Goal: Task Accomplishment & Management: Manage account settings

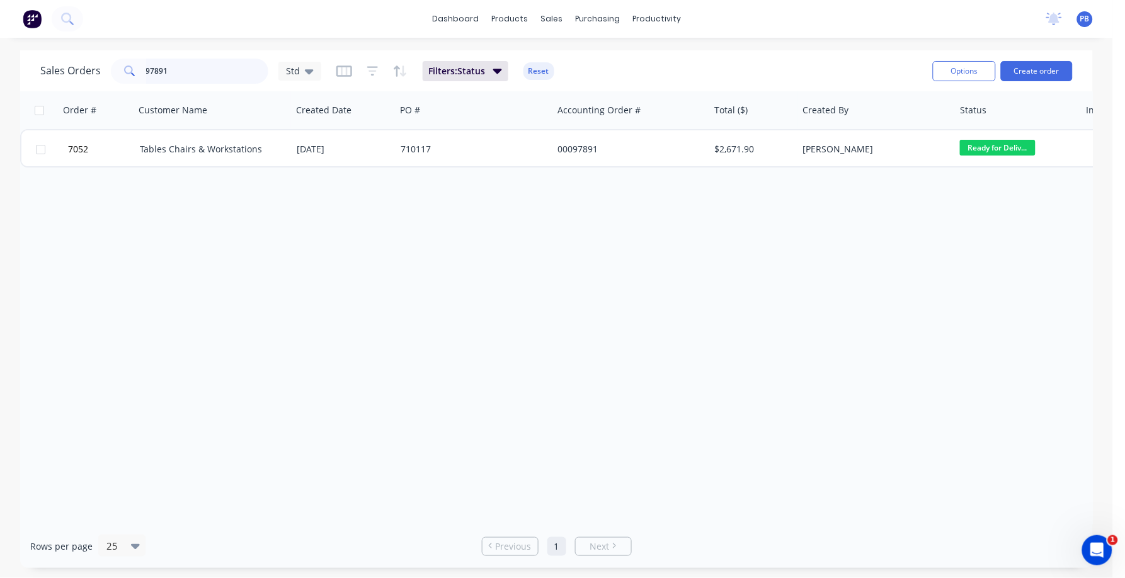
click at [208, 78] on input "97891" at bounding box center [207, 71] width 123 height 25
click at [205, 76] on input "97891" at bounding box center [207, 71] width 123 height 25
click at [157, 71] on input "98938" at bounding box center [207, 71] width 123 height 25
type input "98438"
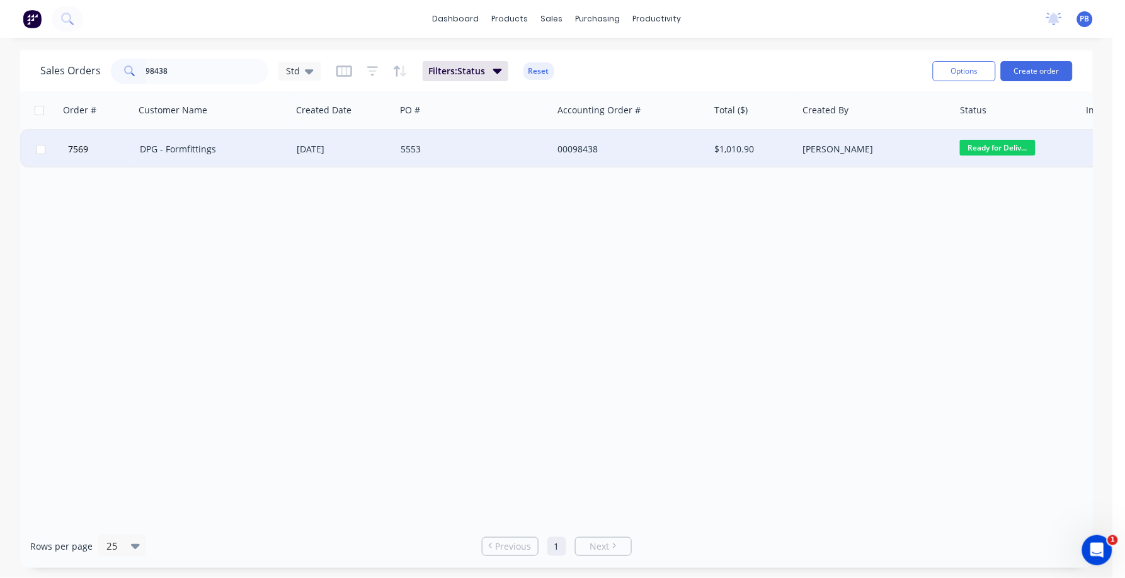
click at [182, 146] on div "DPG - Formfittings" at bounding box center [210, 149] width 140 height 13
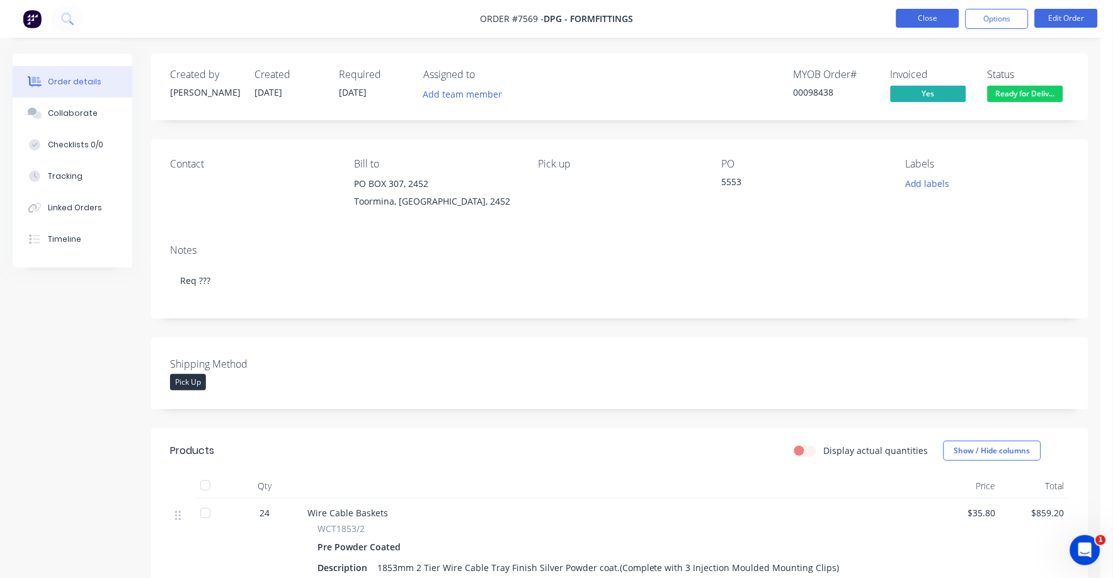
click at [937, 14] on button "Close" at bounding box center [927, 18] width 63 height 19
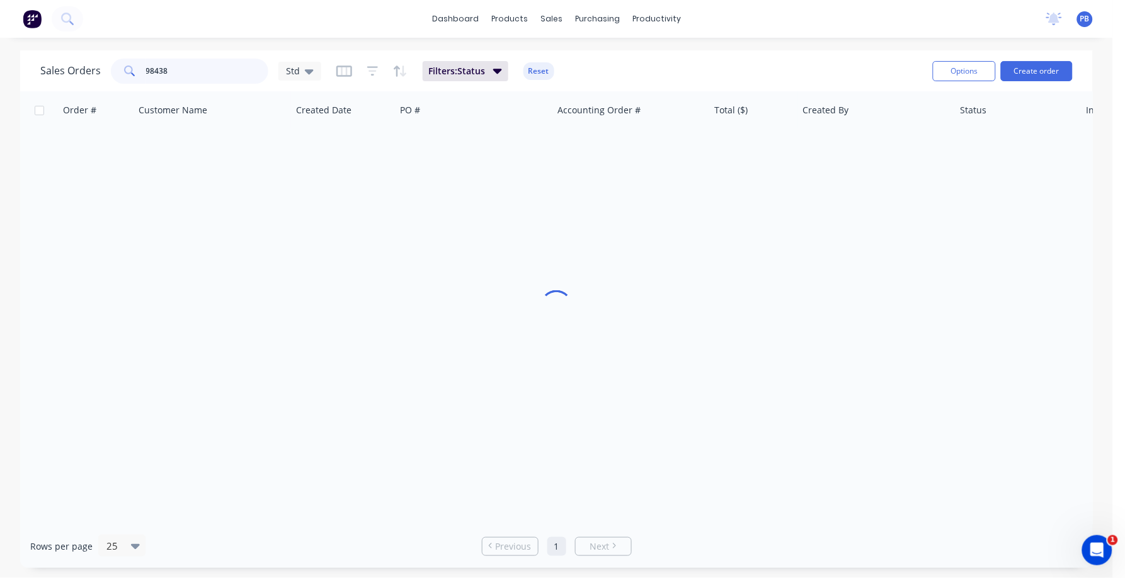
drag, startPoint x: 196, startPoint y: 68, endPoint x: 131, endPoint y: 67, distance: 65.5
click at [131, 67] on div "98438" at bounding box center [189, 71] width 157 height 25
type input "98424"
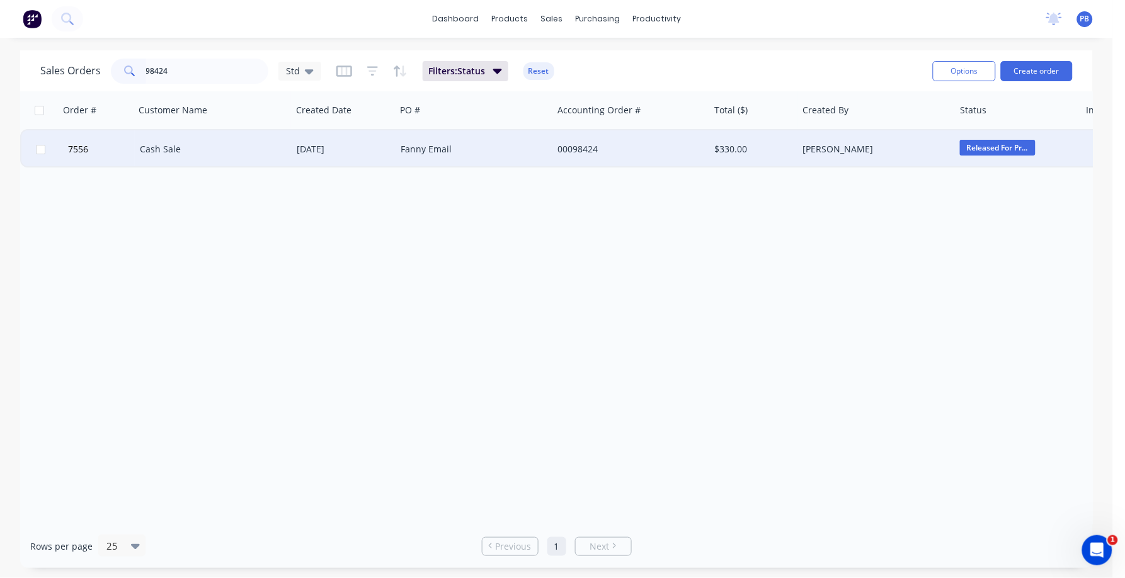
click at [168, 143] on div "Cash Sale" at bounding box center [210, 149] width 140 height 13
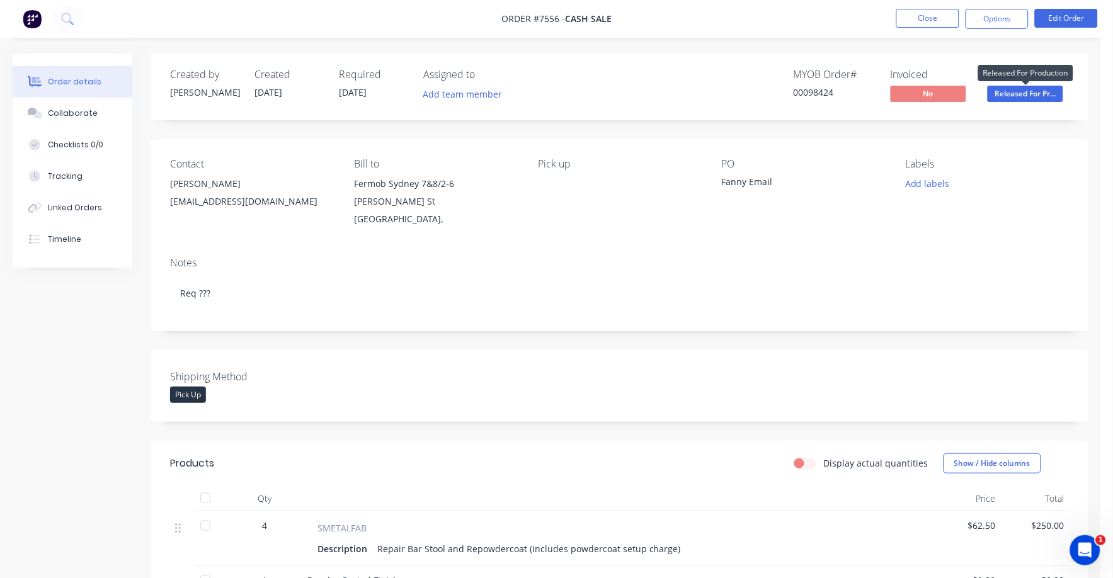
click at [1030, 94] on span "Released For Pr..." at bounding box center [1026, 94] width 76 height 16
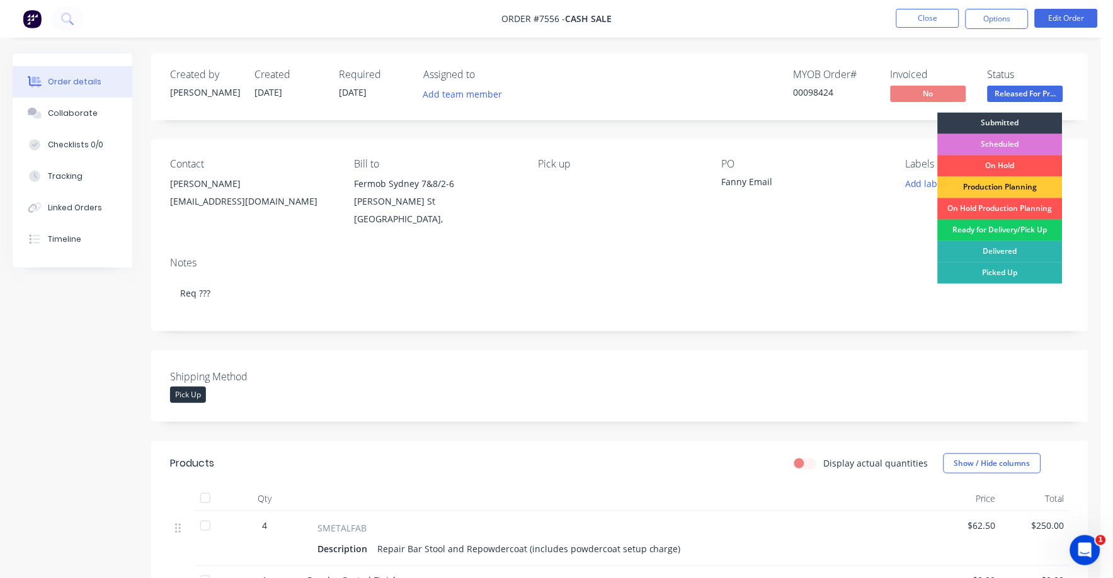
click at [1021, 232] on div "Ready for Delivery/Pick Up" at bounding box center [1000, 230] width 125 height 21
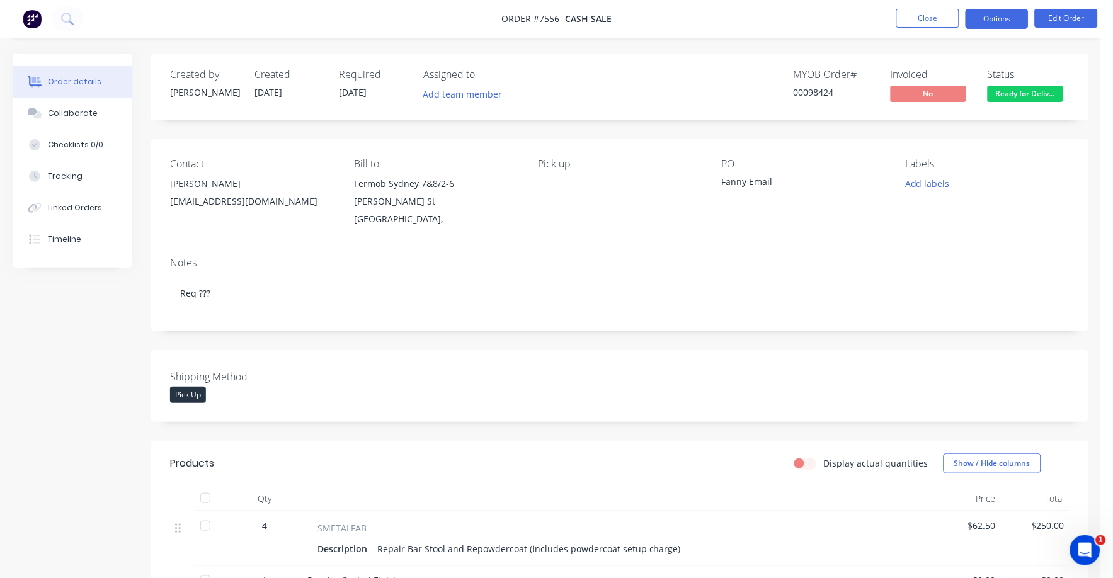
click at [1006, 21] on button "Options" at bounding box center [996, 19] width 63 height 20
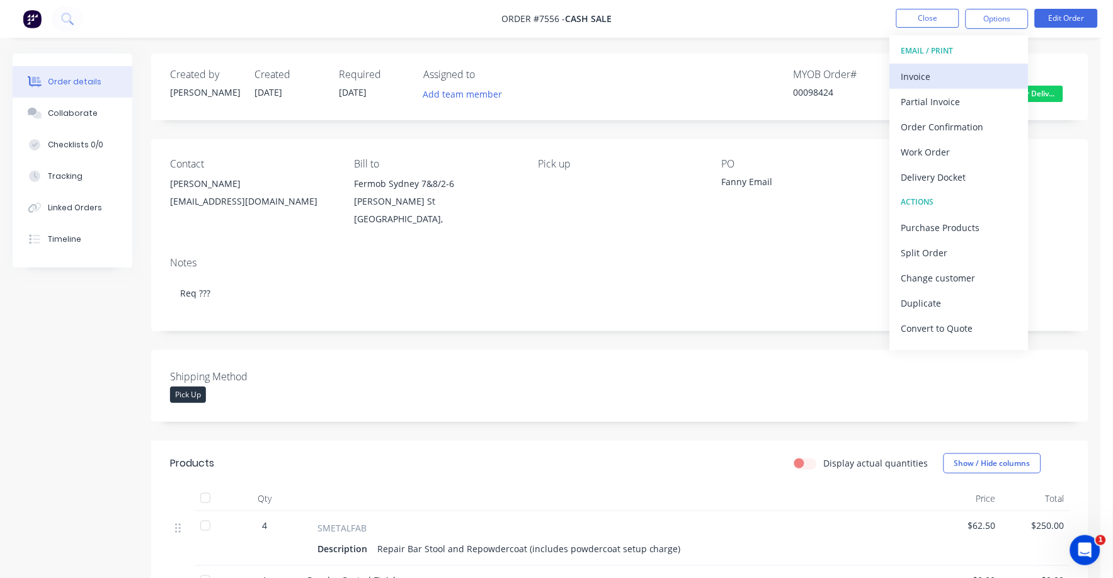
click at [925, 77] on div "Invoice" at bounding box center [959, 76] width 116 height 18
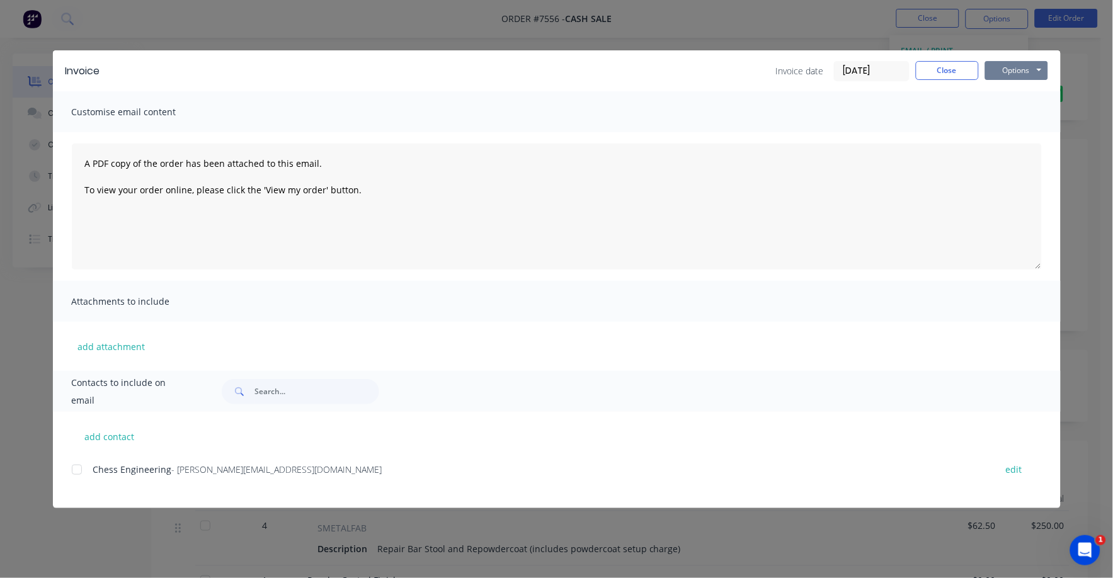
click at [1019, 71] on button "Options" at bounding box center [1016, 70] width 63 height 19
click at [1009, 111] on button "Print" at bounding box center [1025, 113] width 81 height 21
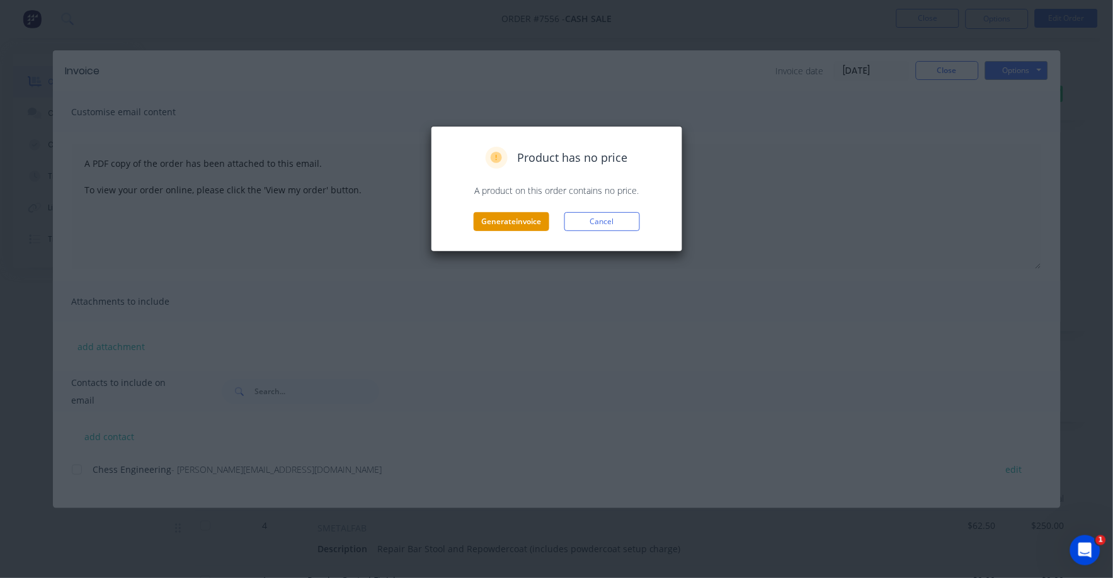
click at [526, 219] on button "Generate invoice" at bounding box center [512, 221] width 76 height 19
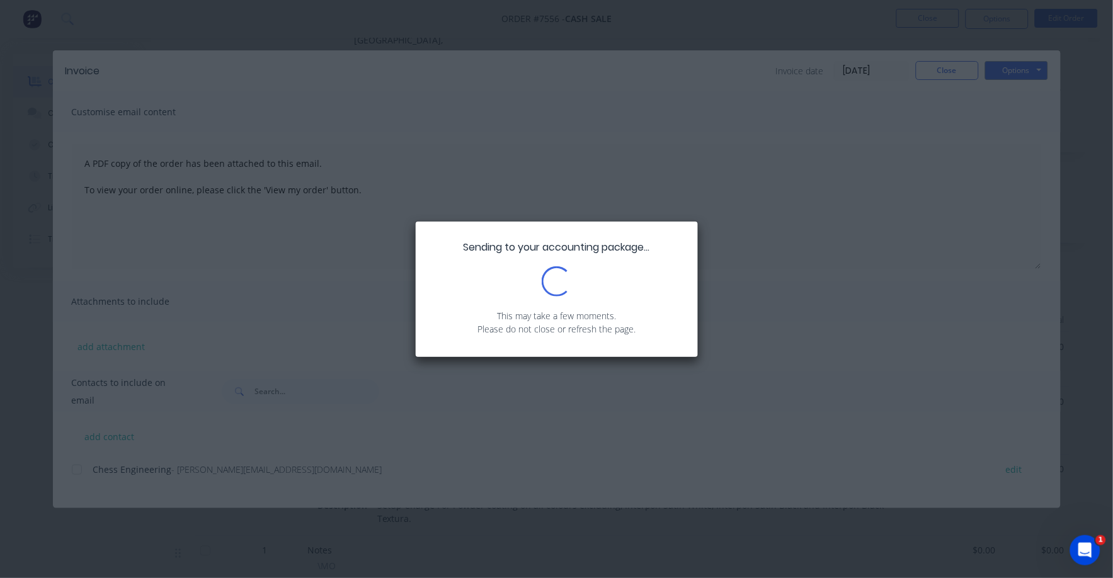
scroll to position [236, 0]
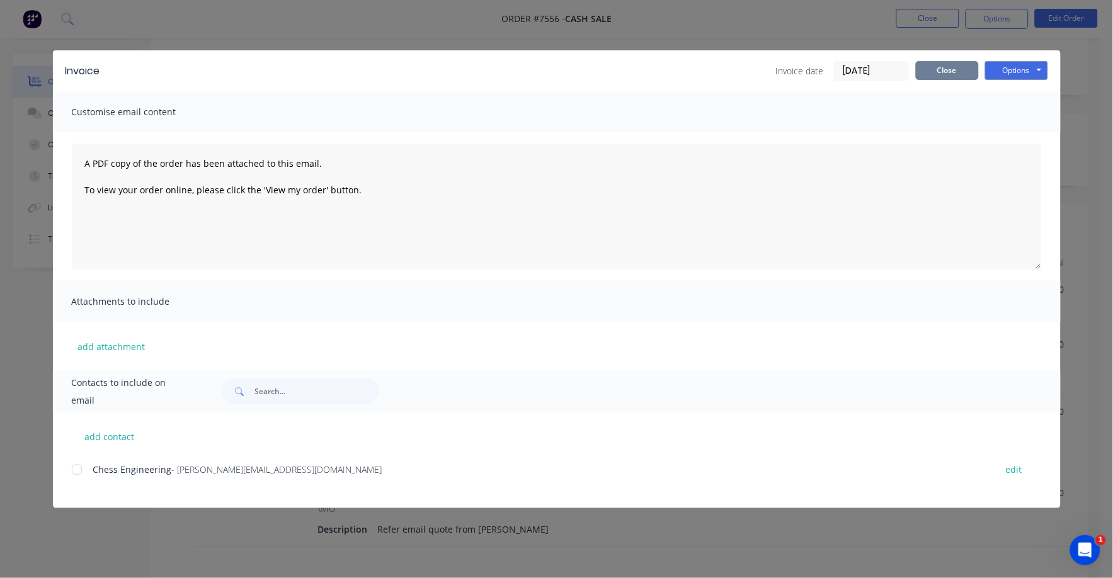
click at [947, 71] on button "Close" at bounding box center [947, 70] width 63 height 19
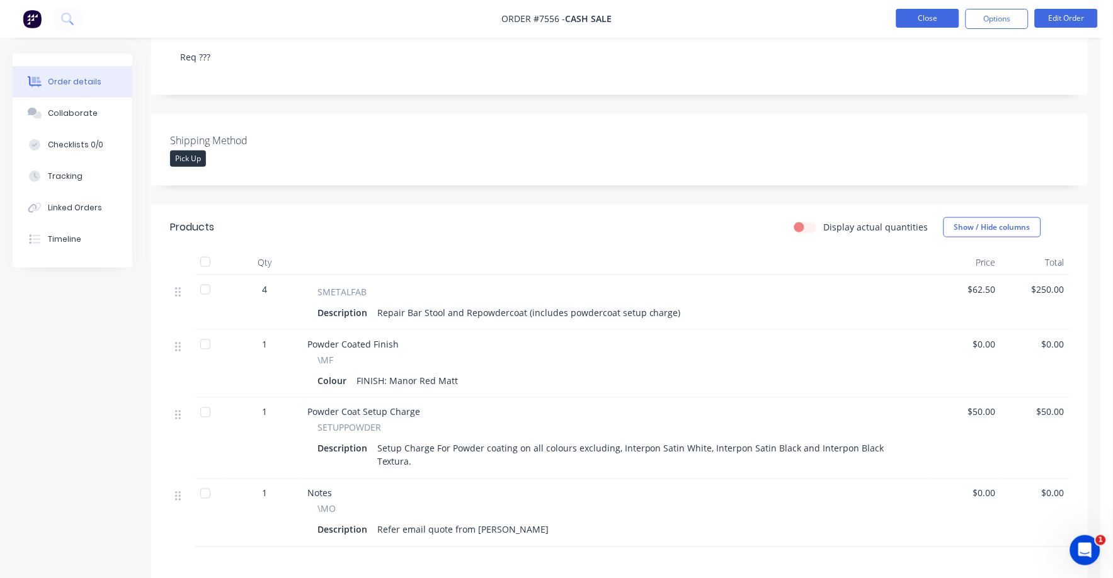
click at [924, 23] on button "Close" at bounding box center [927, 18] width 63 height 19
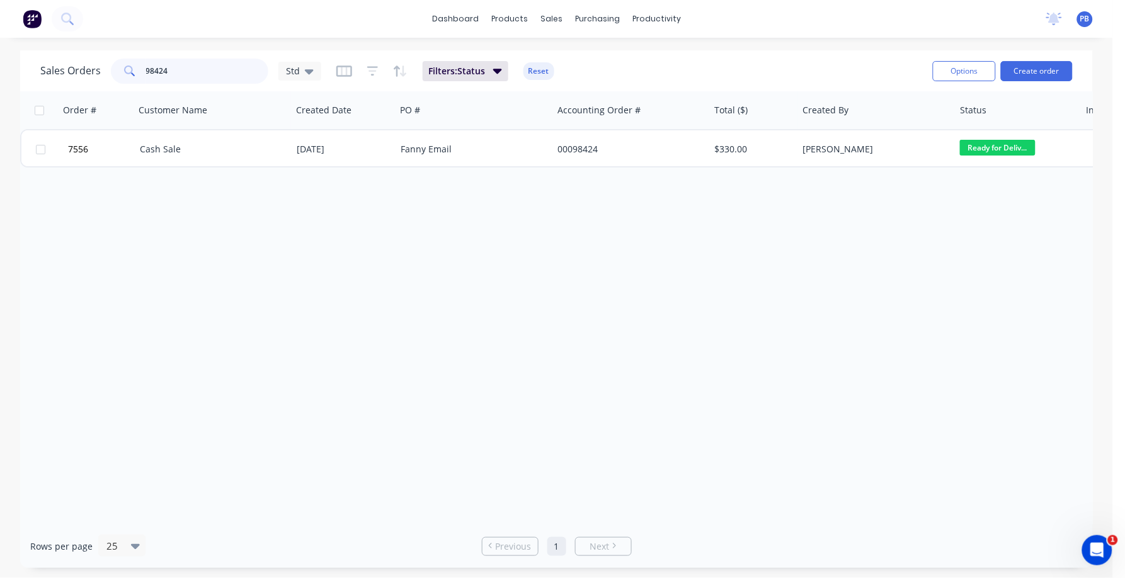
drag, startPoint x: 196, startPoint y: 71, endPoint x: 125, endPoint y: 66, distance: 71.3
click at [125, 66] on div "98424" at bounding box center [189, 71] width 157 height 25
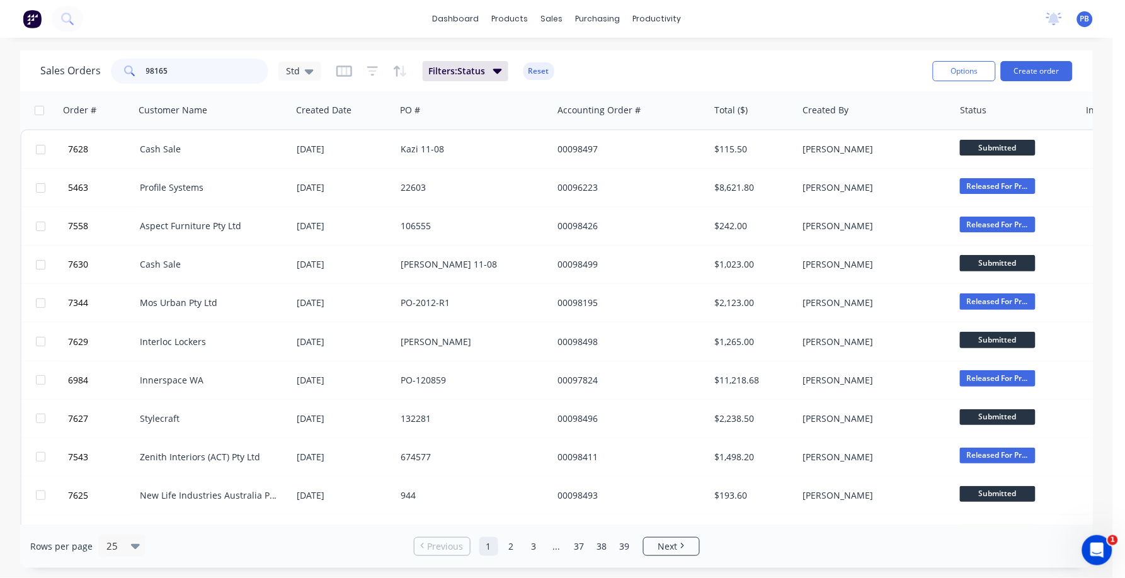
type input "98165"
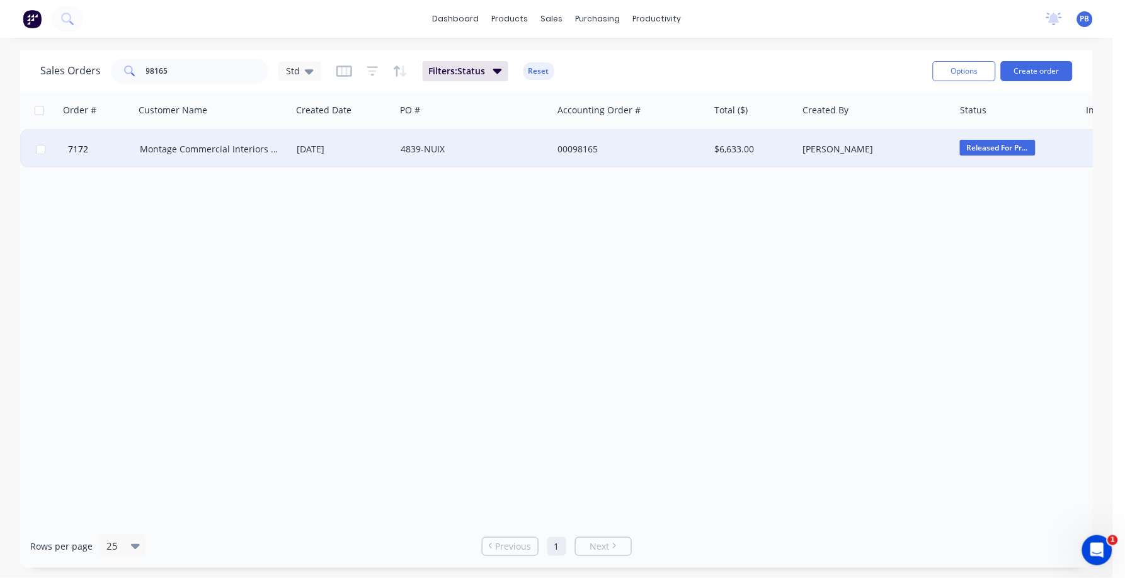
click at [202, 144] on div "Montage Commercial Interiors [GEOGRAPHIC_DATA]" at bounding box center [210, 149] width 140 height 13
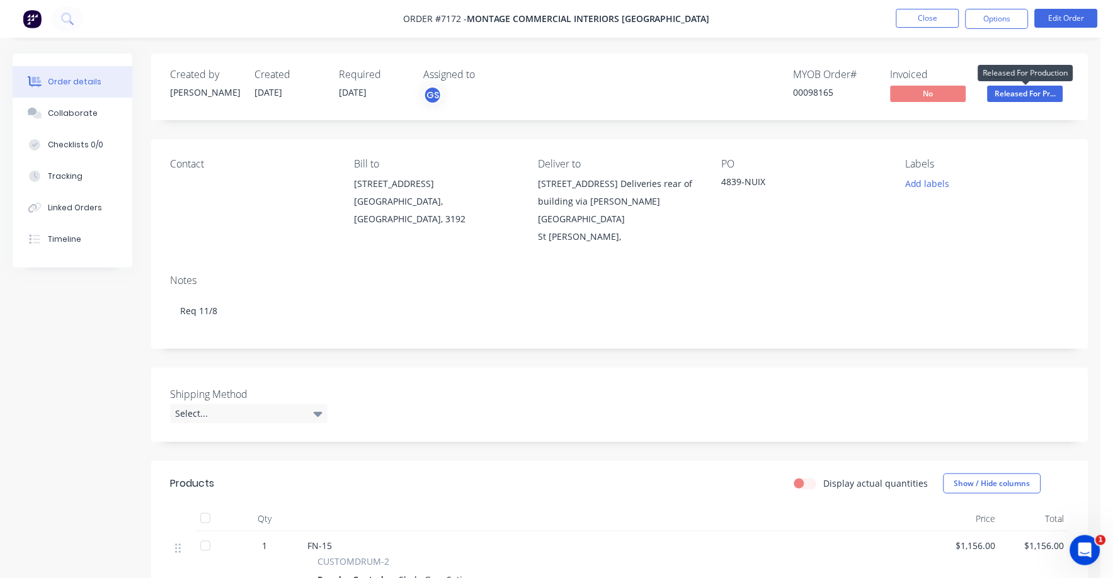
click at [1017, 93] on span "Released For Pr..." at bounding box center [1026, 94] width 76 height 16
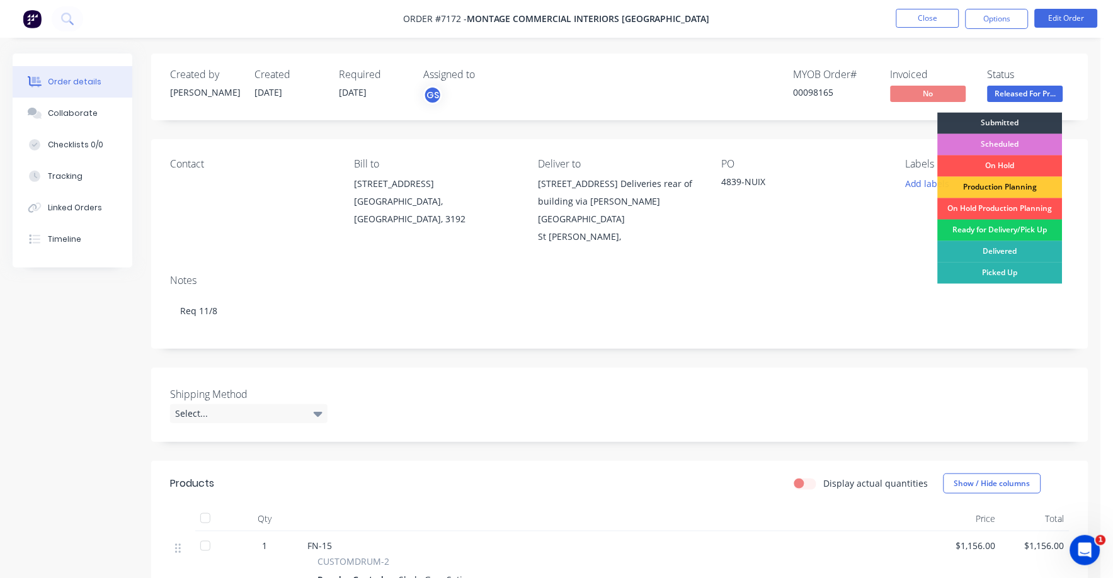
click at [1001, 229] on div "Ready for Delivery/Pick Up" at bounding box center [1000, 230] width 125 height 21
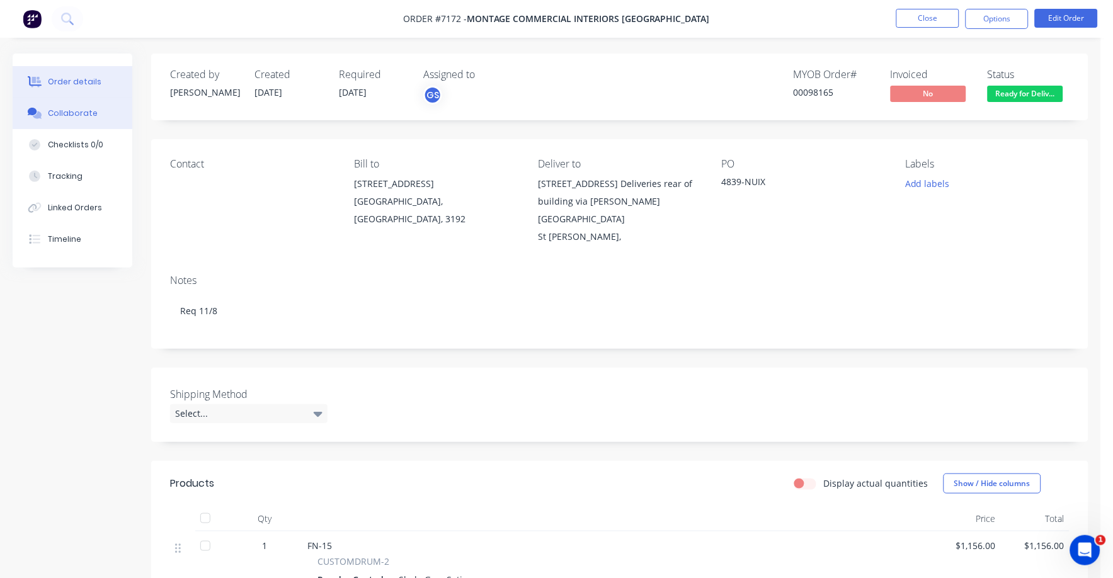
click at [76, 110] on div "Collaborate" at bounding box center [73, 113] width 50 height 11
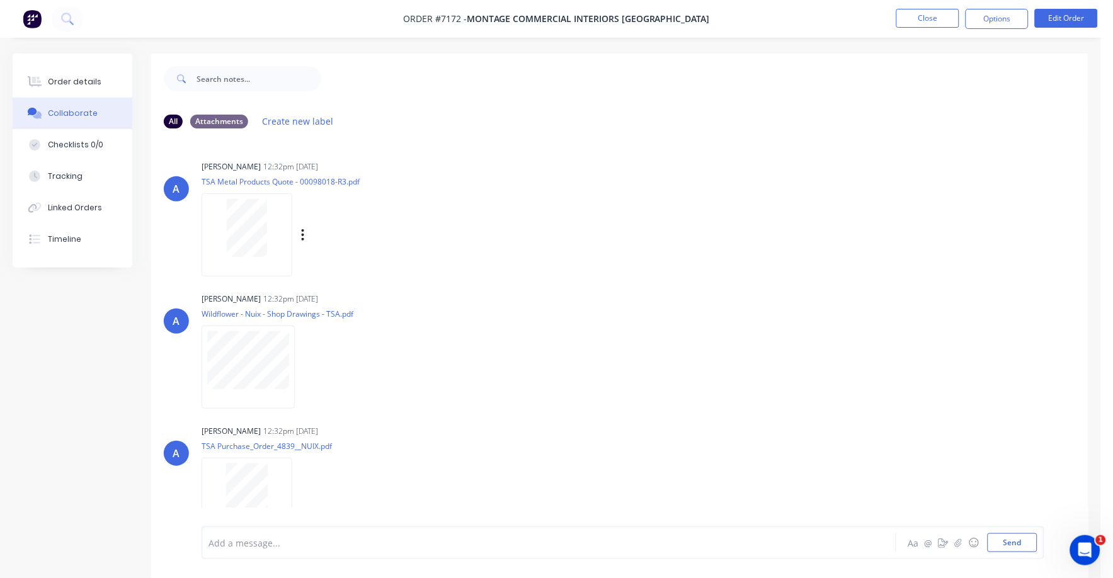
scroll to position [20, 0]
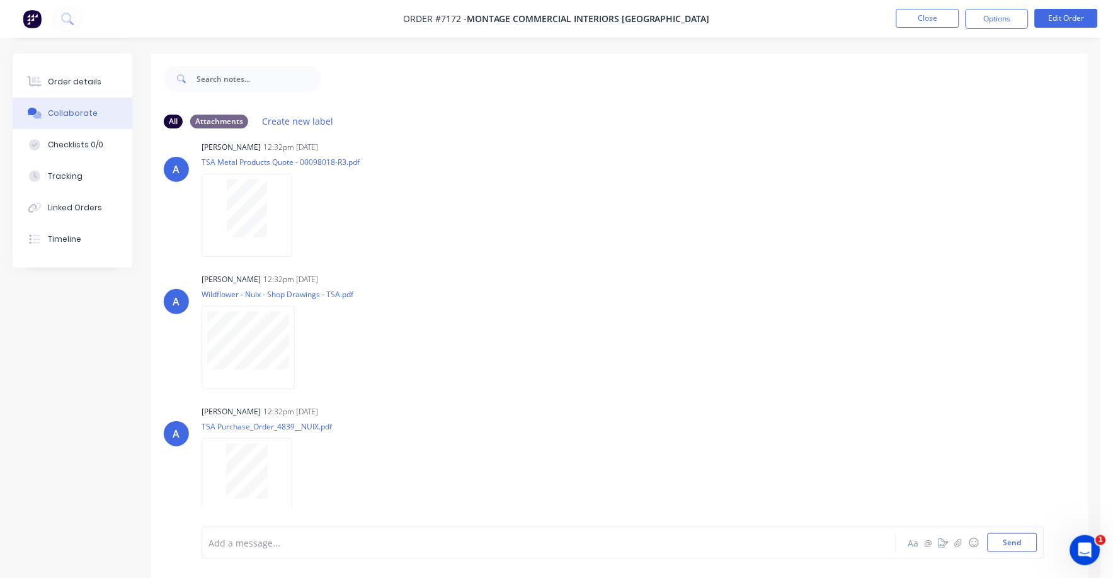
click at [87, 54] on div "Order details Collaborate Checklists 0/0 Tracking Linked Orders Timeline Order …" at bounding box center [550, 298] width 1101 height 597
drag, startPoint x: 87, startPoint y: 54, endPoint x: 76, endPoint y: 77, distance: 25.6
click at [76, 77] on button "Order details" at bounding box center [73, 81] width 120 height 31
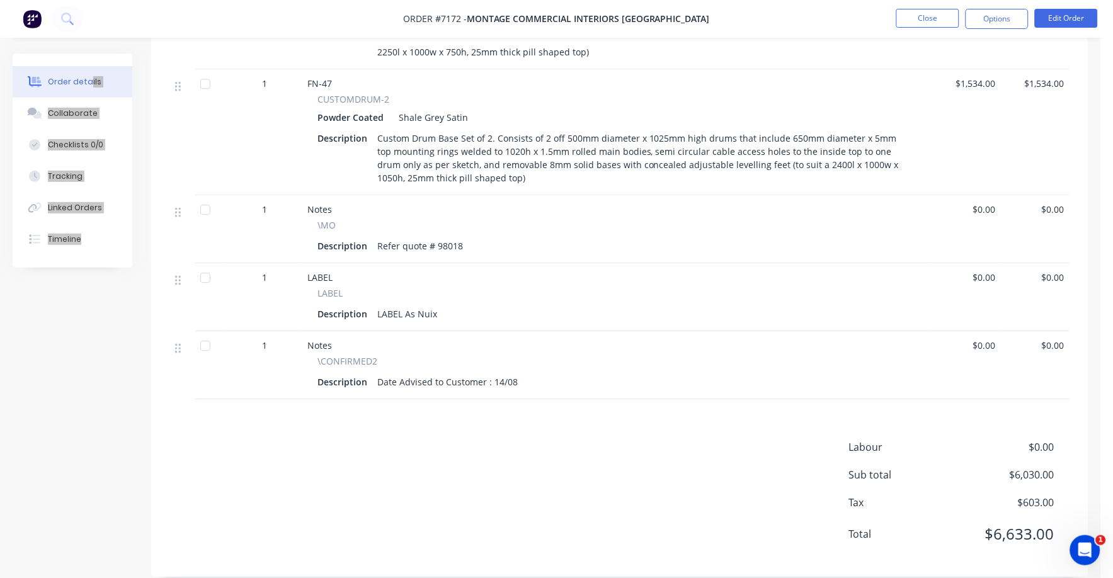
scroll to position [814, 0]
click at [1068, 14] on button "Edit Order" at bounding box center [1066, 18] width 63 height 19
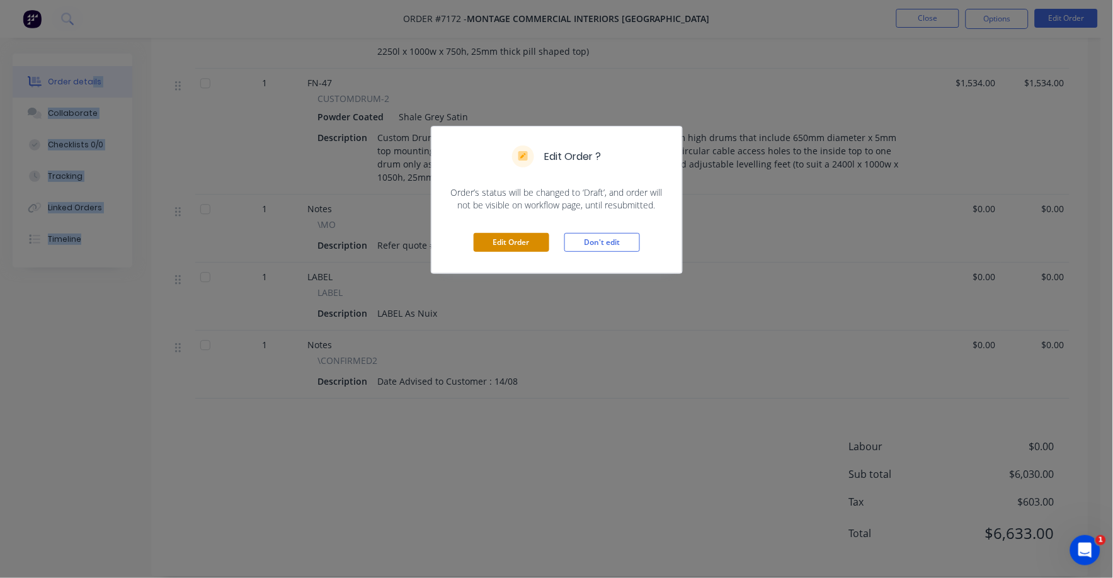
click at [523, 241] on button "Edit Order" at bounding box center [512, 242] width 76 height 19
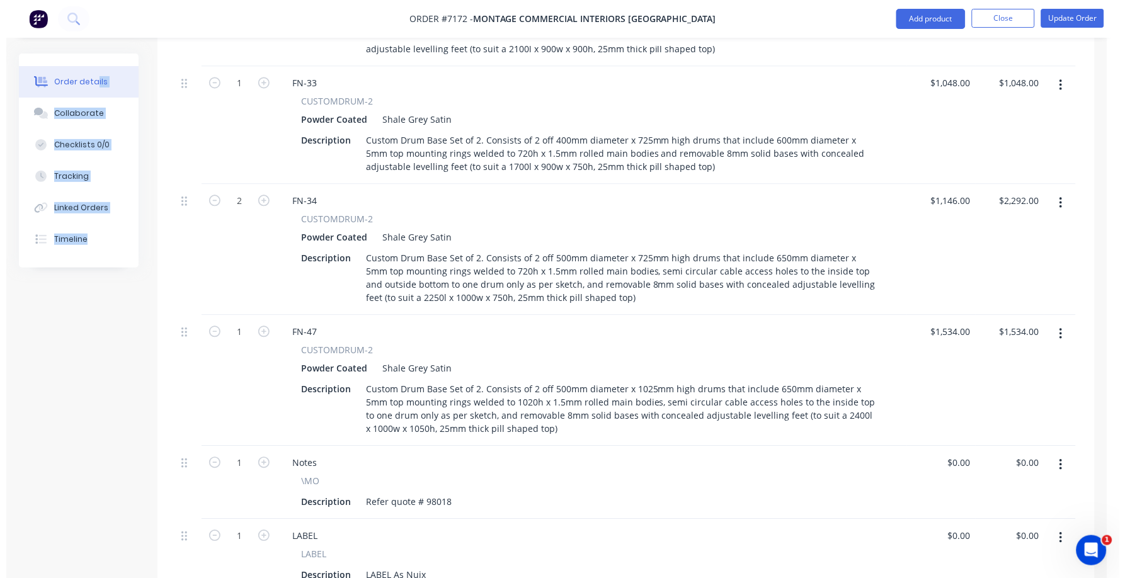
scroll to position [866, 0]
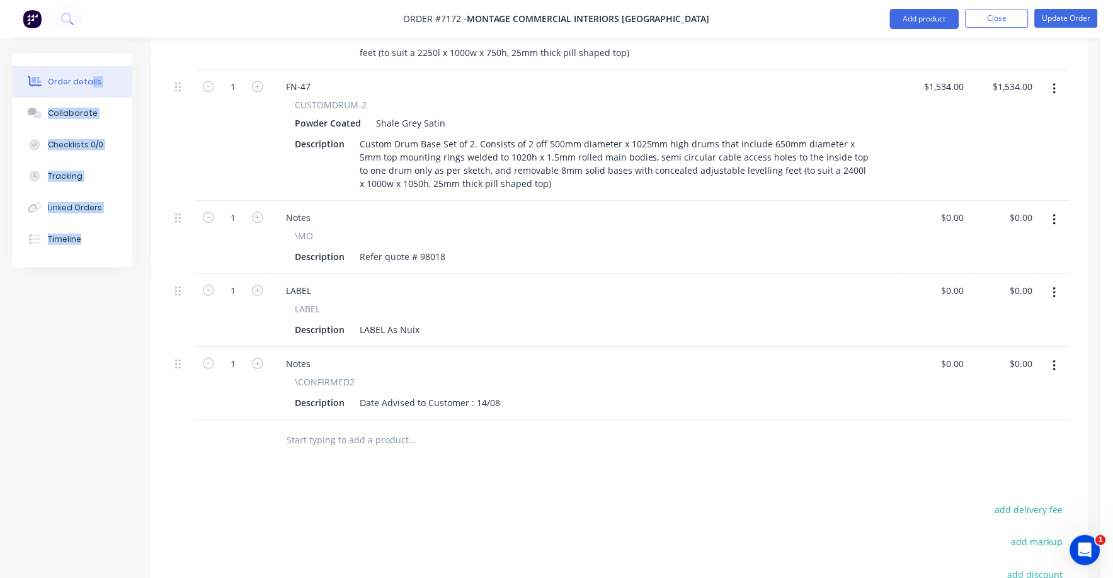
drag, startPoint x: 1038, startPoint y: 469, endPoint x: 1075, endPoint y: 474, distance: 37.5
click at [1038, 501] on button "add delivery fee" at bounding box center [1028, 509] width 81 height 17
type input "75"
click input "submit" at bounding box center [0, 0] width 0 height 0
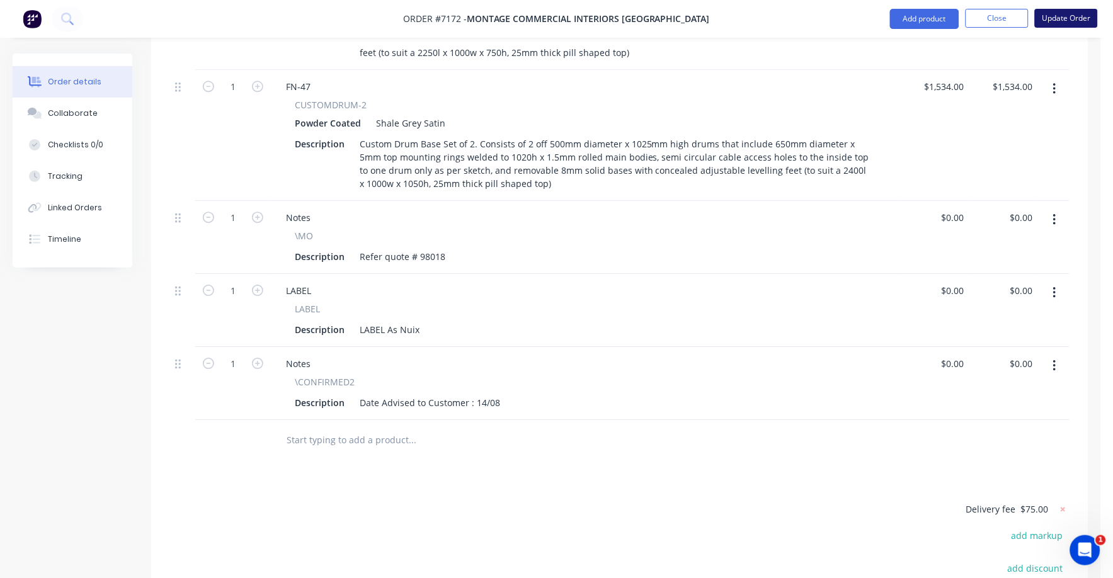
click at [1083, 17] on button "Update Order" at bounding box center [1066, 18] width 63 height 19
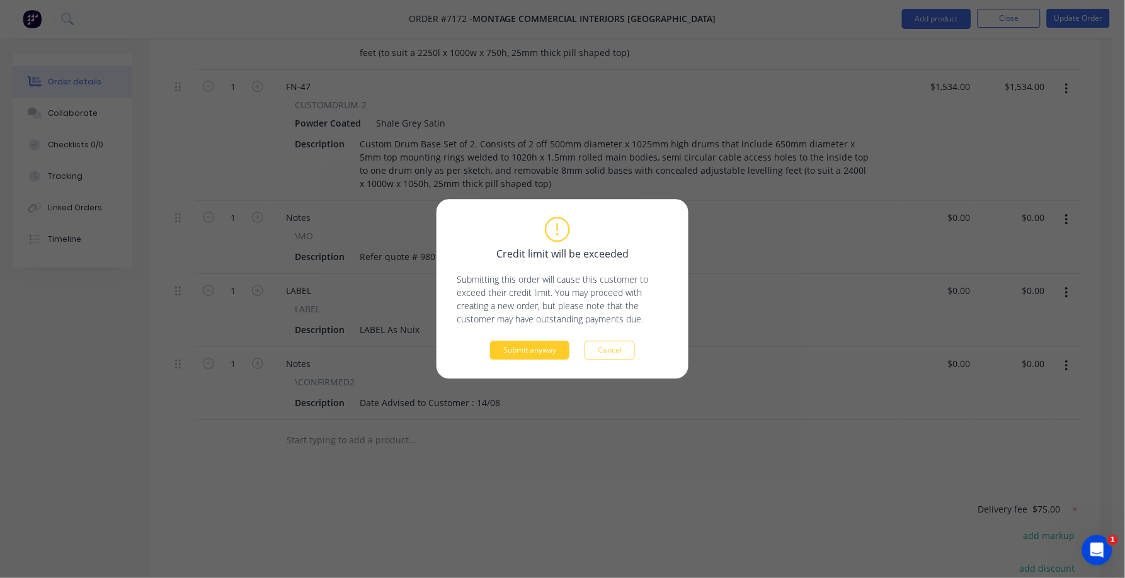
click at [530, 351] on button "Submit anyway" at bounding box center [529, 350] width 79 height 19
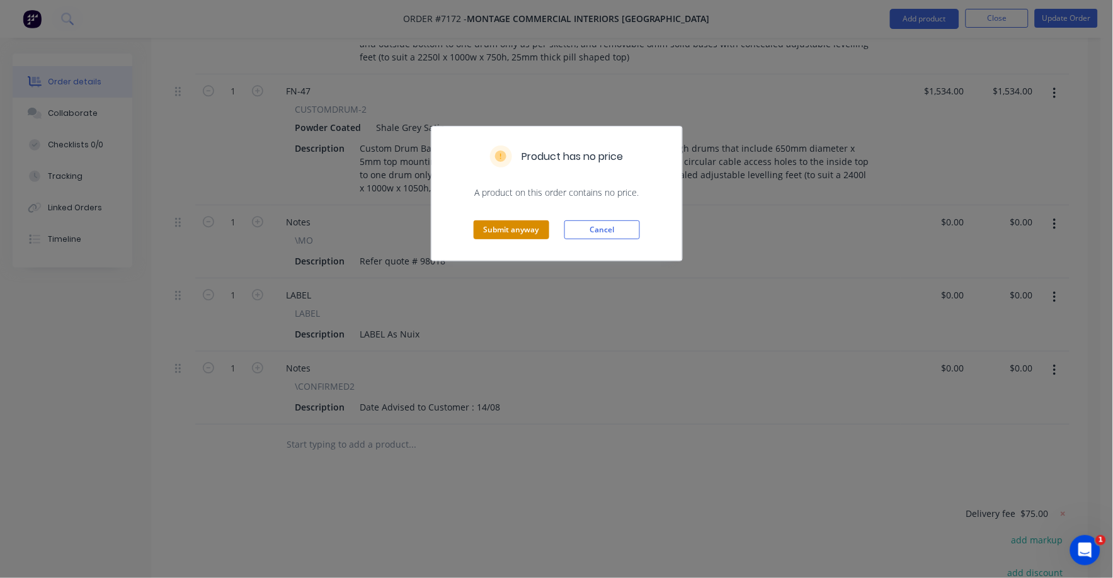
click at [502, 234] on button "Submit anyway" at bounding box center [512, 229] width 76 height 19
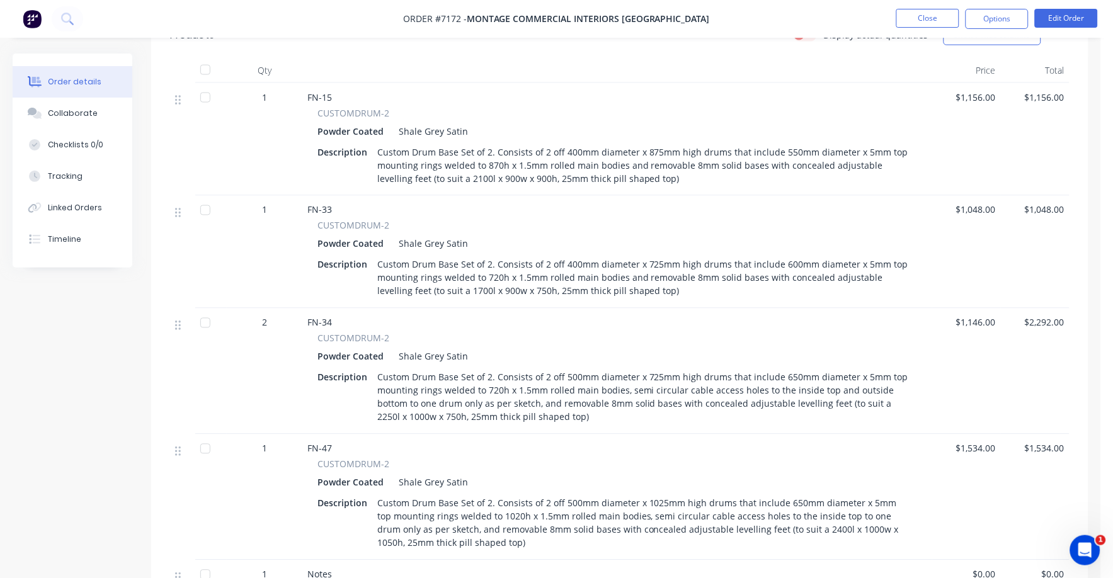
scroll to position [0, 0]
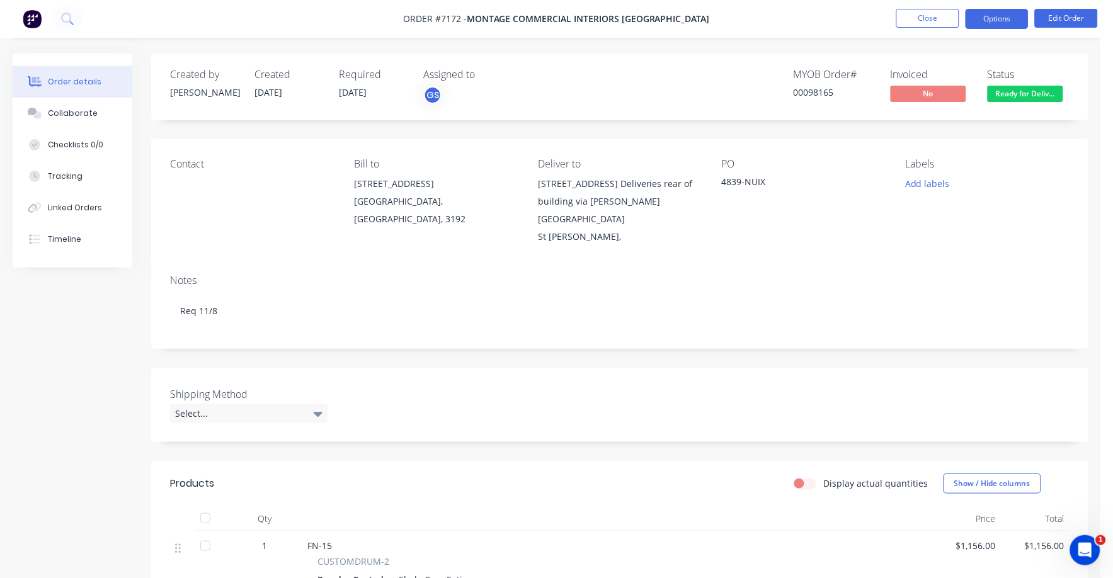
click at [990, 14] on button "Options" at bounding box center [996, 19] width 63 height 20
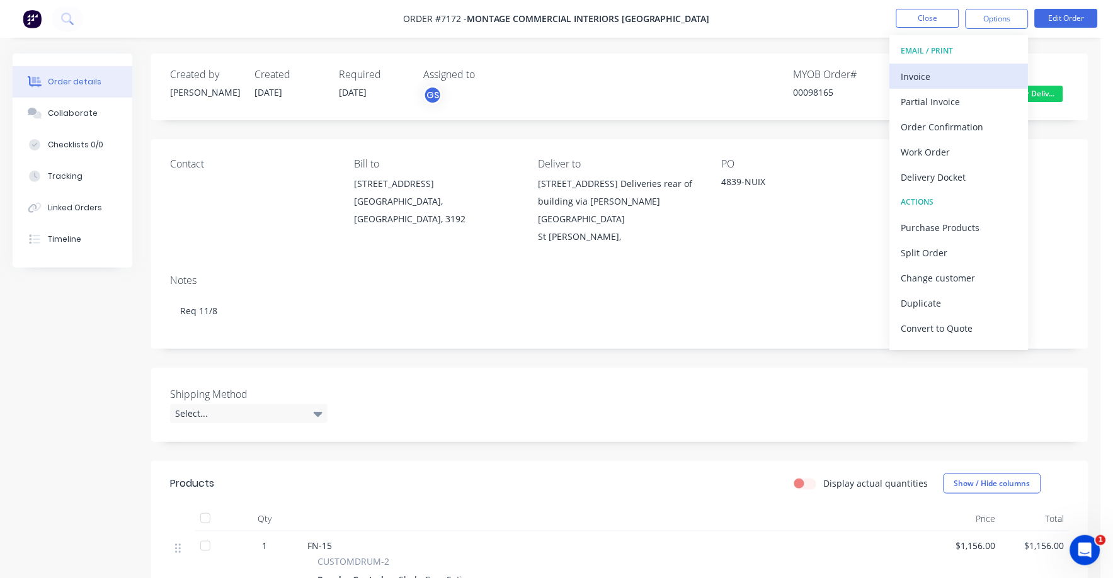
click at [917, 79] on div "Invoice" at bounding box center [959, 76] width 116 height 18
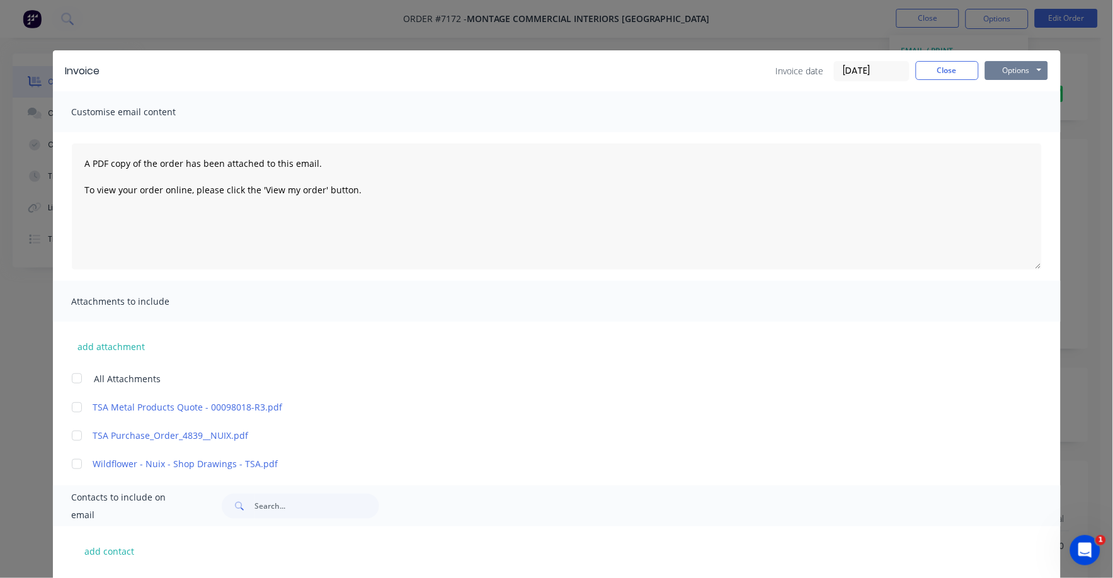
click at [1009, 69] on button "Options" at bounding box center [1016, 70] width 63 height 19
click at [1004, 105] on button "Print" at bounding box center [1025, 113] width 81 height 21
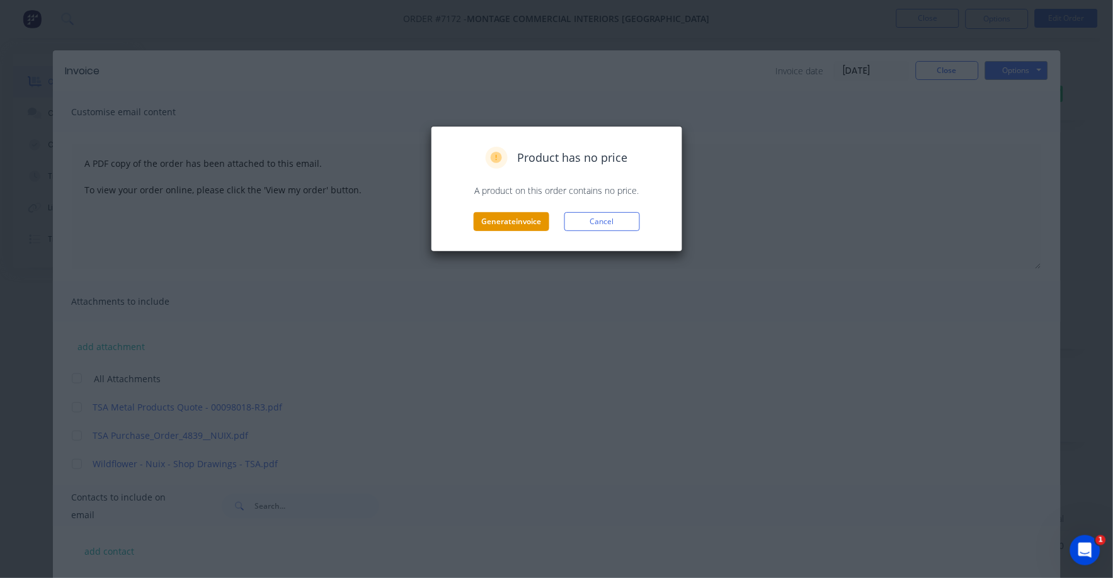
drag, startPoint x: 504, startPoint y: 221, endPoint x: 511, endPoint y: 220, distance: 7.0
click at [511, 220] on button "Generate invoice" at bounding box center [512, 221] width 76 height 19
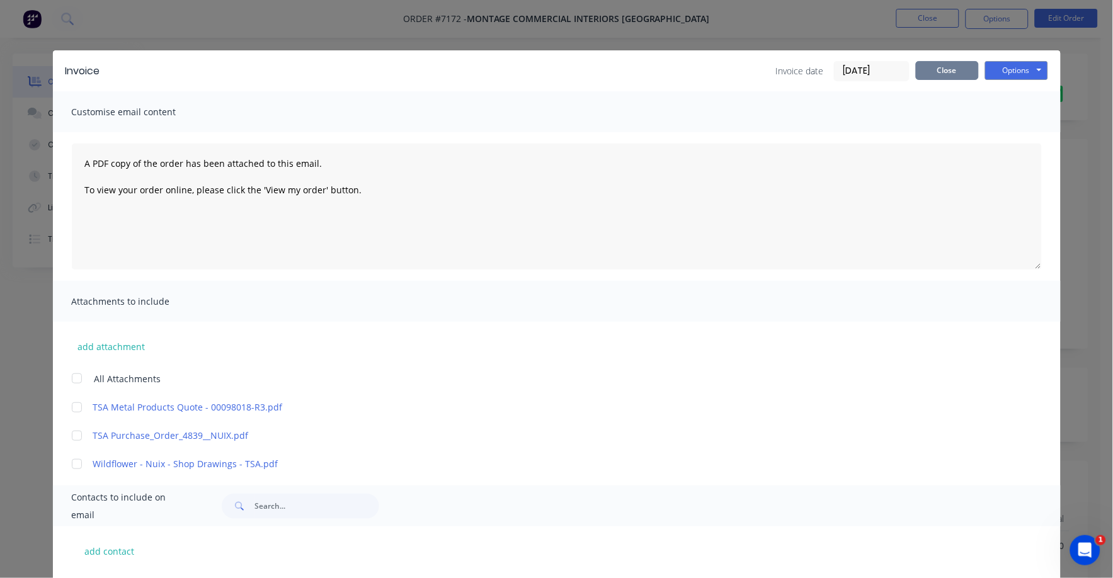
click at [954, 77] on button "Close" at bounding box center [947, 70] width 63 height 19
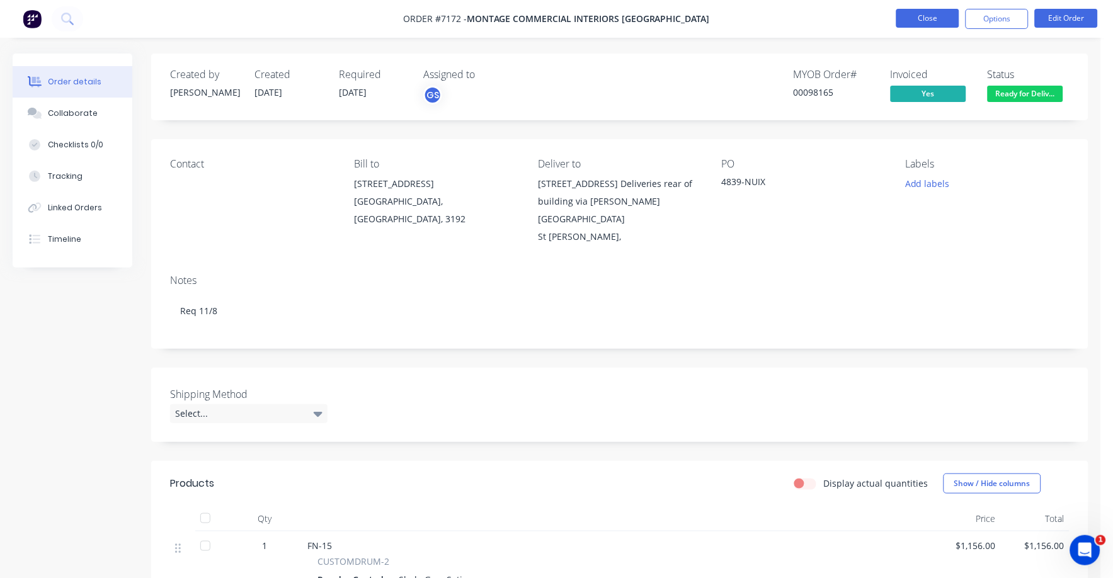
click at [935, 14] on button "Close" at bounding box center [927, 18] width 63 height 19
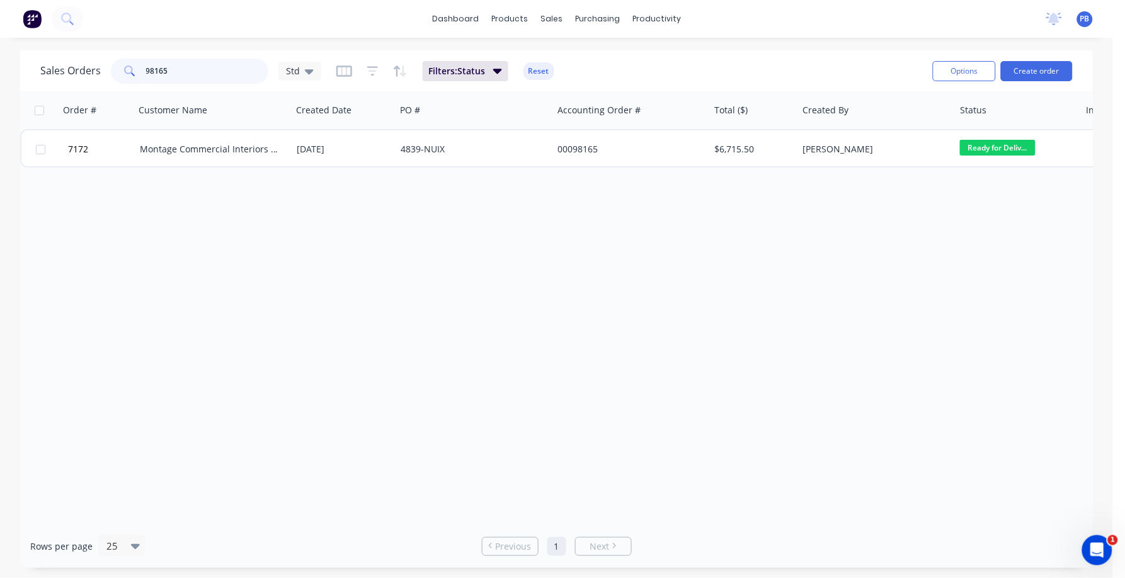
drag, startPoint x: 199, startPoint y: 74, endPoint x: 137, endPoint y: 70, distance: 62.5
click at [137, 70] on div "98165" at bounding box center [189, 71] width 157 height 25
type input "98476"
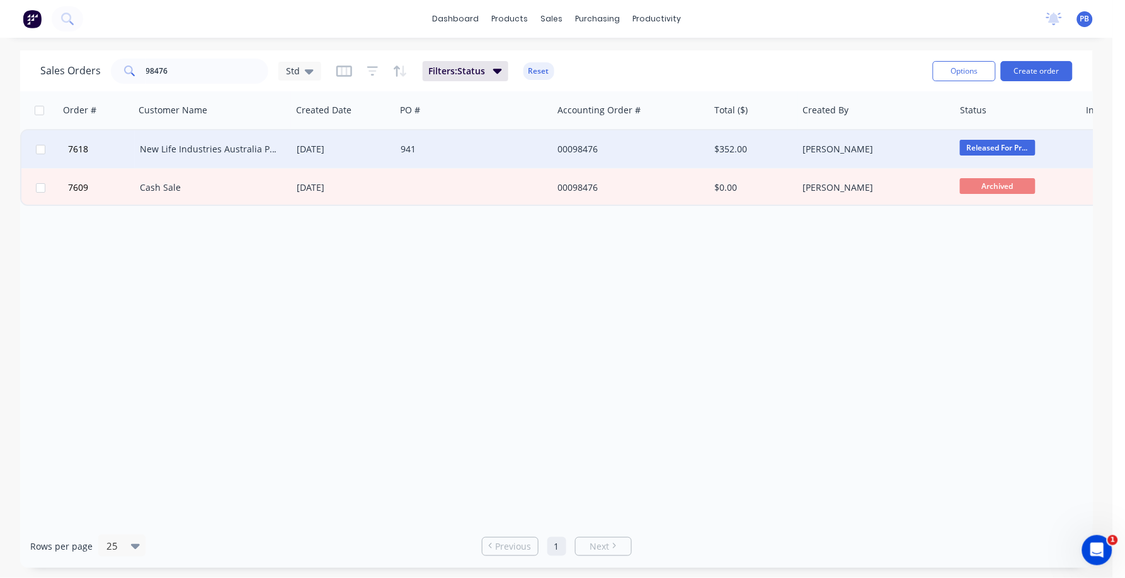
click at [179, 144] on div "New Life Industries Australia Pty Ltd" at bounding box center [210, 149] width 140 height 13
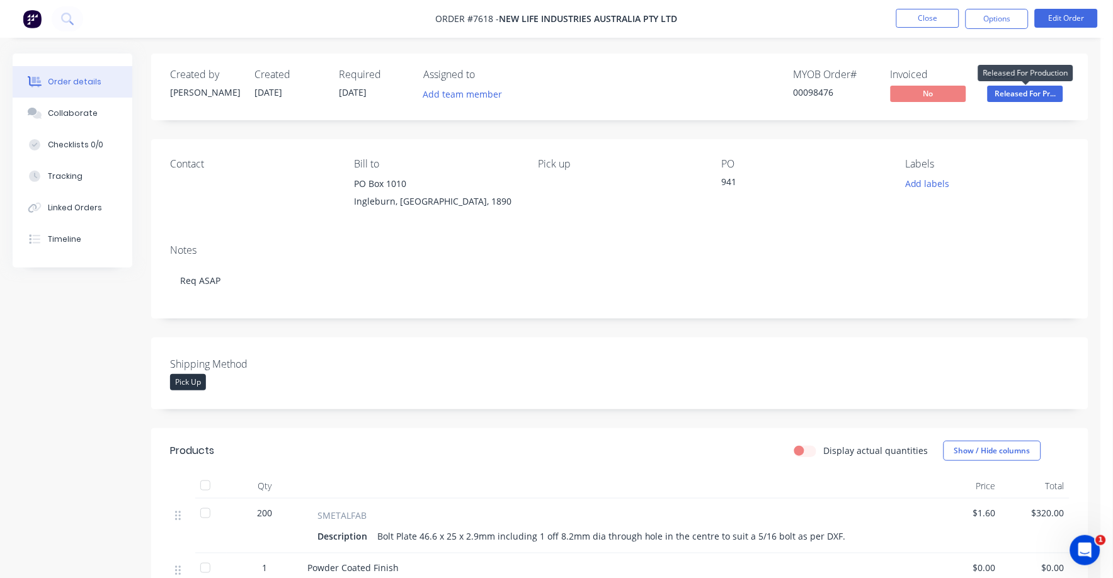
click at [1044, 95] on span "Released For Pr..." at bounding box center [1026, 94] width 76 height 16
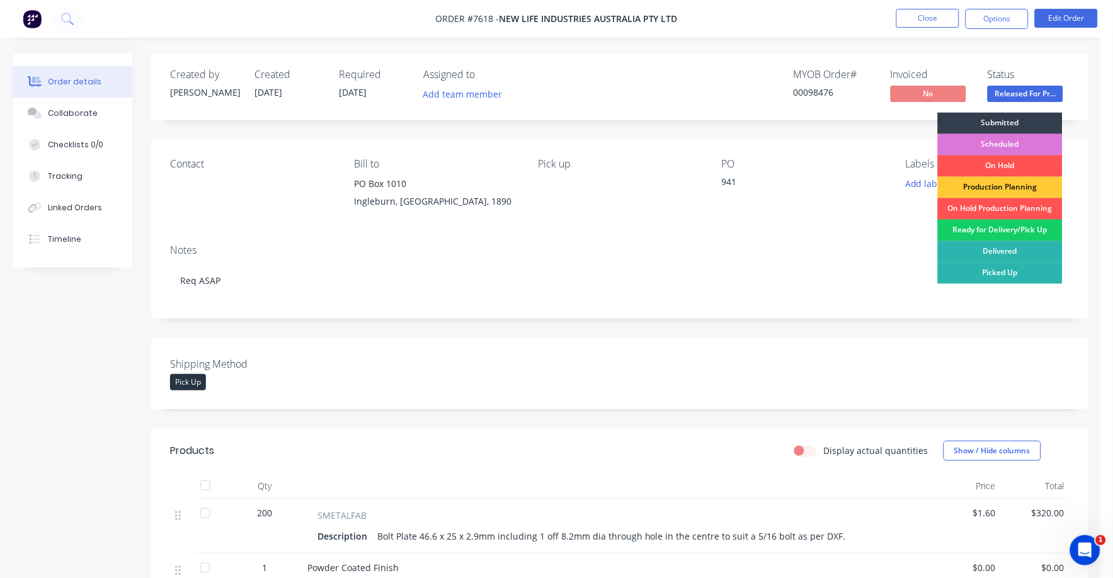
click at [998, 227] on div "Ready for Delivery/Pick Up" at bounding box center [1000, 230] width 125 height 21
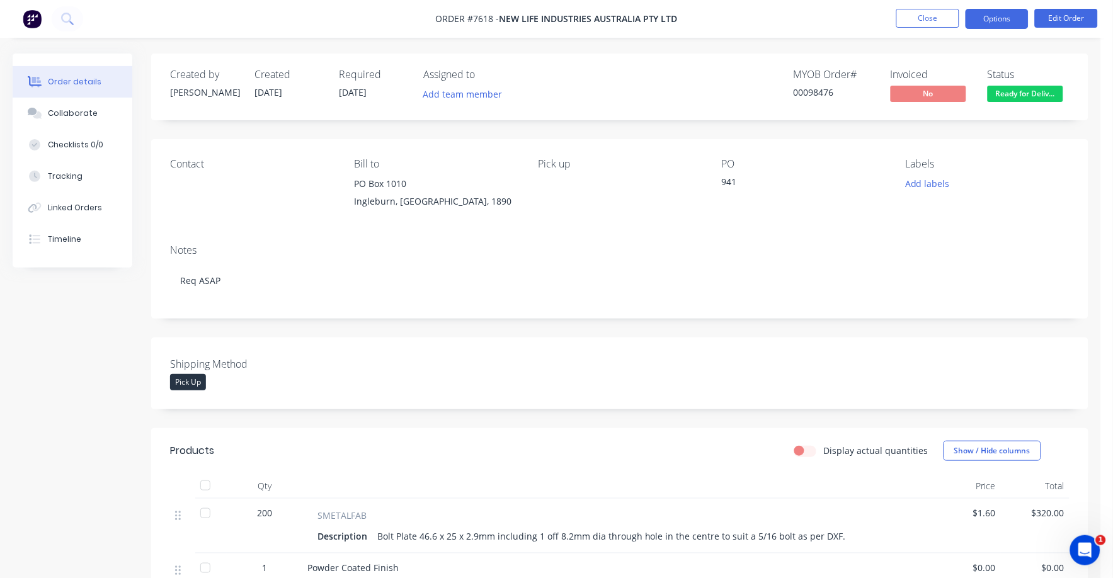
click at [999, 16] on button "Options" at bounding box center [996, 19] width 63 height 20
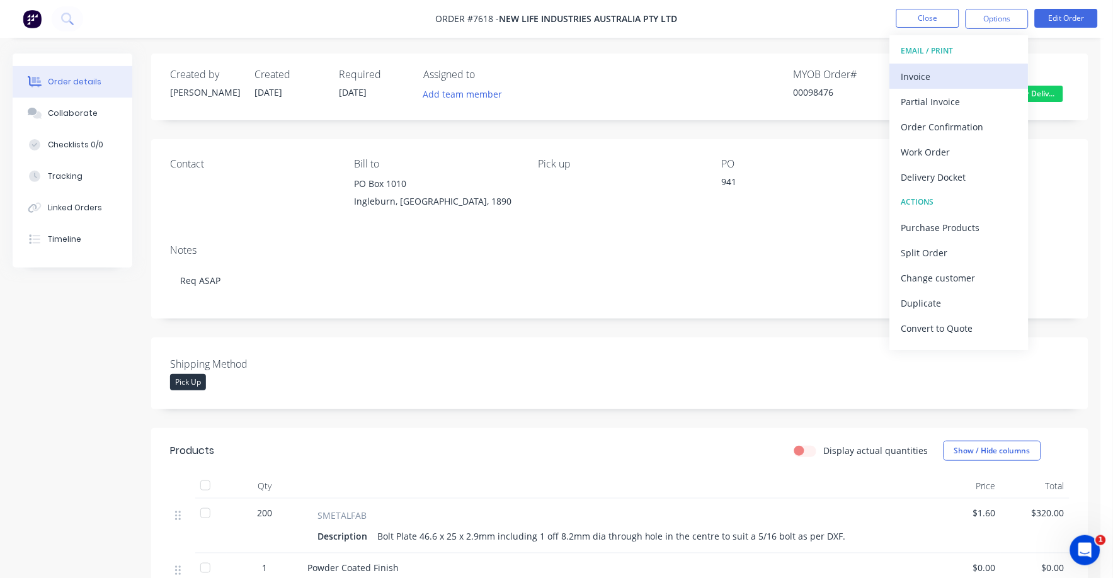
click at [923, 69] on div "Invoice" at bounding box center [959, 76] width 116 height 18
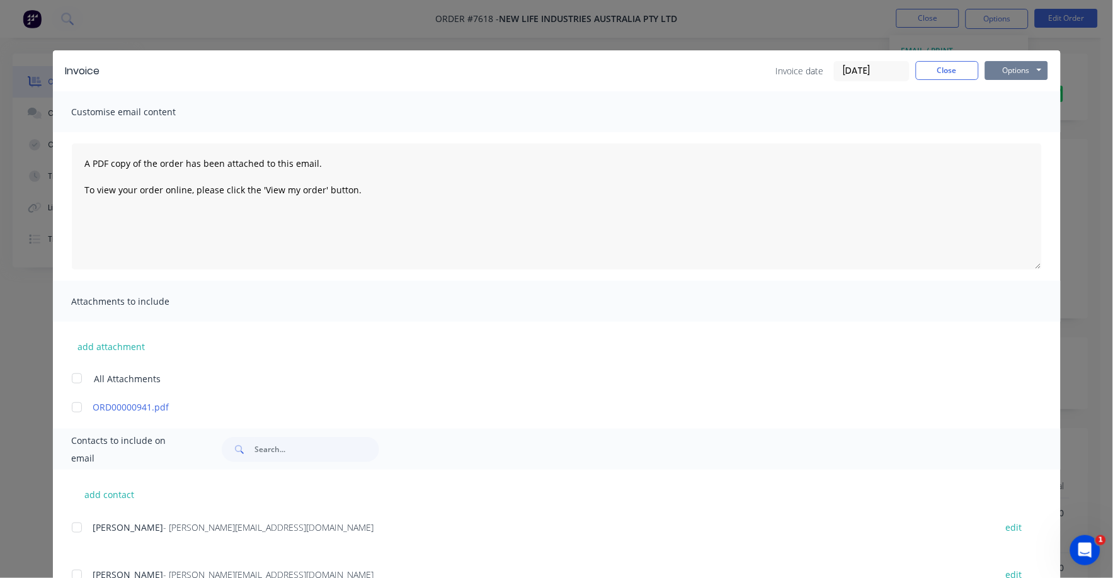
click at [989, 69] on button "Options" at bounding box center [1016, 70] width 63 height 19
click at [1006, 116] on button "Print" at bounding box center [1025, 113] width 81 height 21
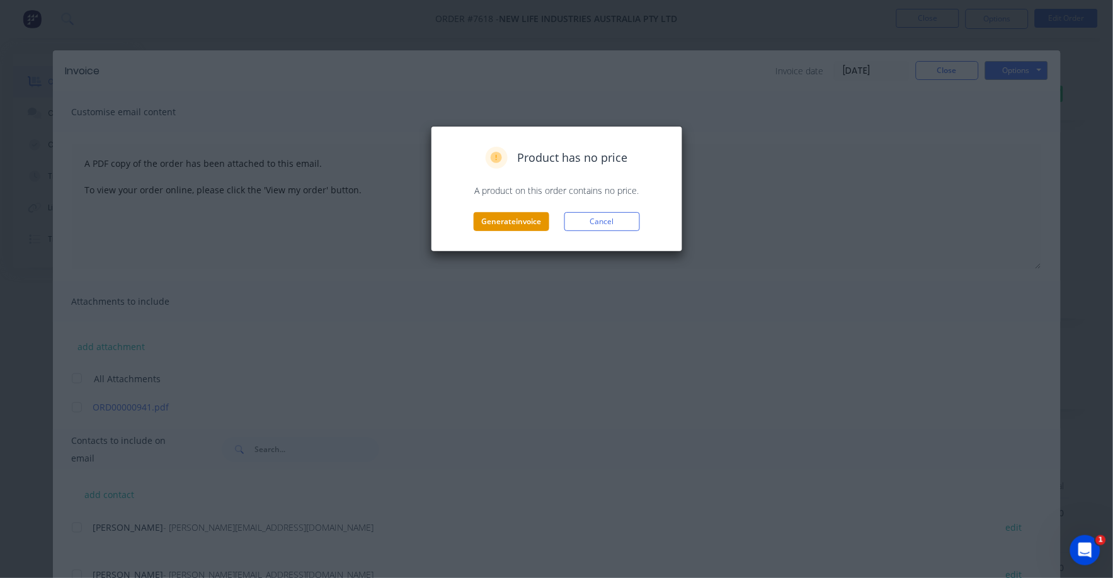
click at [504, 224] on button "Generate invoice" at bounding box center [512, 221] width 76 height 19
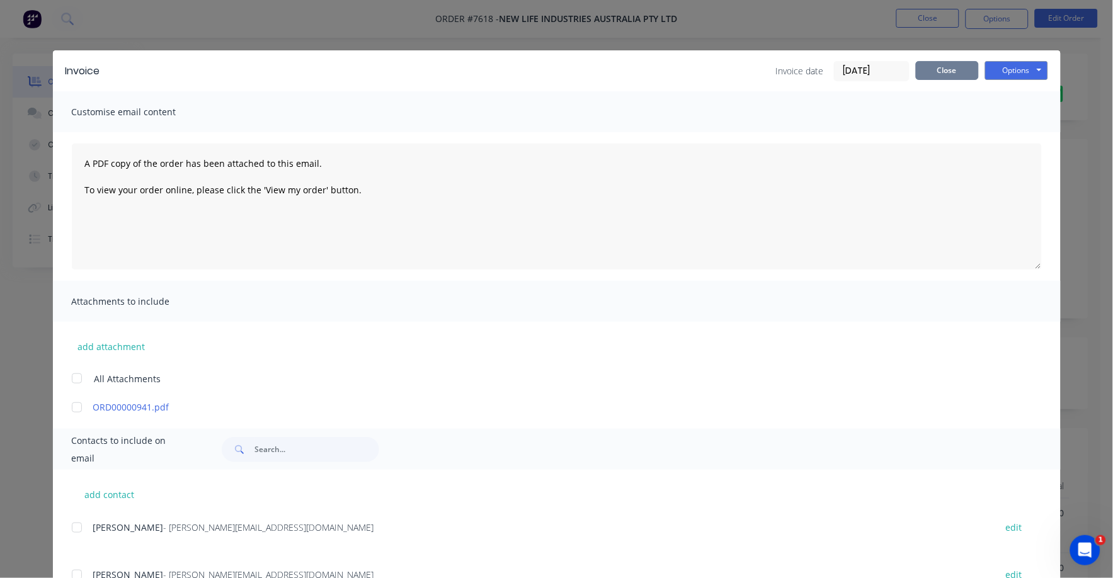
click at [947, 72] on button "Close" at bounding box center [947, 70] width 63 height 19
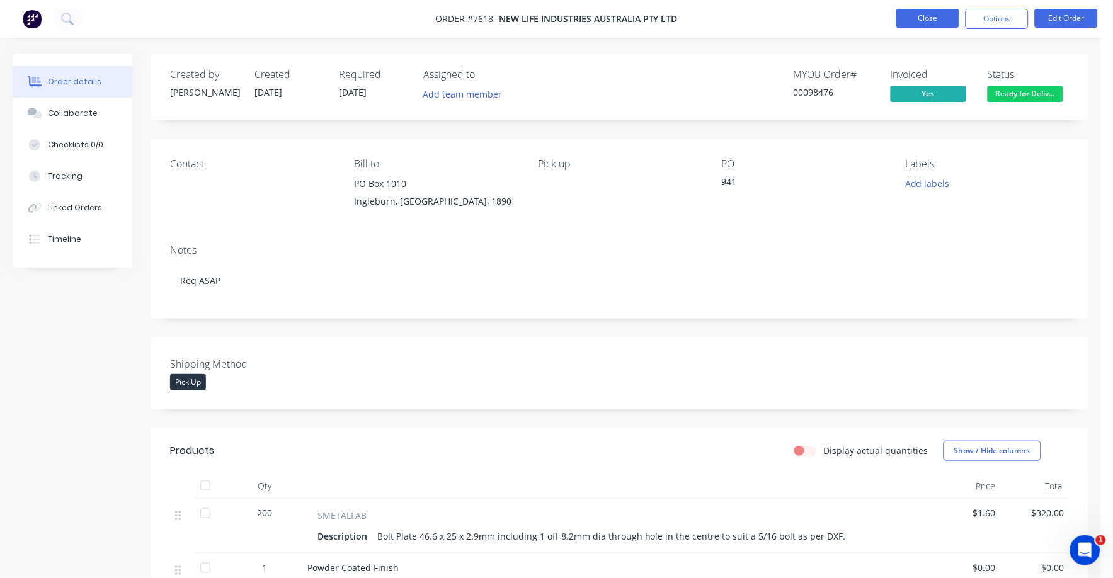
click at [928, 15] on button "Close" at bounding box center [927, 18] width 63 height 19
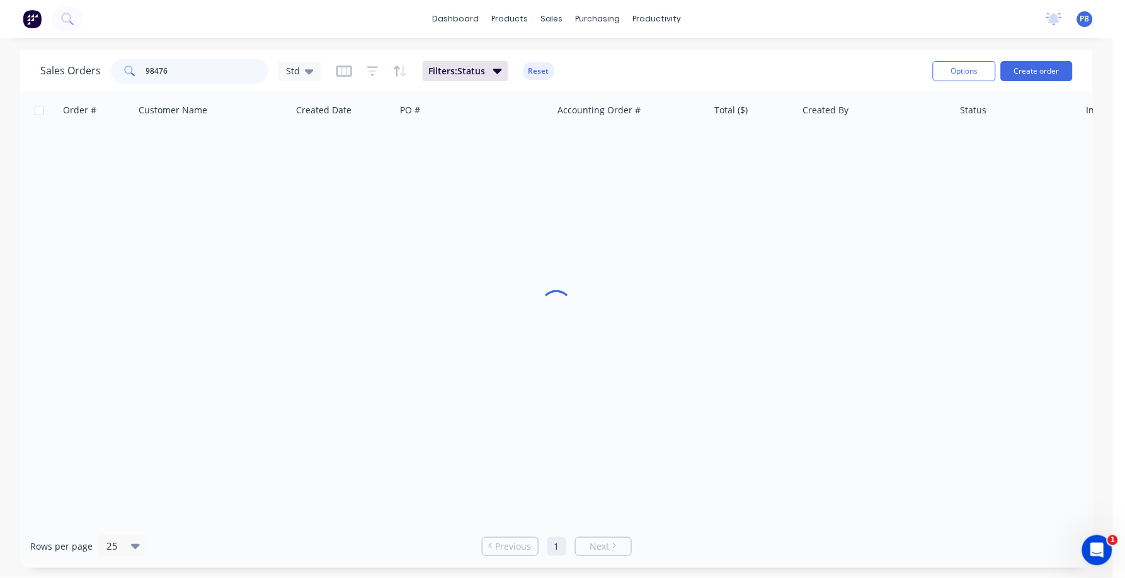
drag, startPoint x: 183, startPoint y: 69, endPoint x: 140, endPoint y: 65, distance: 43.6
click at [135, 66] on div "98476" at bounding box center [189, 71] width 157 height 25
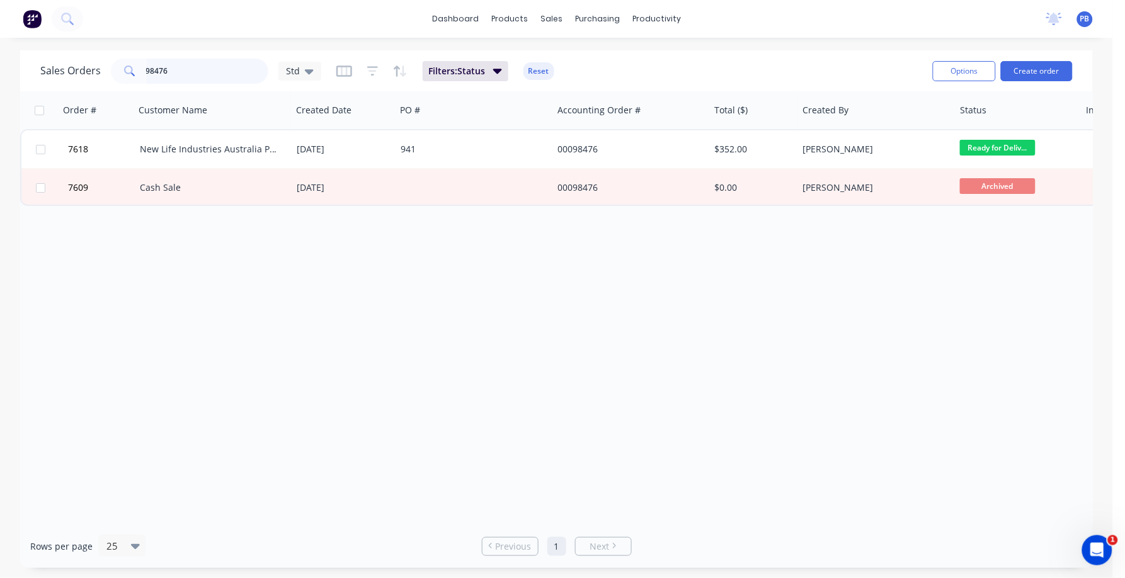
click at [200, 65] on input "98476" at bounding box center [207, 71] width 123 height 25
type input "98090"
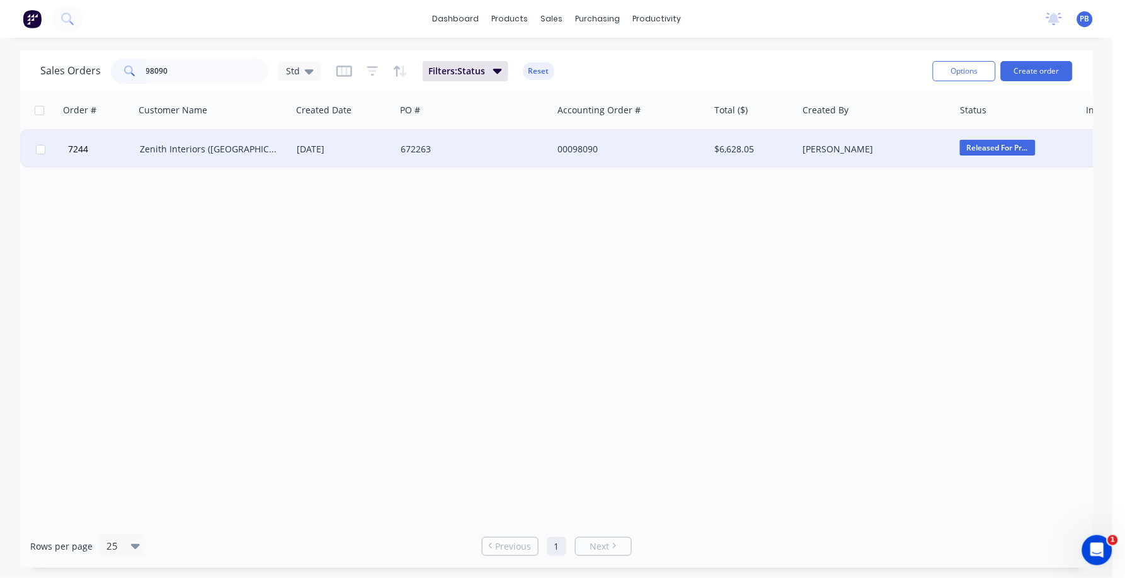
click at [177, 147] on div "Zenith Interiors ([GEOGRAPHIC_DATA]) Pty Ltd" at bounding box center [210, 149] width 140 height 13
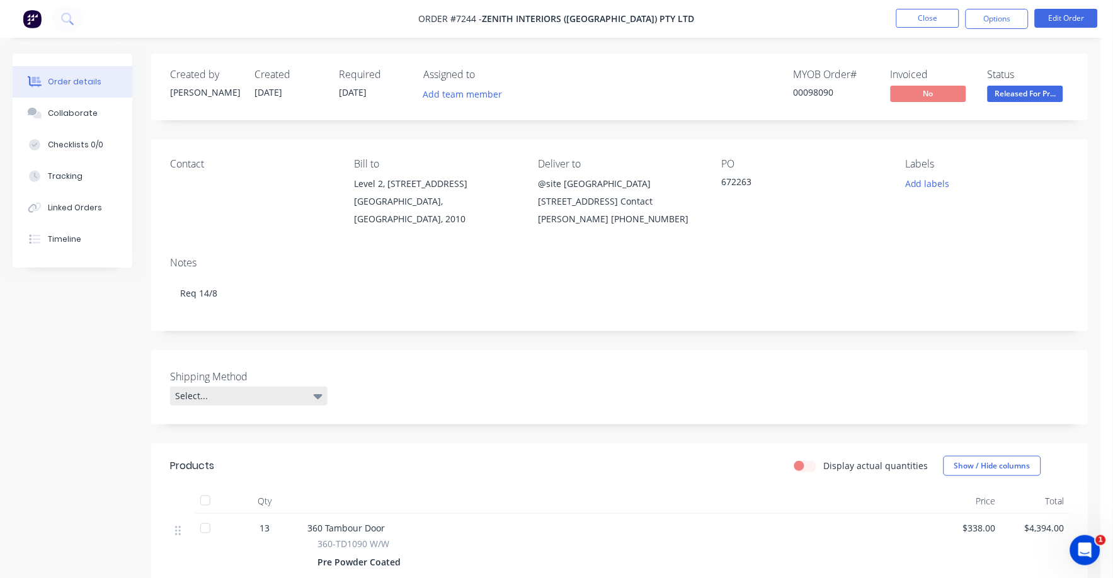
click at [319, 396] on icon at bounding box center [318, 396] width 9 height 5
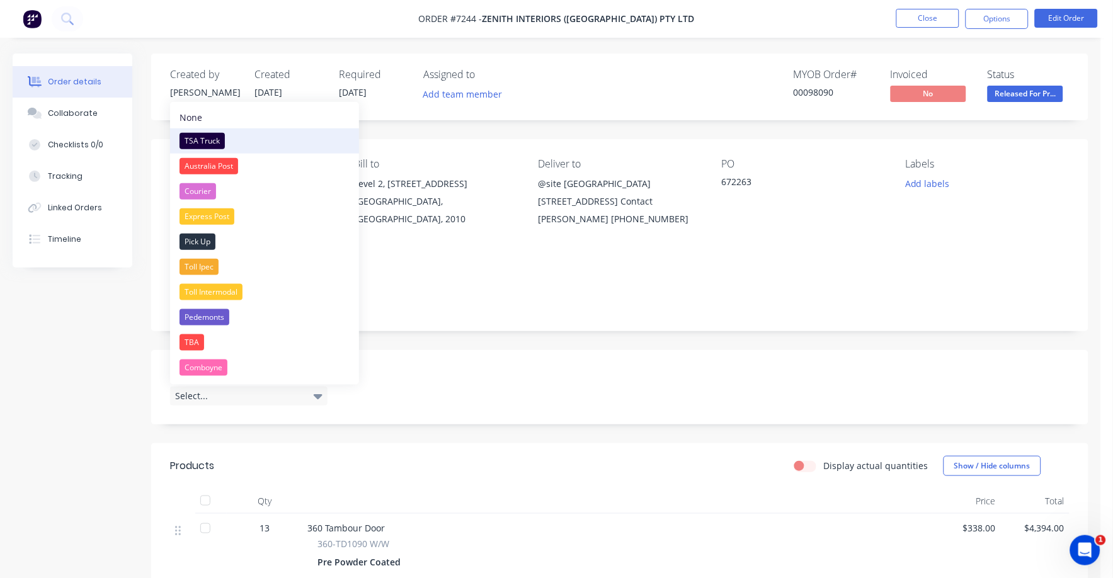
click at [198, 136] on div "TSA Truck" at bounding box center [201, 141] width 45 height 16
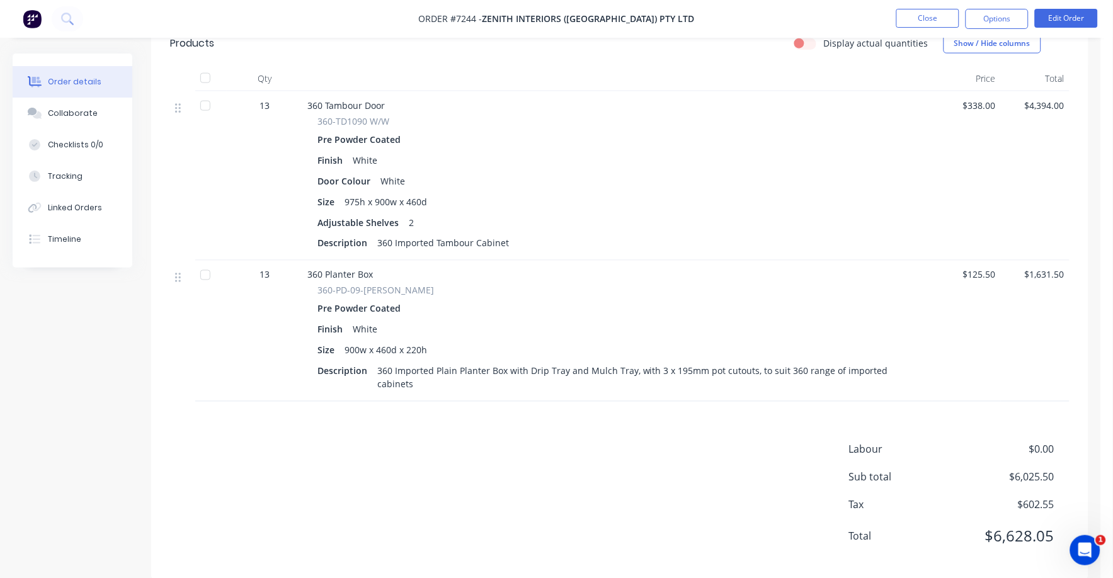
scroll to position [427, 0]
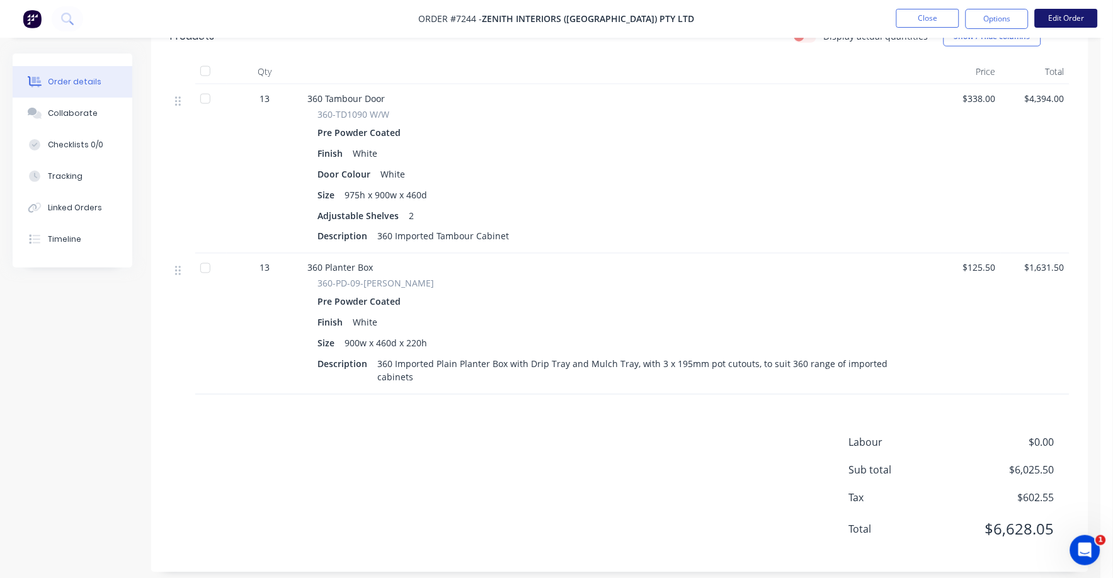
click at [1078, 16] on button "Edit Order" at bounding box center [1066, 18] width 63 height 19
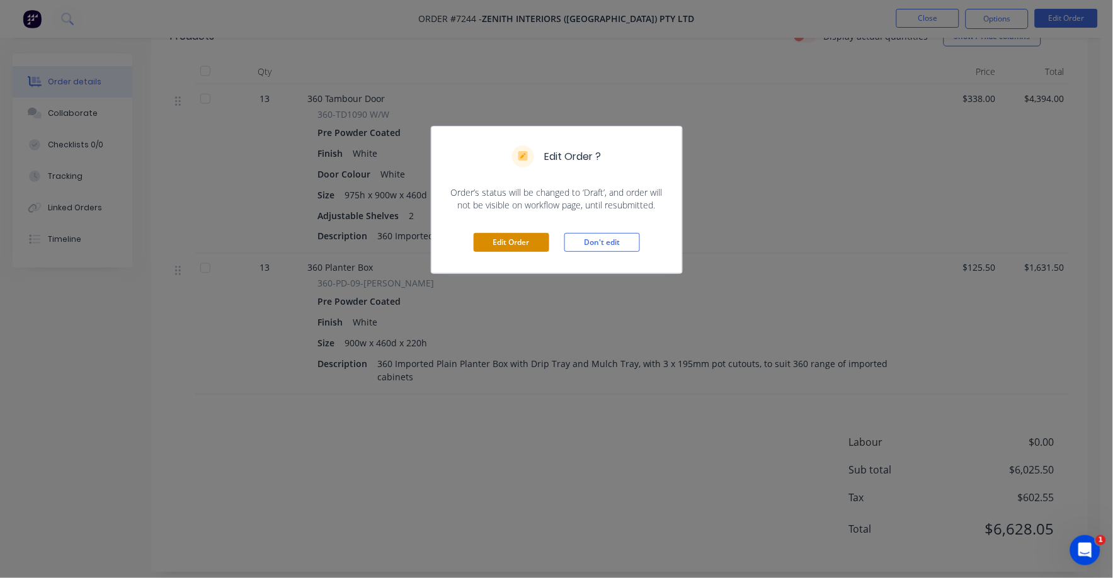
click at [504, 246] on button "Edit Order" at bounding box center [512, 242] width 76 height 19
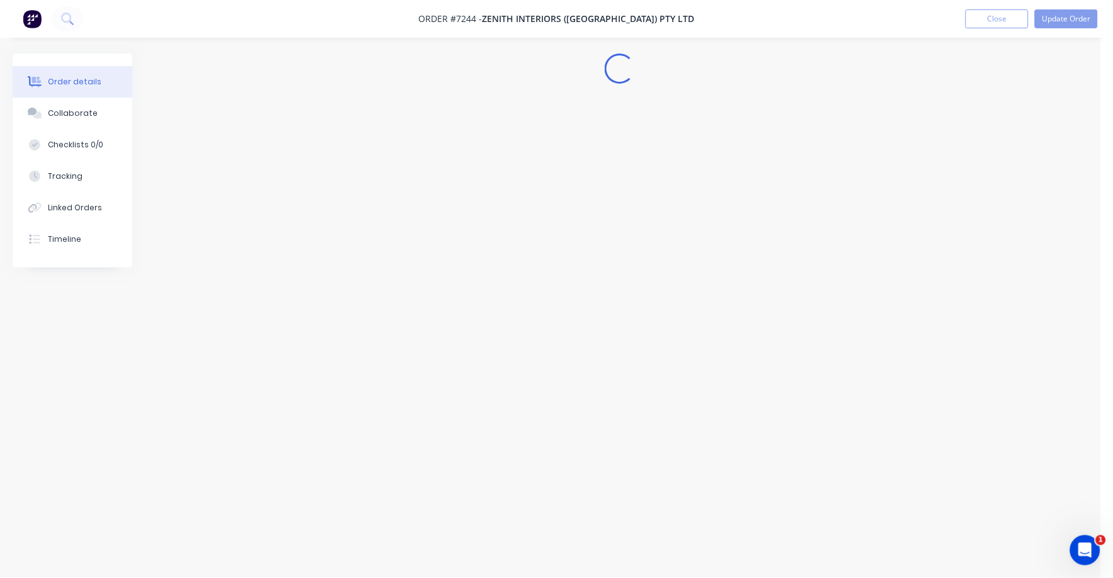
scroll to position [0, 0]
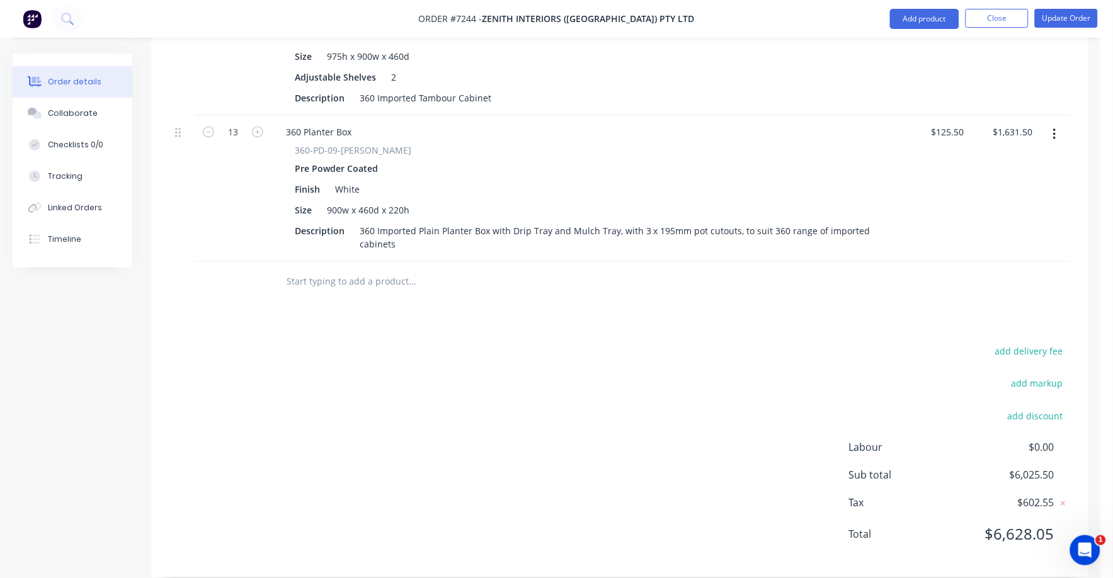
click at [1032, 343] on button "add delivery fee" at bounding box center [1028, 351] width 81 height 17
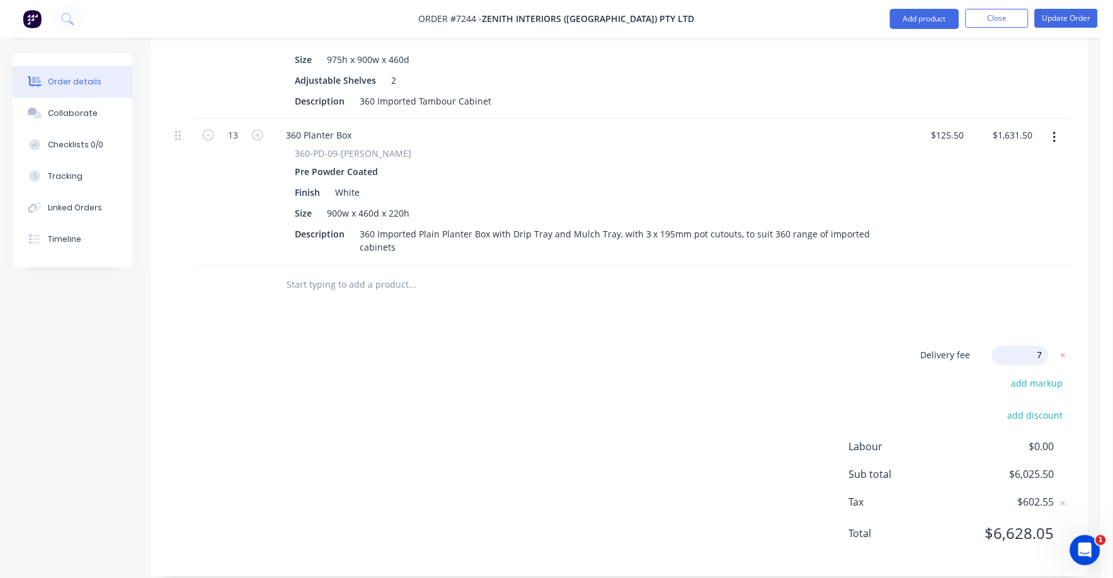
type input "75"
click input "submit" at bounding box center [0, 0] width 0 height 0
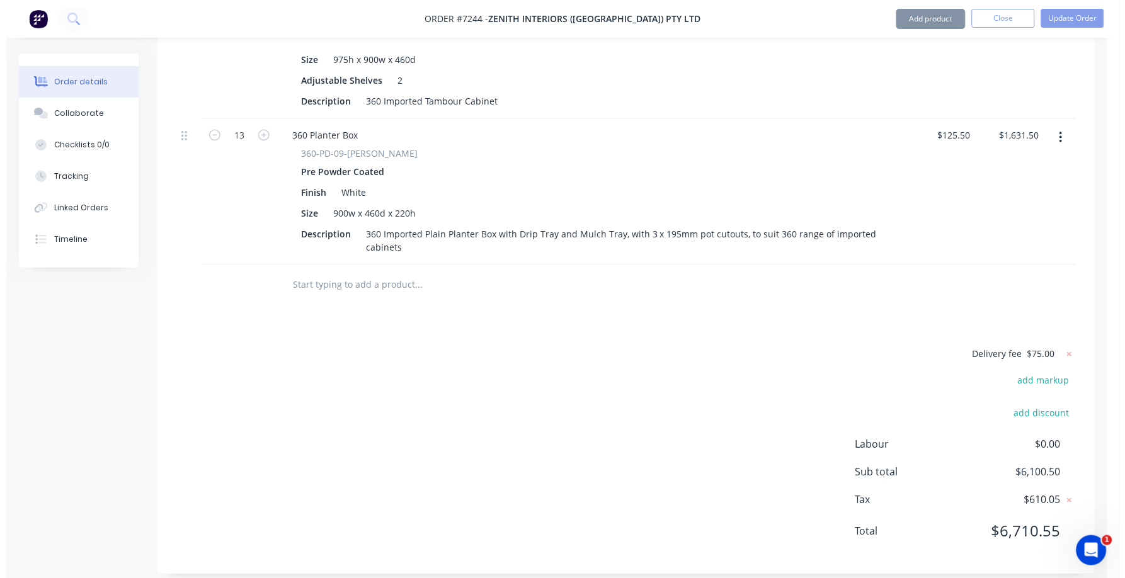
scroll to position [620, 0]
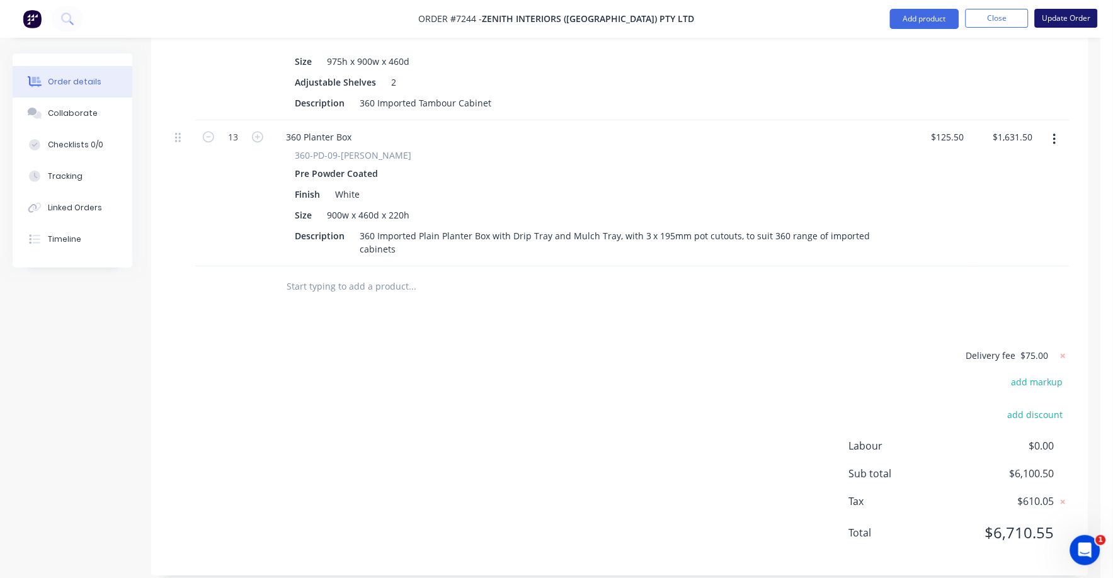
click at [1074, 12] on button "Update Order" at bounding box center [1066, 18] width 63 height 19
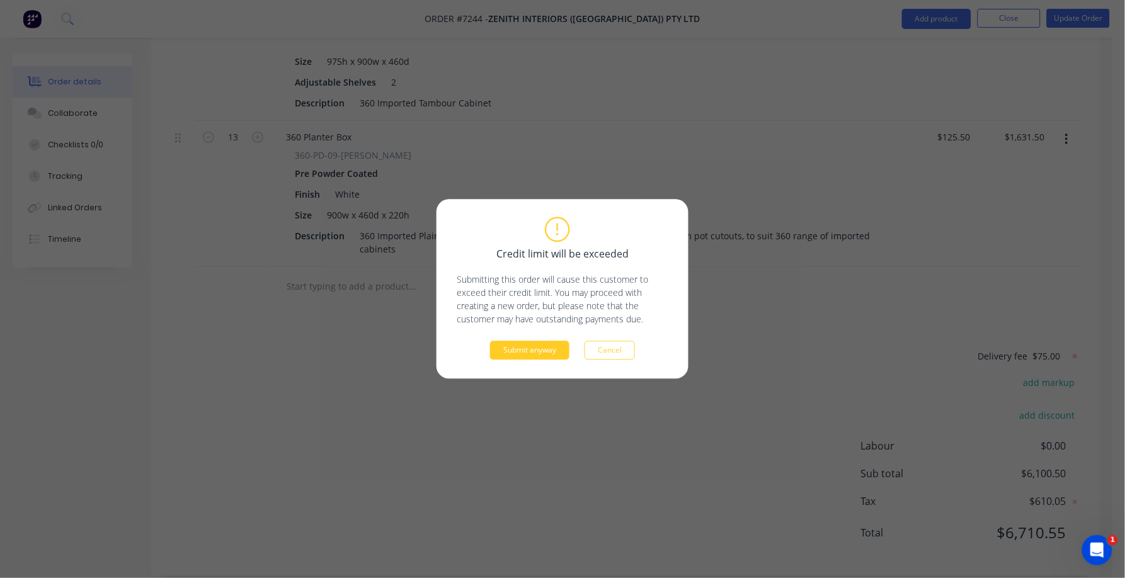
click at [510, 353] on button "Submit anyway" at bounding box center [529, 350] width 79 height 19
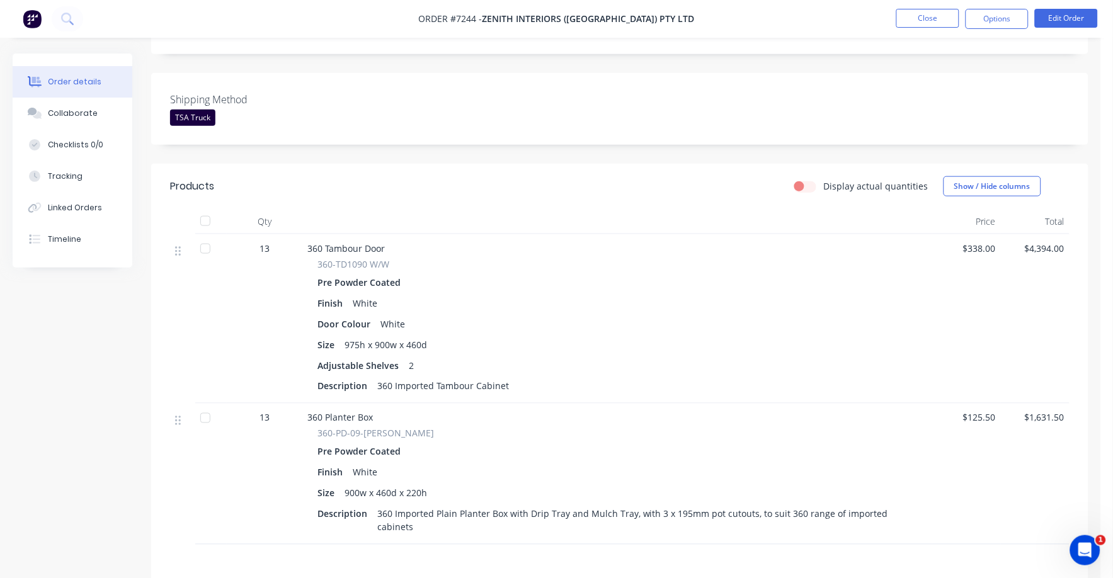
scroll to position [0, 0]
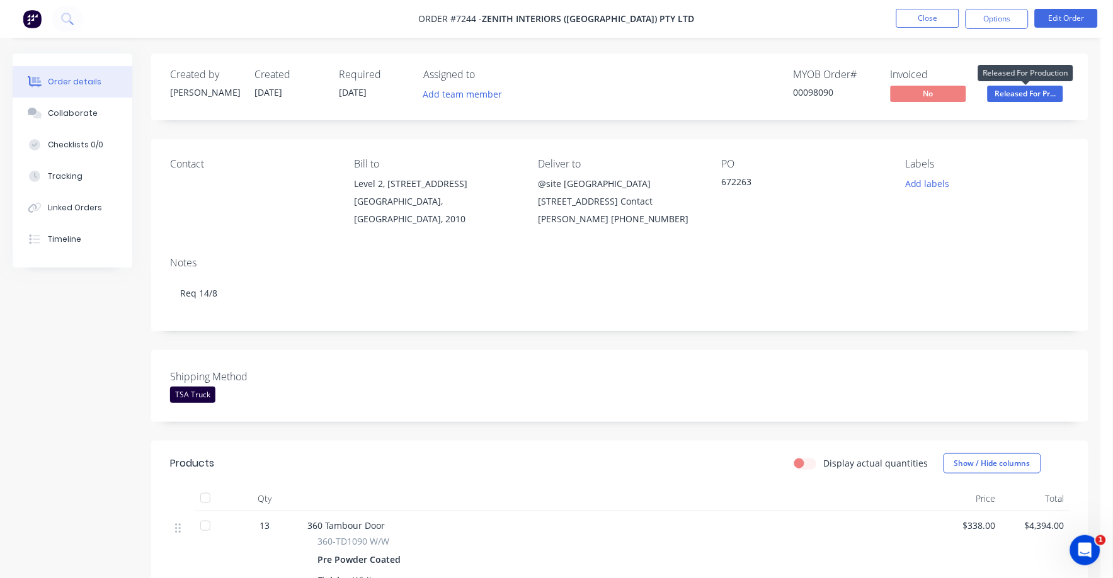
click at [1020, 94] on span "Released For Pr..." at bounding box center [1026, 94] width 76 height 16
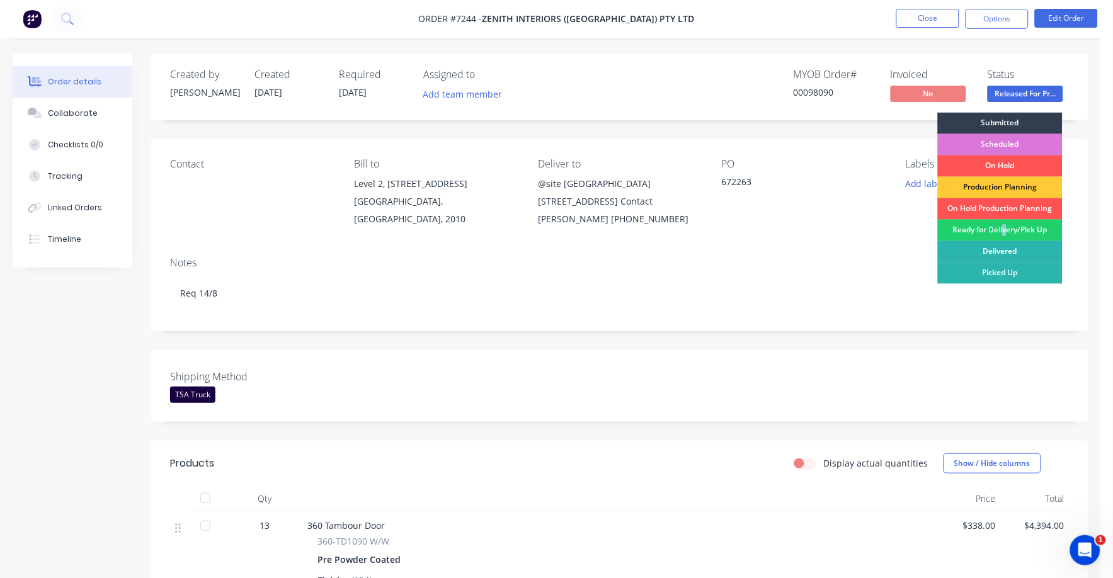
click at [1003, 227] on div "Ready for Delivery/Pick Up" at bounding box center [1000, 230] width 125 height 21
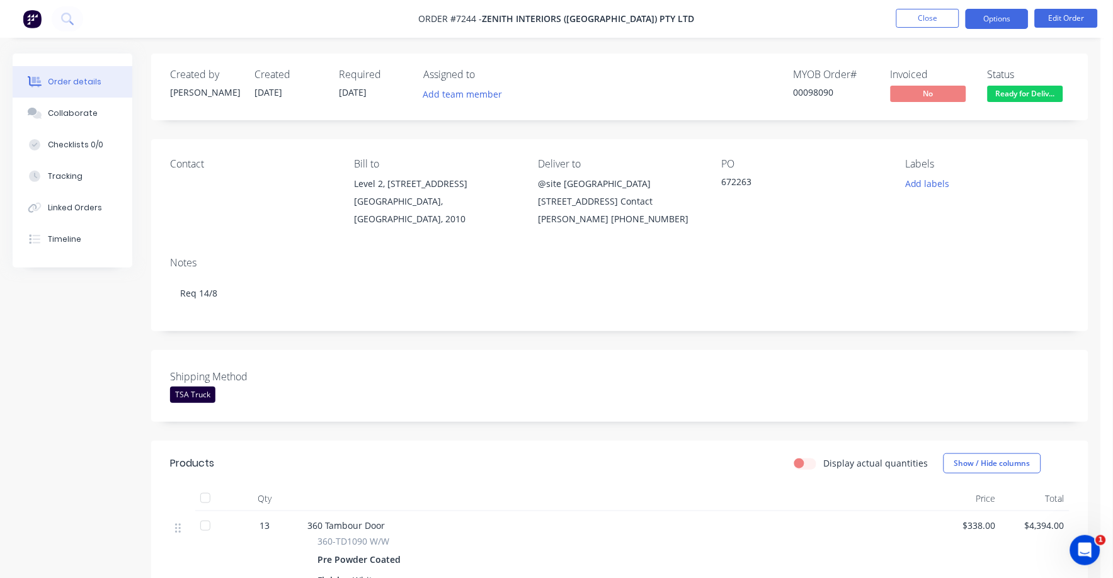
click at [998, 20] on button "Options" at bounding box center [996, 19] width 63 height 20
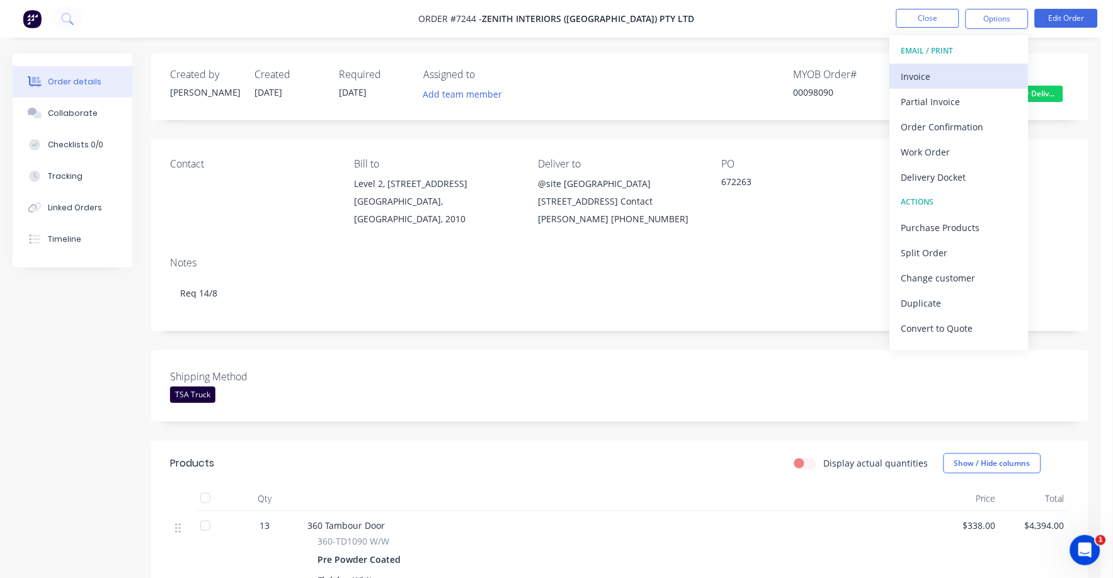
click at [930, 71] on div "Invoice" at bounding box center [959, 76] width 116 height 18
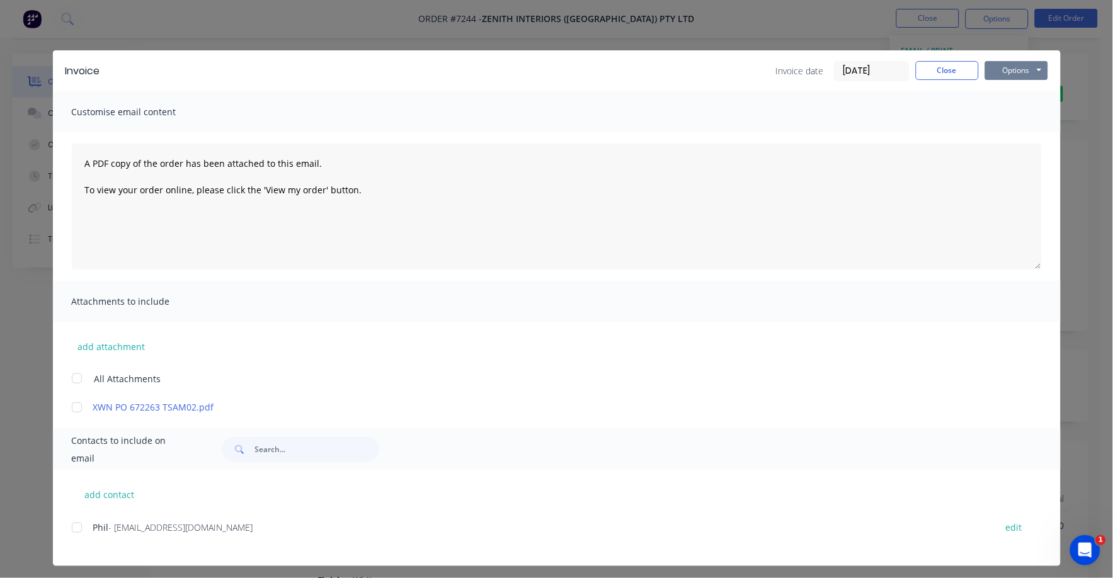
click at [1003, 69] on button "Options" at bounding box center [1016, 70] width 63 height 19
click at [1003, 114] on button "Print" at bounding box center [1025, 113] width 81 height 21
click at [943, 69] on button "Close" at bounding box center [947, 70] width 63 height 19
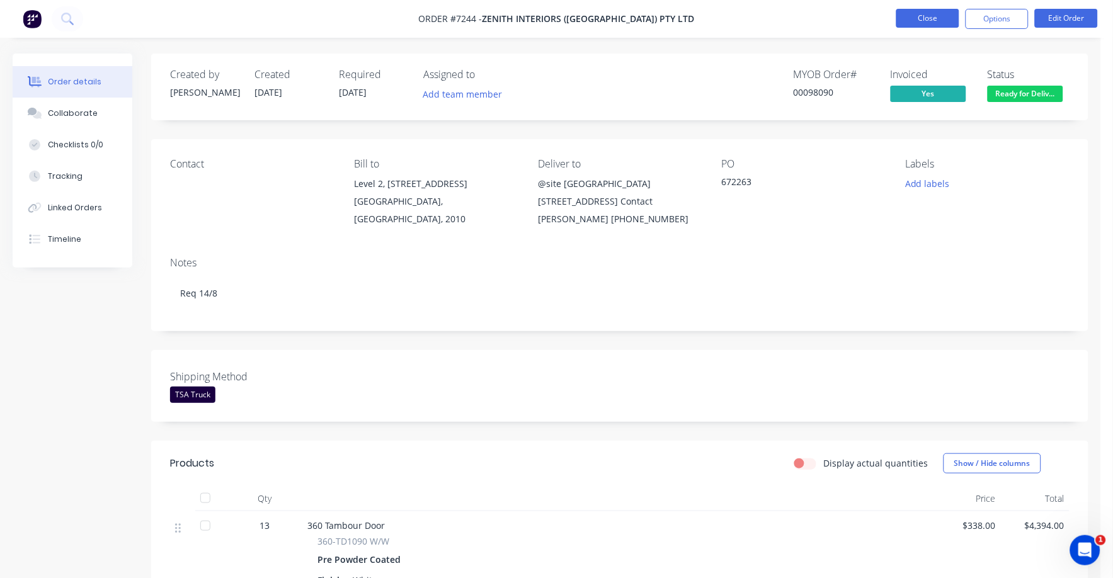
click at [921, 13] on button "Close" at bounding box center [927, 18] width 63 height 19
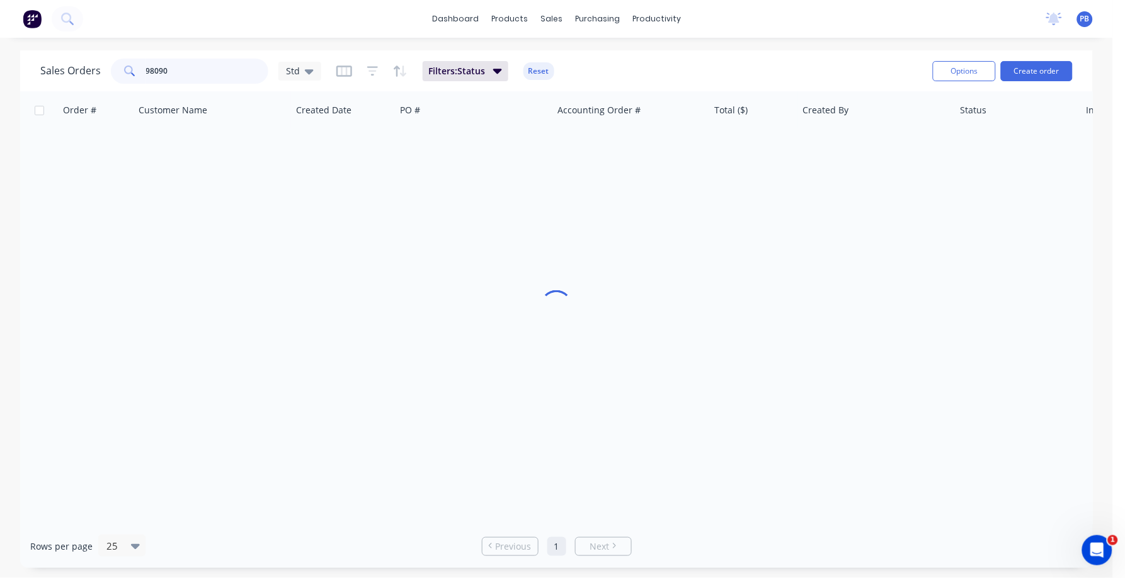
drag, startPoint x: 195, startPoint y: 70, endPoint x: 111, endPoint y: 59, distance: 84.5
click at [111, 59] on div "98090" at bounding box center [189, 71] width 157 height 25
type input "98467"
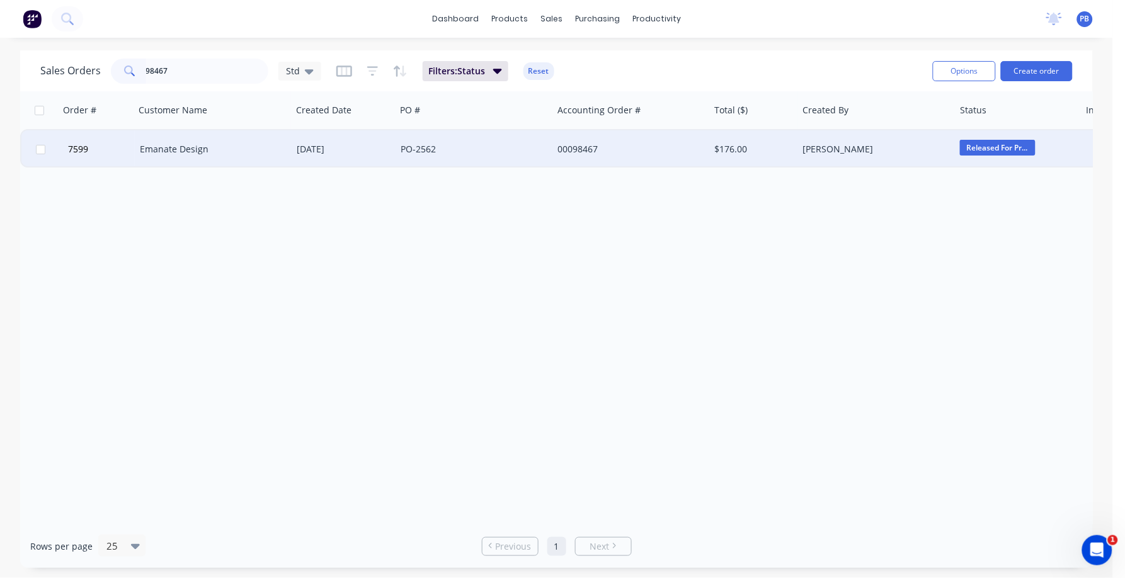
click at [174, 150] on div "Emanate Design" at bounding box center [210, 149] width 140 height 13
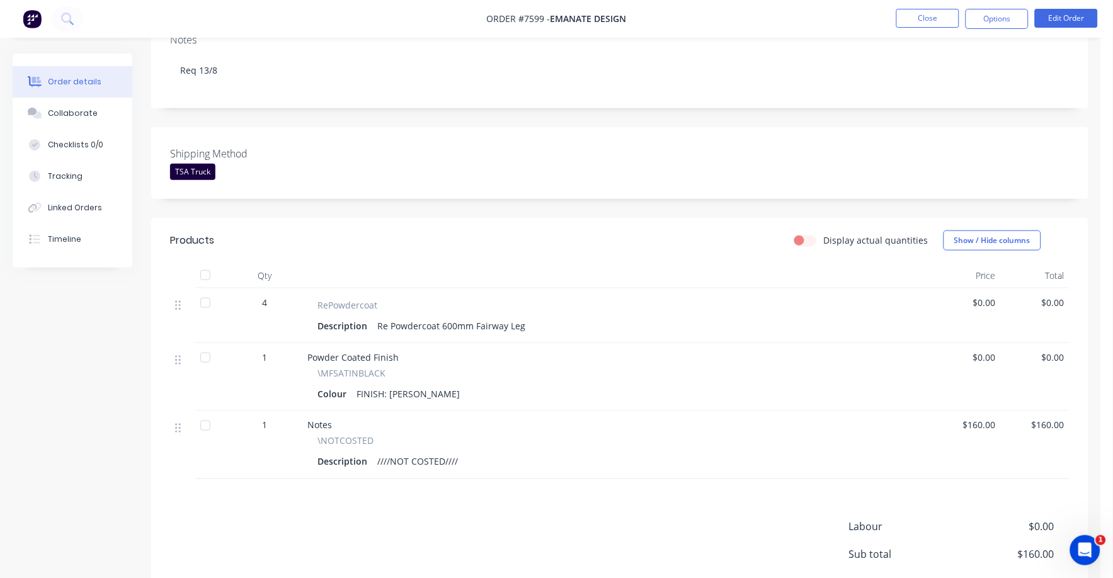
scroll to position [236, 0]
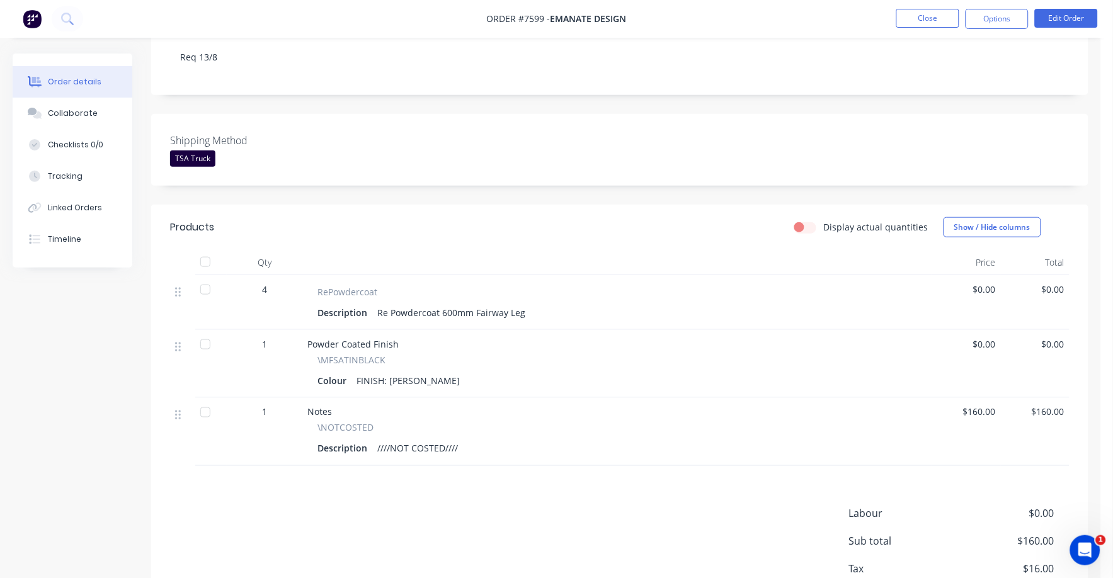
click at [977, 283] on span "$0.00" at bounding box center [966, 289] width 59 height 13
click at [1080, 16] on button "Edit Order" at bounding box center [1066, 18] width 63 height 19
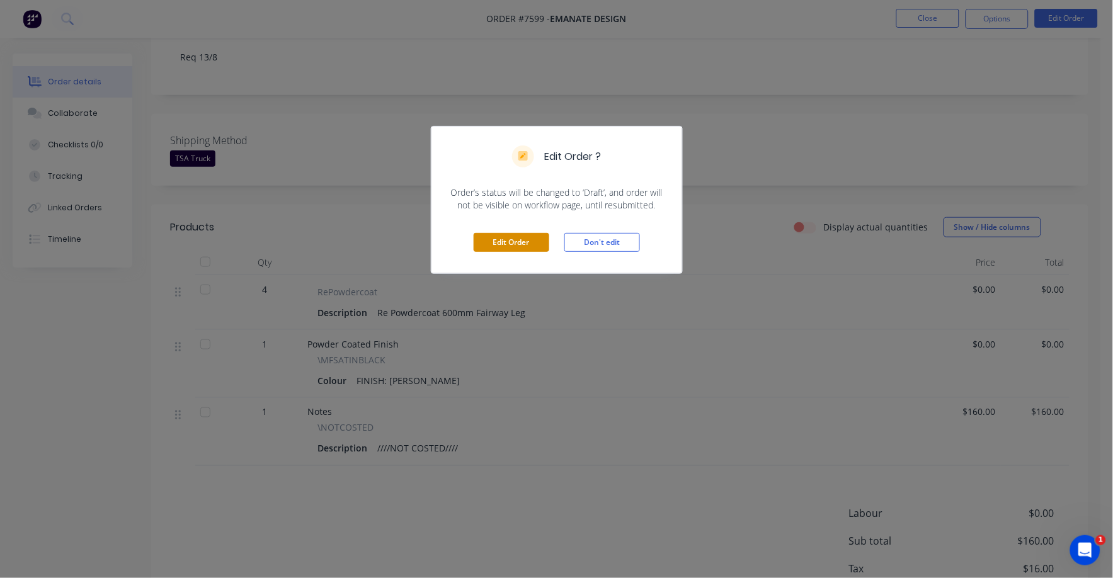
click at [515, 247] on button "Edit Order" at bounding box center [512, 242] width 76 height 19
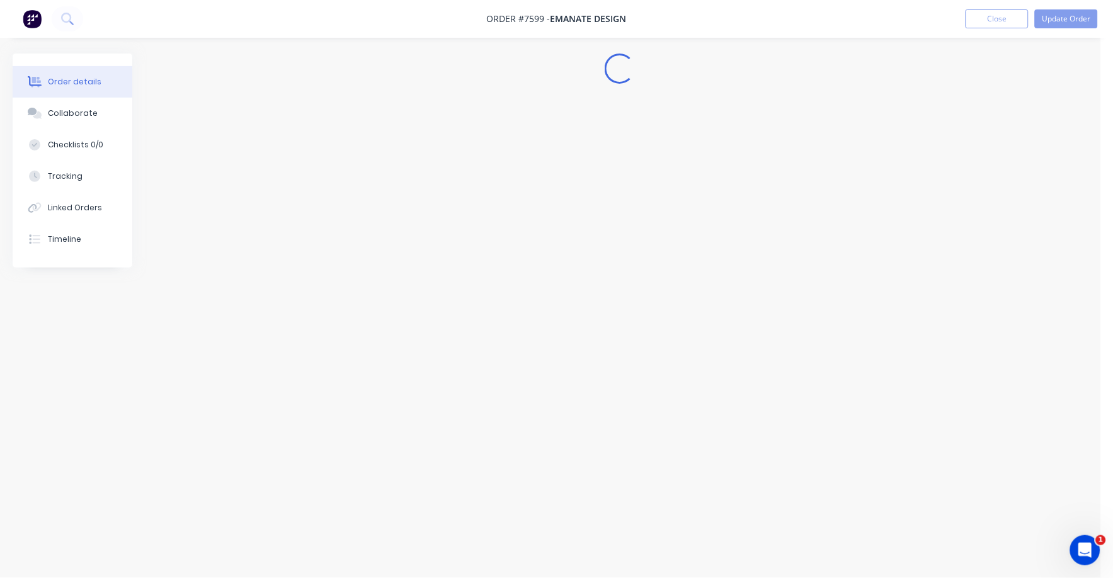
scroll to position [0, 0]
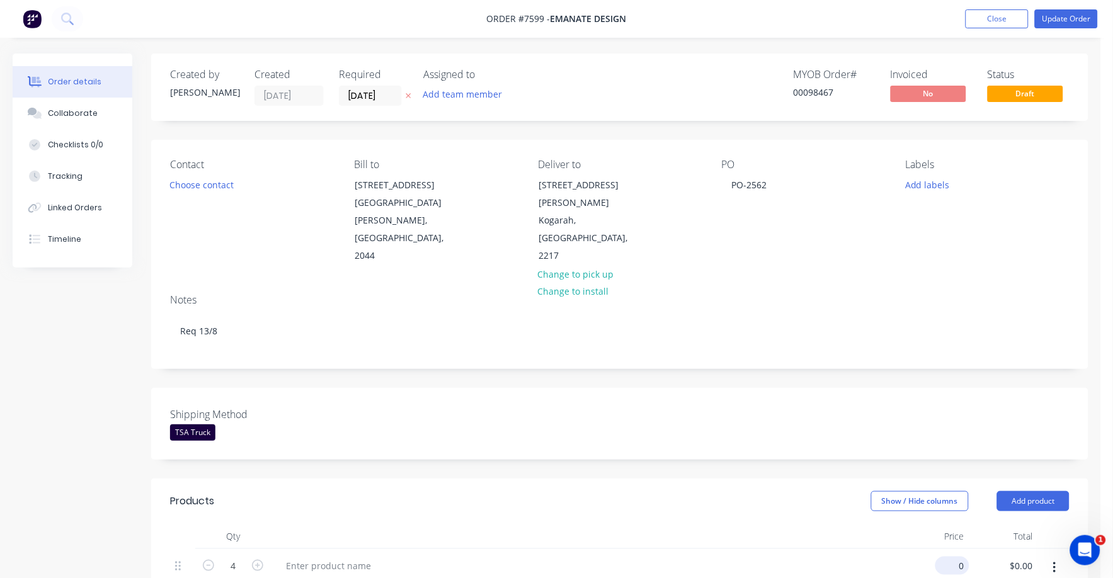
click at [952, 557] on div "0 $0.00" at bounding box center [952, 566] width 34 height 18
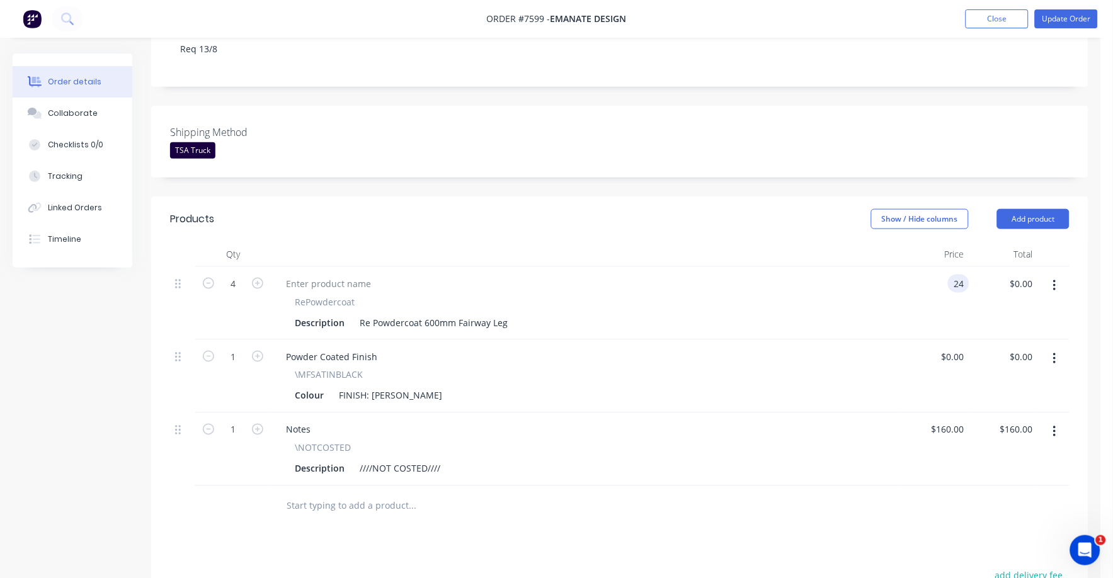
scroll to position [314, 0]
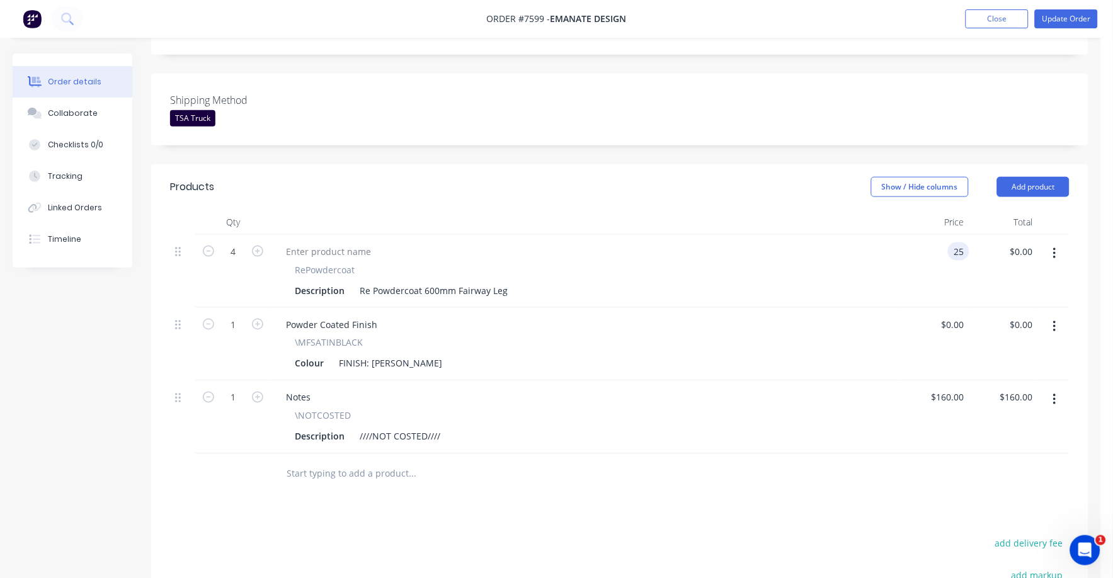
type input "$25.00"
type input "$100.00"
drag, startPoint x: 695, startPoint y: 300, endPoint x: 689, endPoint y: 305, distance: 8.1
click at [689, 316] on div "Powder Coated Finish" at bounding box center [586, 325] width 620 height 18
click at [1061, 389] on button "button" at bounding box center [1055, 400] width 30 height 23
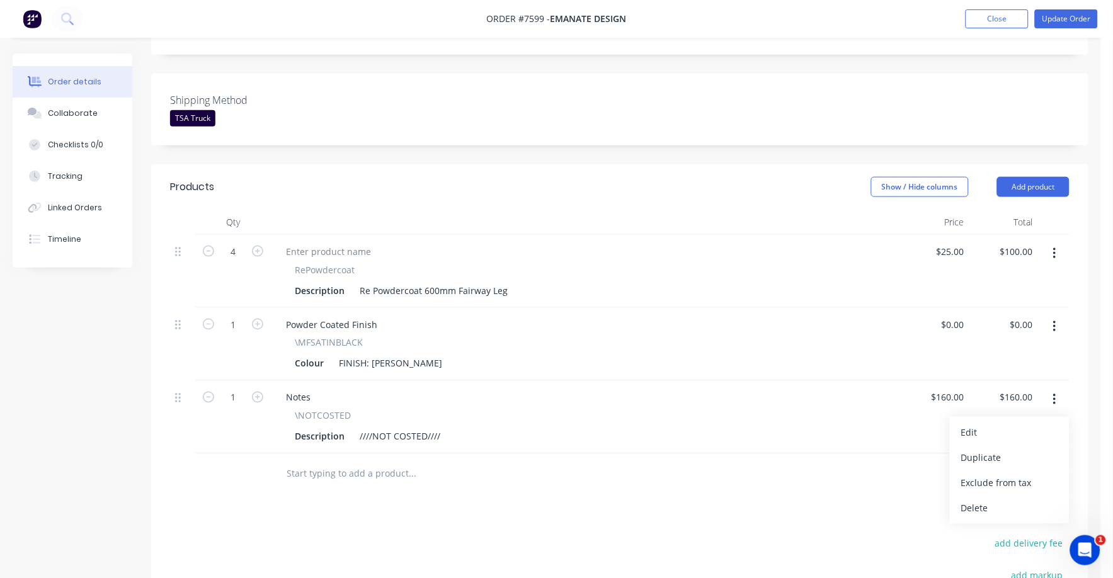
click at [983, 496] on button "Delete" at bounding box center [1010, 508] width 120 height 25
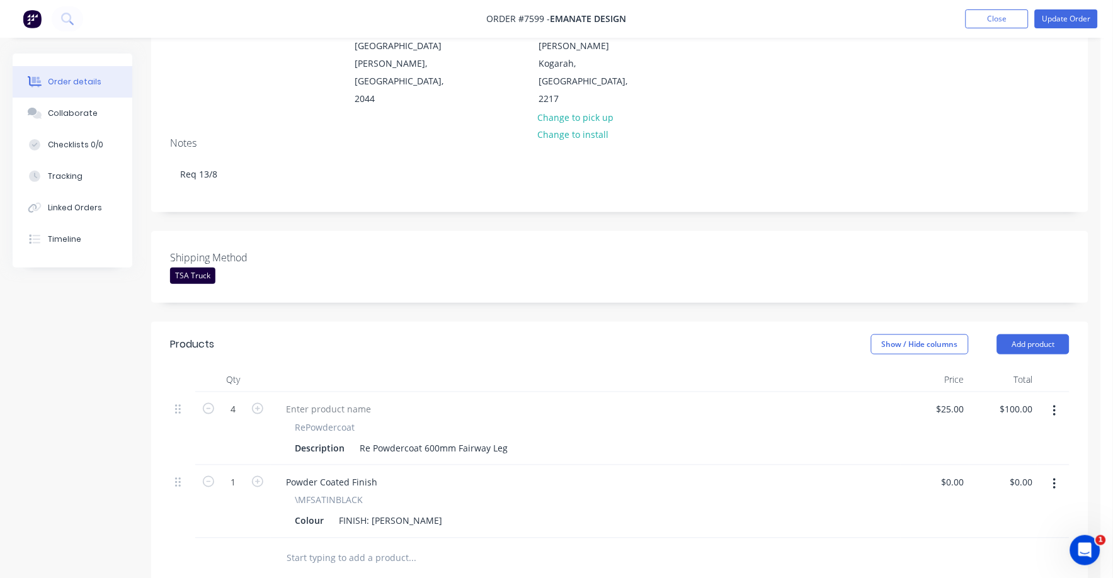
scroll to position [0, 0]
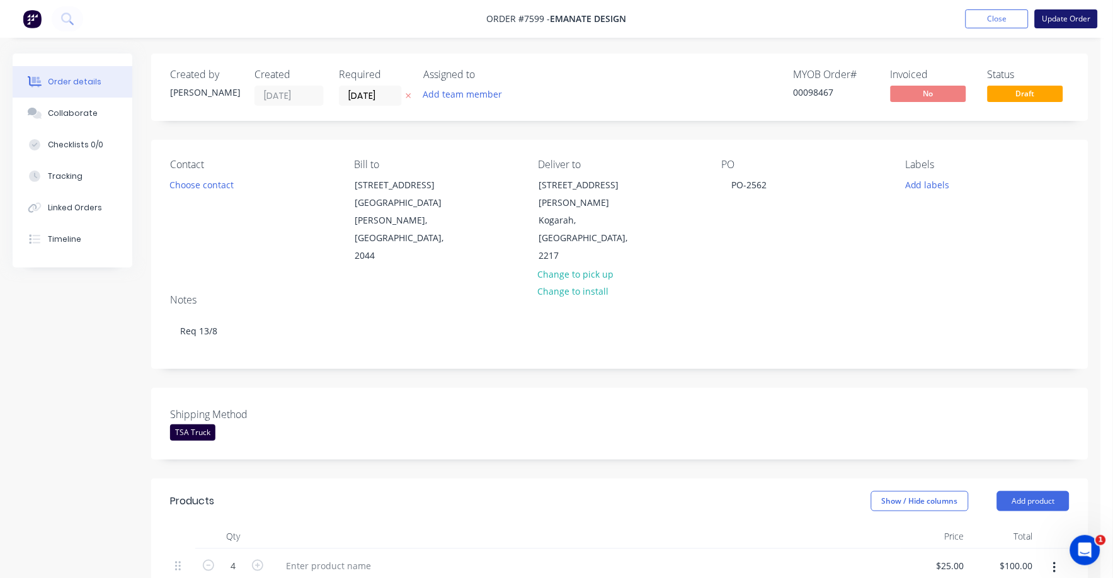
click at [1079, 16] on button "Update Order" at bounding box center [1066, 18] width 63 height 19
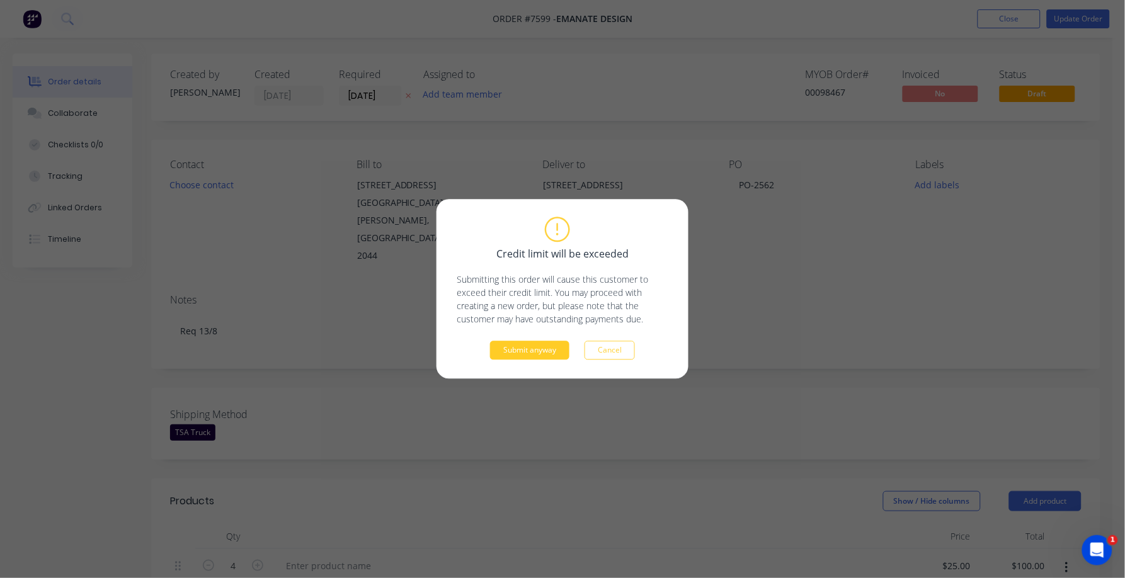
click at [526, 349] on button "Submit anyway" at bounding box center [529, 350] width 79 height 19
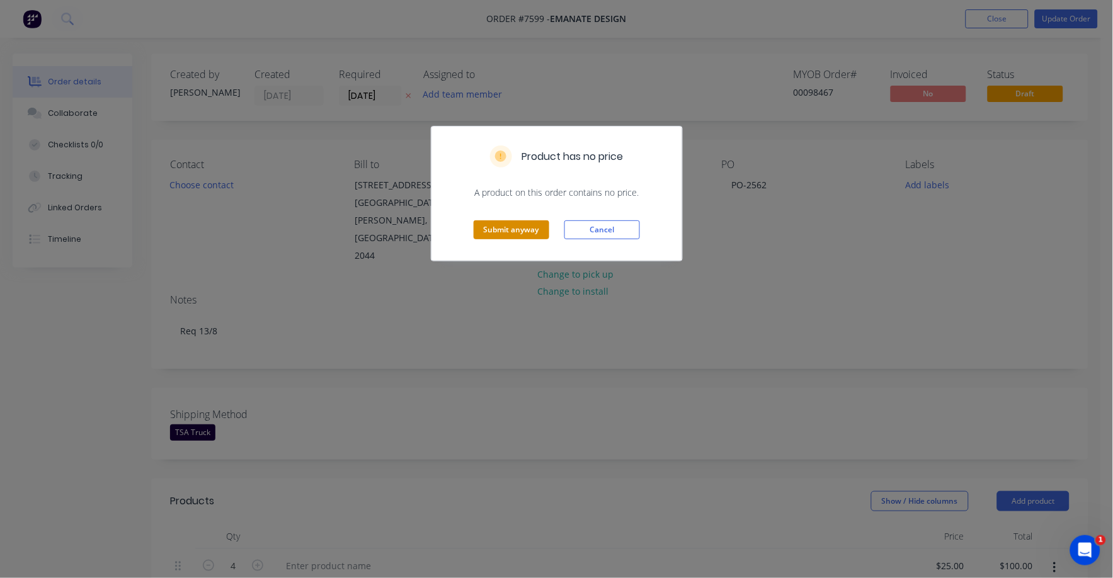
click at [522, 223] on button "Submit anyway" at bounding box center [512, 229] width 76 height 19
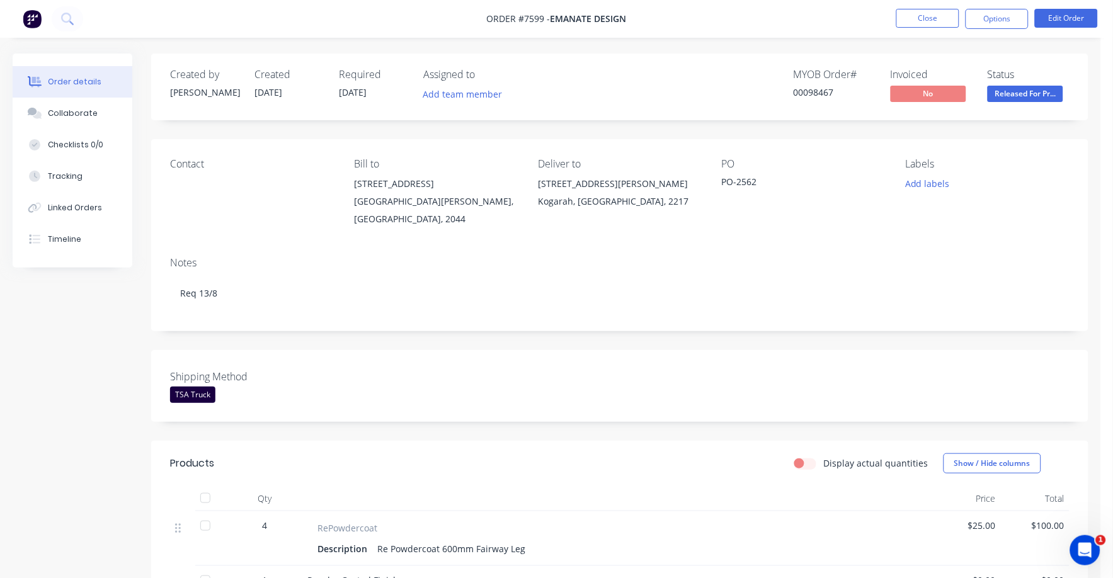
click at [1024, 94] on span "Released For Pr..." at bounding box center [1026, 94] width 76 height 16
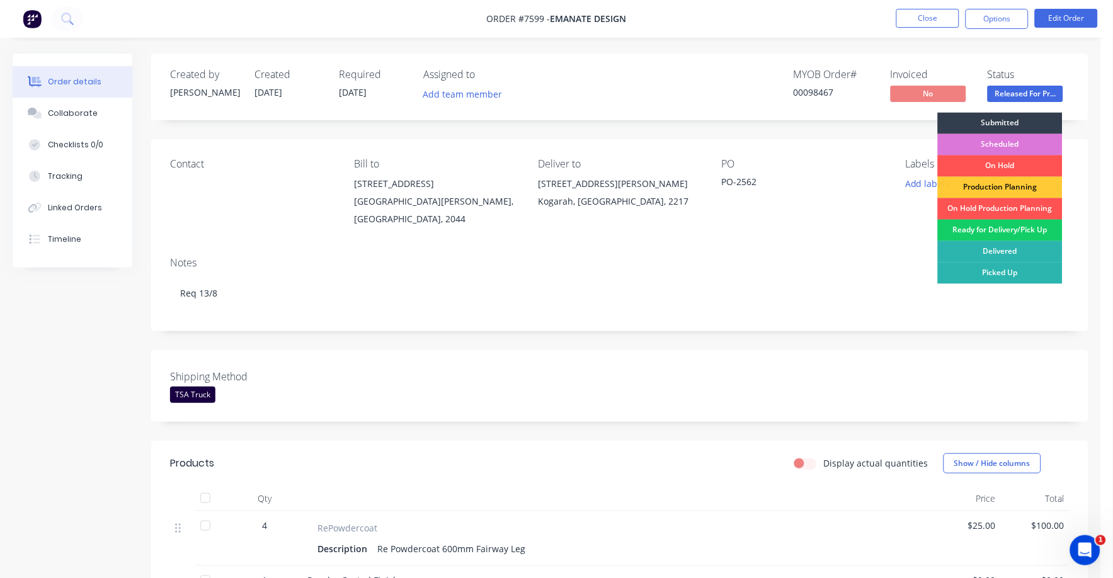
click at [1015, 232] on div "Ready for Delivery/Pick Up" at bounding box center [1000, 230] width 125 height 21
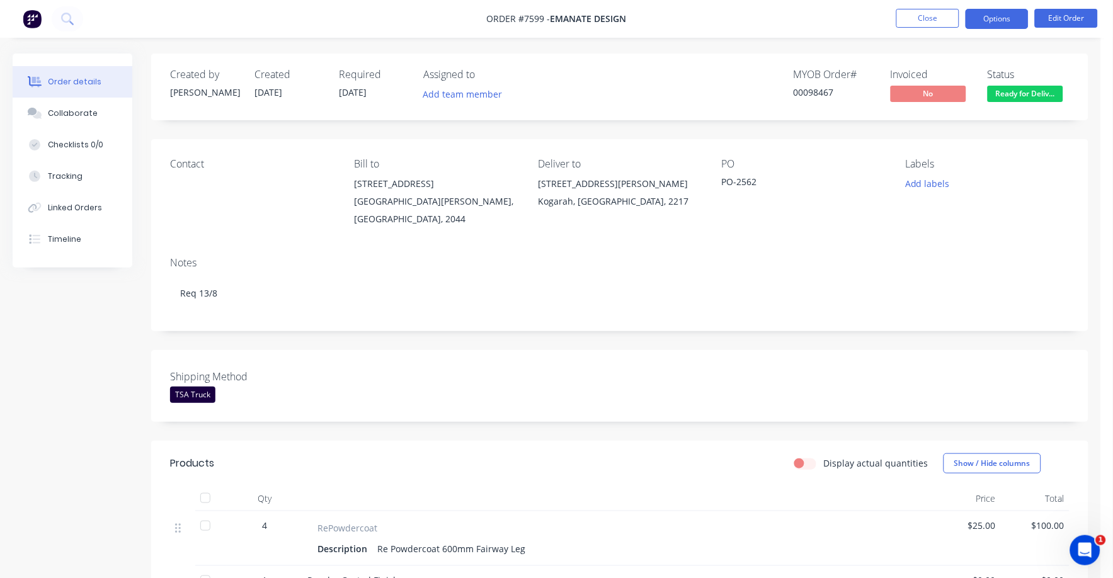
click at [995, 20] on button "Options" at bounding box center [996, 19] width 63 height 20
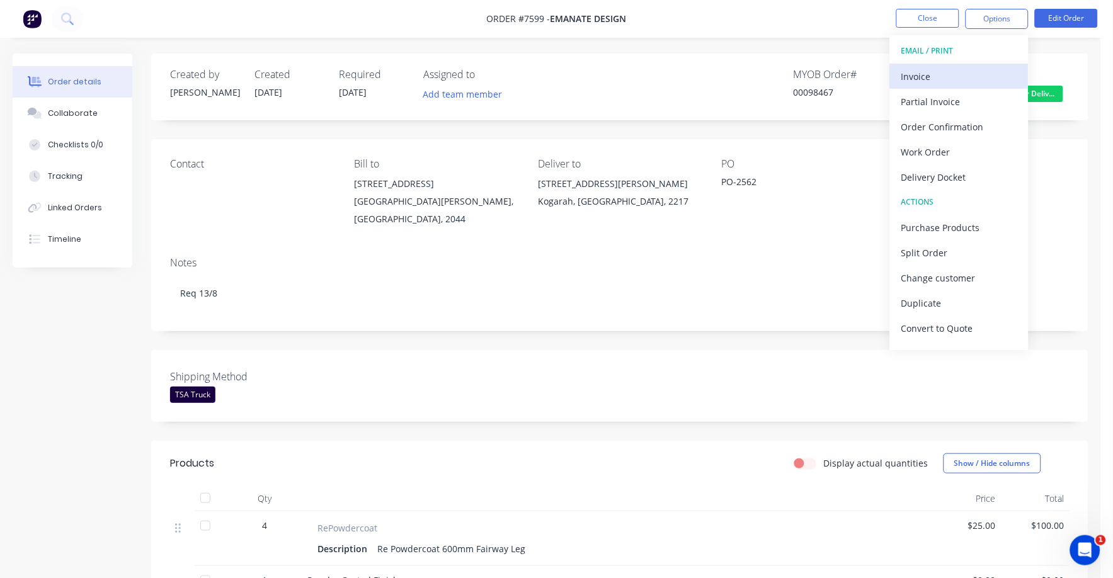
click at [915, 72] on div "Invoice" at bounding box center [959, 76] width 116 height 18
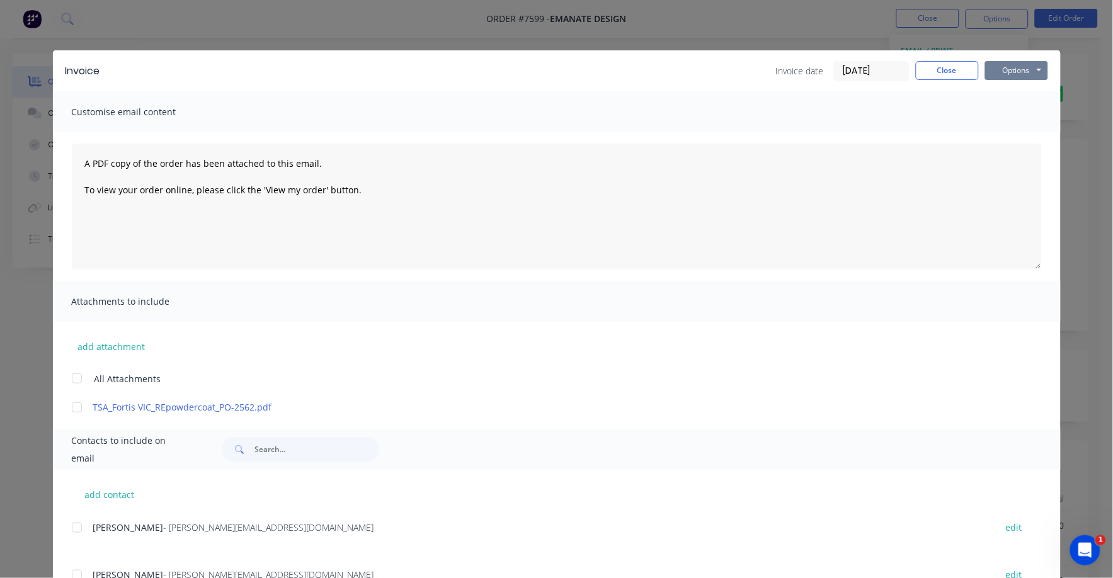
click at [996, 72] on button "Options" at bounding box center [1016, 70] width 63 height 19
click at [1008, 110] on button "Print" at bounding box center [1025, 113] width 81 height 21
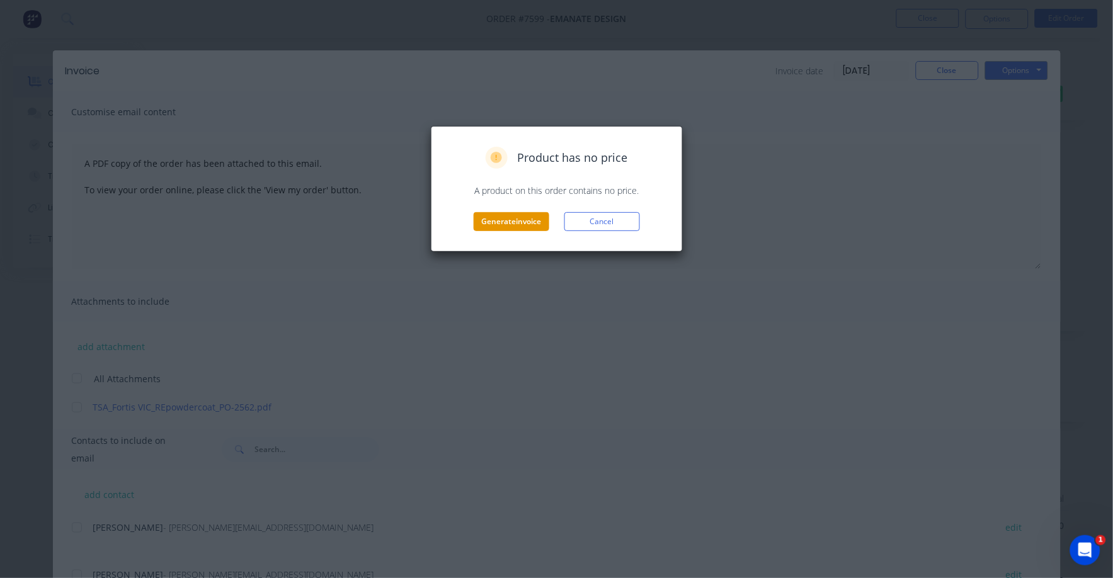
click at [528, 215] on button "Generate invoice" at bounding box center [512, 221] width 76 height 19
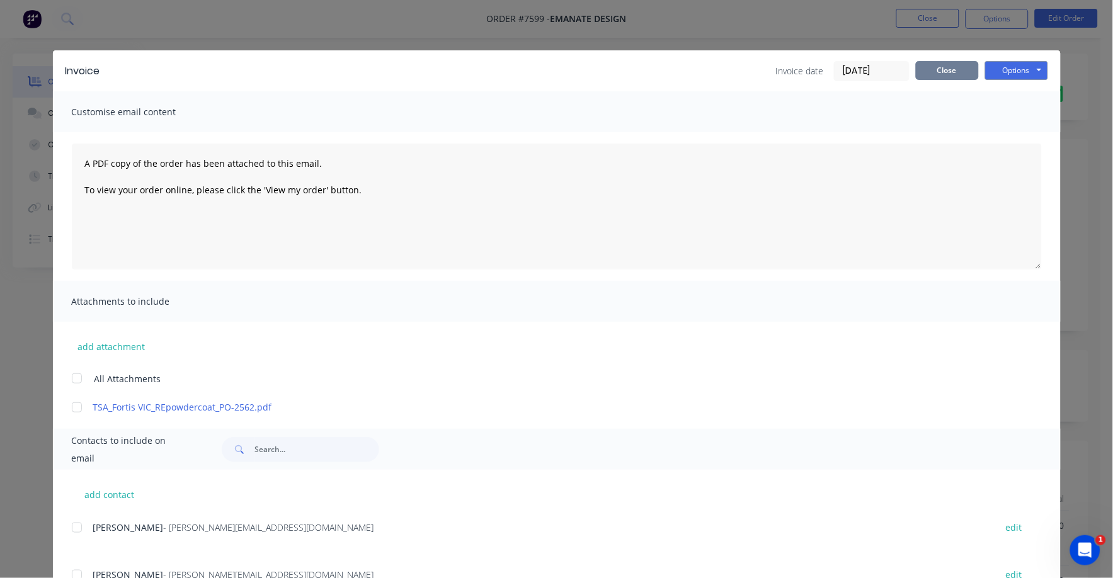
click at [955, 64] on button "Close" at bounding box center [947, 70] width 63 height 19
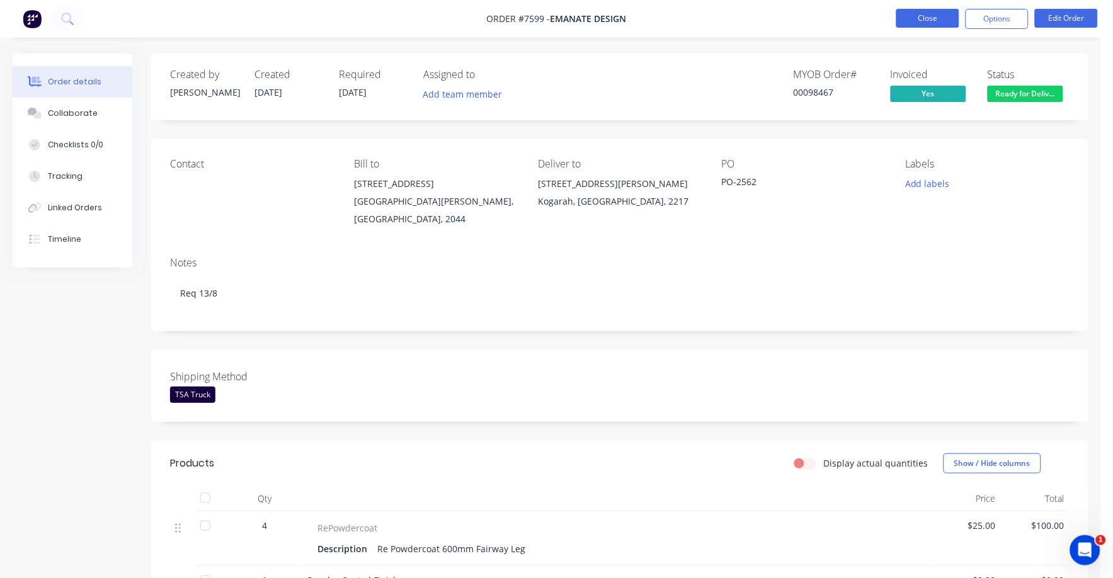
click at [923, 14] on button "Close" at bounding box center [927, 18] width 63 height 19
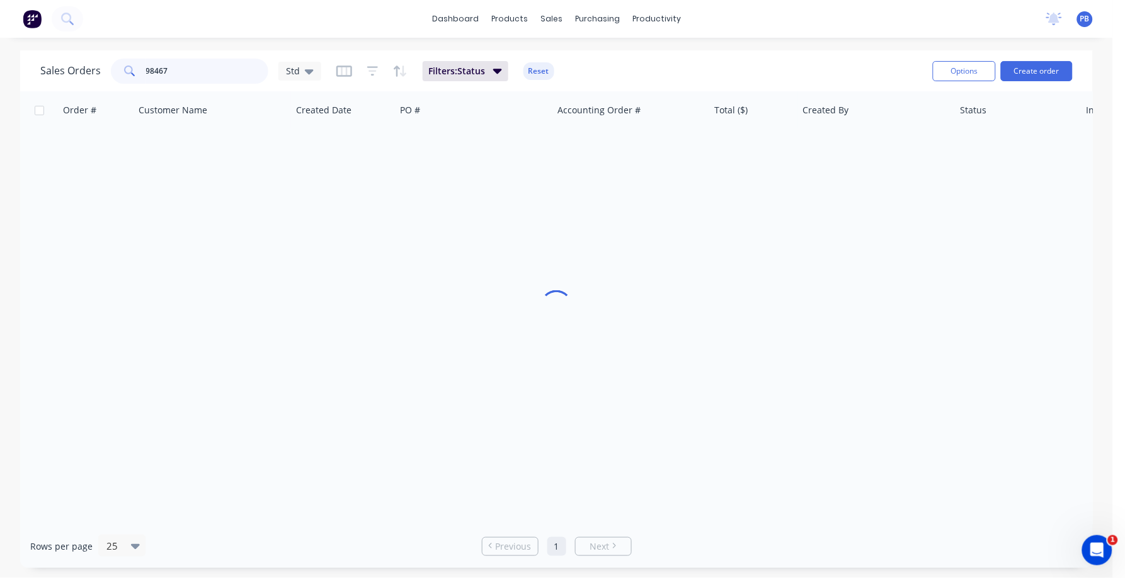
drag, startPoint x: 214, startPoint y: 76, endPoint x: 191, endPoint y: 65, distance: 25.1
click at [111, 61] on div "98467" at bounding box center [189, 71] width 157 height 25
type input "98468"
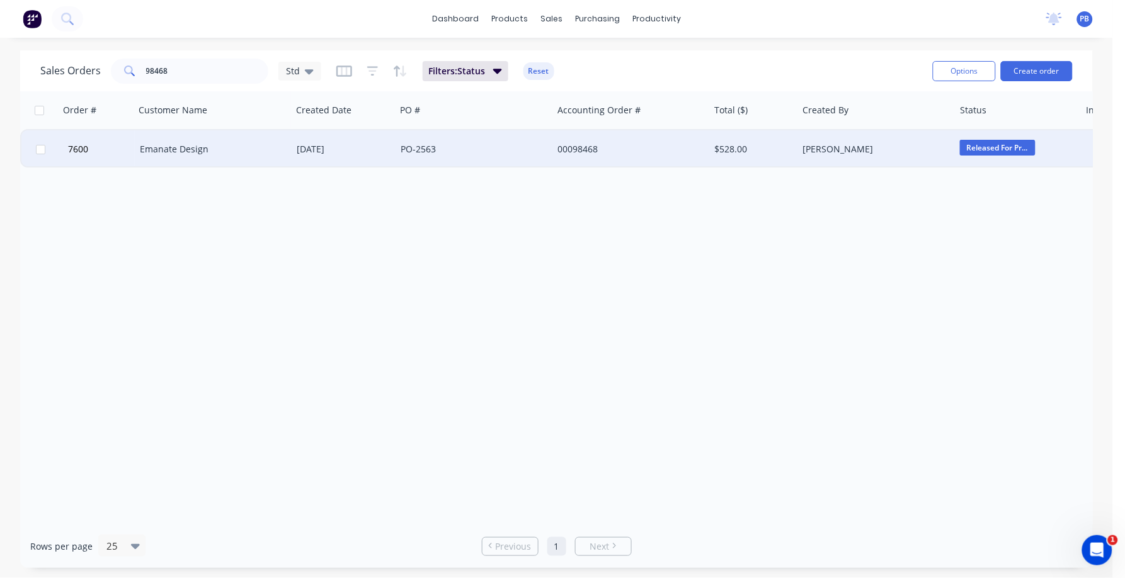
click at [182, 147] on div "Emanate Design" at bounding box center [210, 149] width 140 height 13
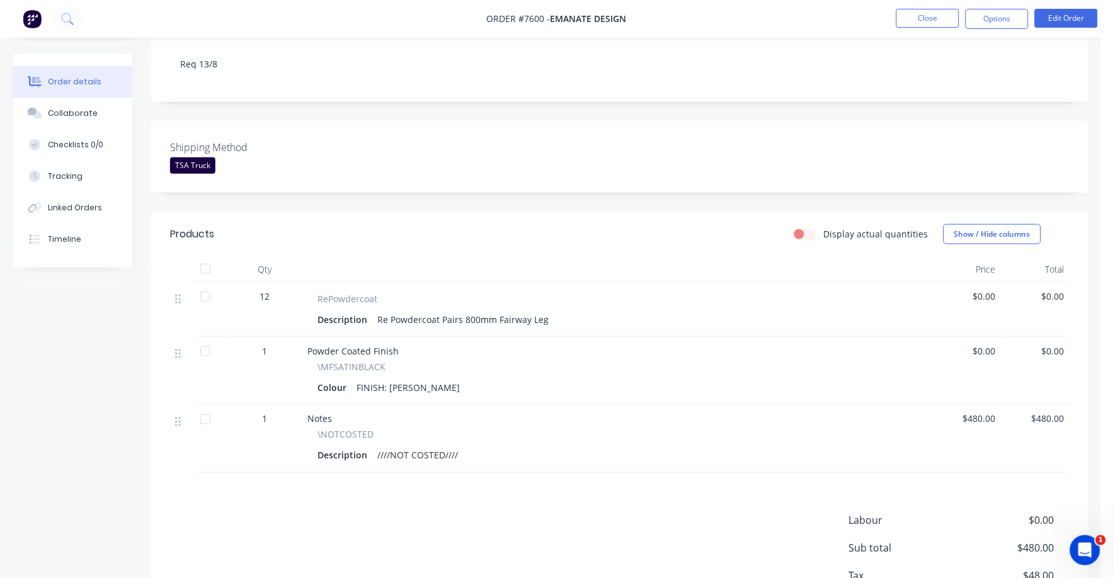
scroll to position [236, 0]
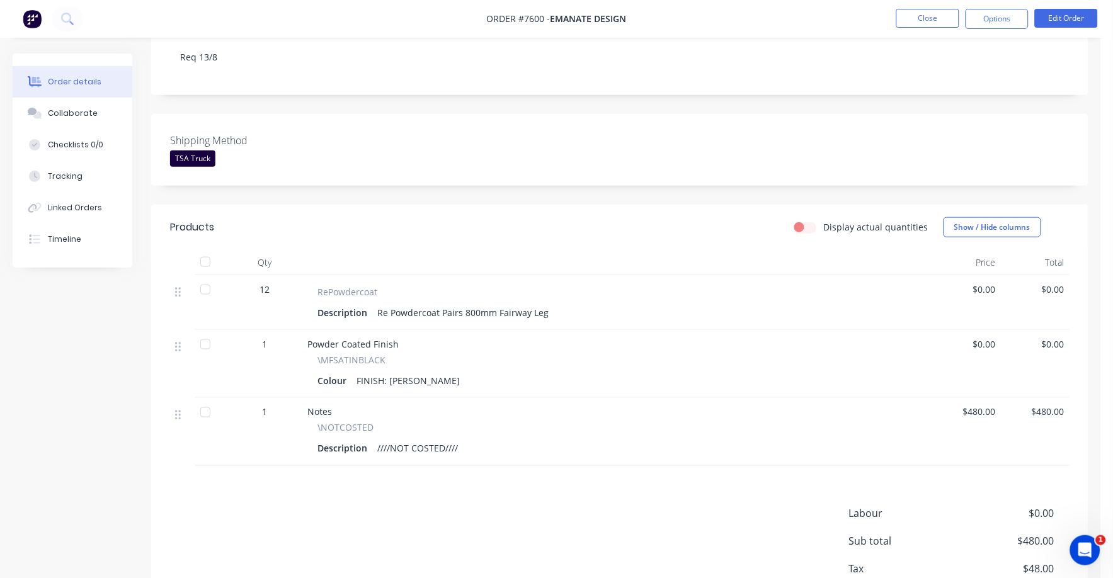
click at [993, 283] on span "$0.00" at bounding box center [966, 289] width 59 height 13
click at [1069, 9] on button "Edit Order" at bounding box center [1066, 18] width 63 height 19
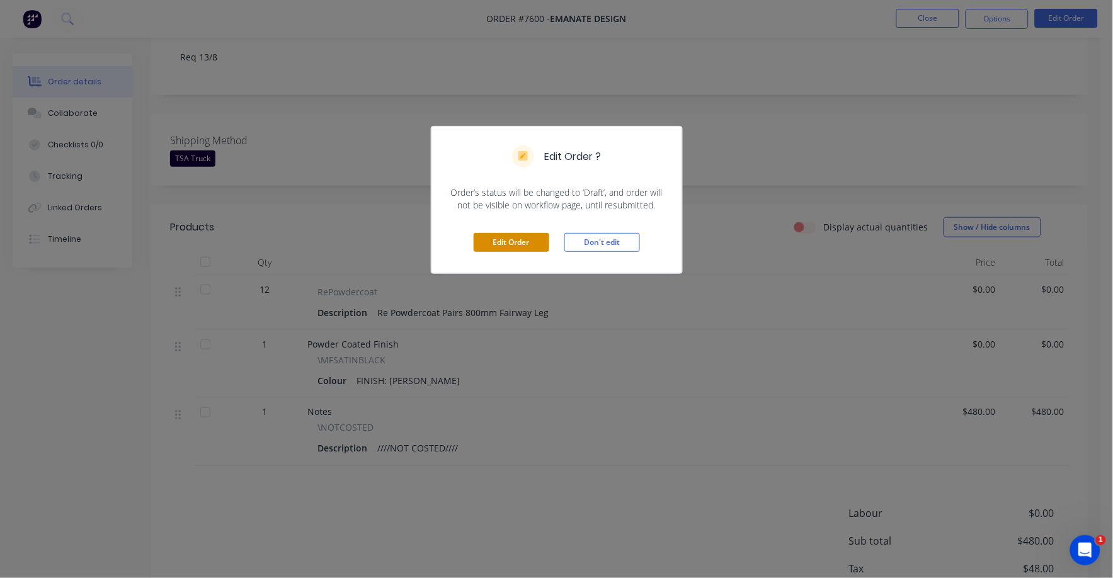
click at [511, 248] on button "Edit Order" at bounding box center [512, 242] width 76 height 19
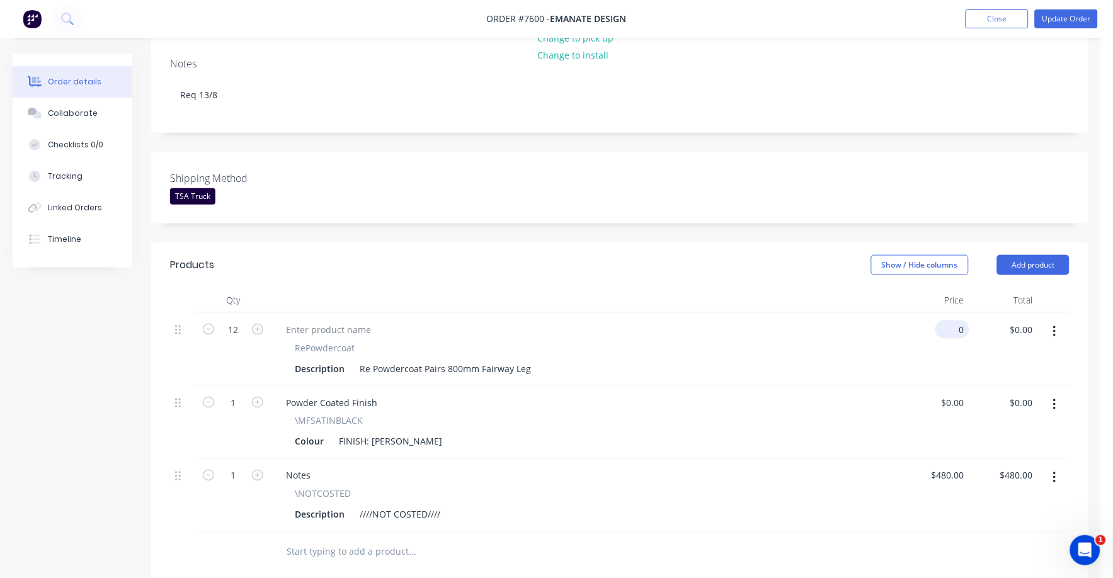
click at [965, 321] on input "0" at bounding box center [954, 330] width 29 height 18
type input "$31.00"
type input "$372.00"
click at [1060, 467] on button "button" at bounding box center [1055, 478] width 30 height 23
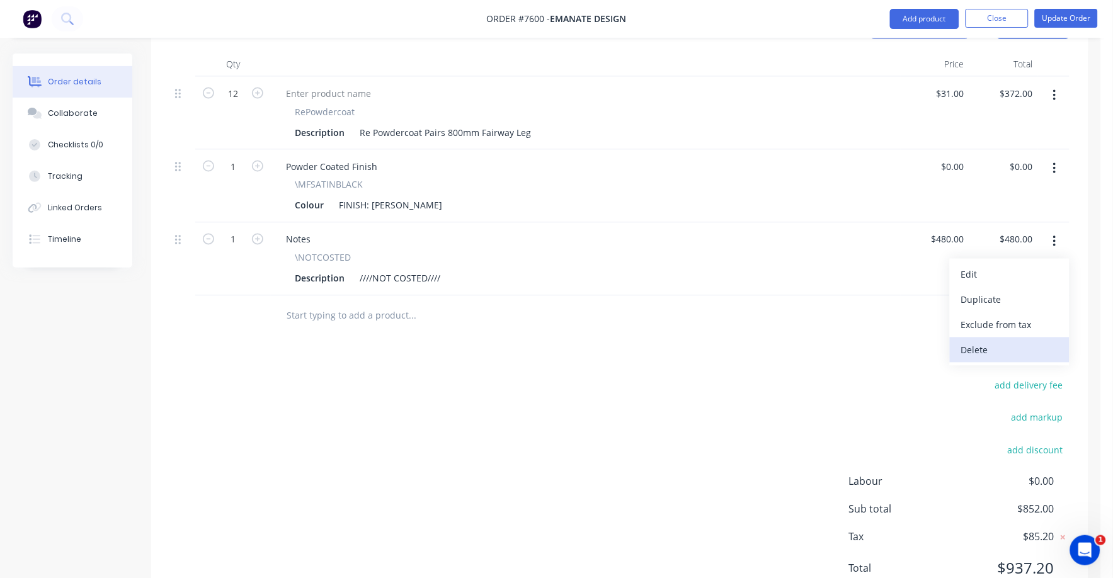
click at [996, 341] on div "Delete" at bounding box center [1009, 350] width 97 height 18
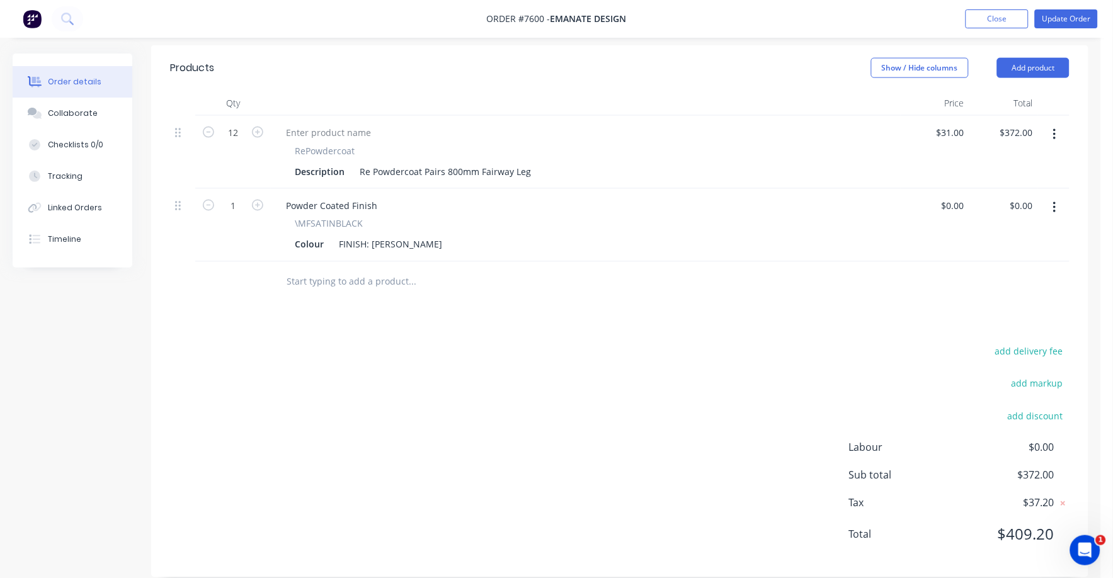
drag, startPoint x: 1042, startPoint y: 330, endPoint x: 1103, endPoint y: 345, distance: 62.8
click at [1052, 343] on button "add delivery fee" at bounding box center [1028, 351] width 81 height 17
type input "75"
click input "submit" at bounding box center [0, 0] width 0 height 0
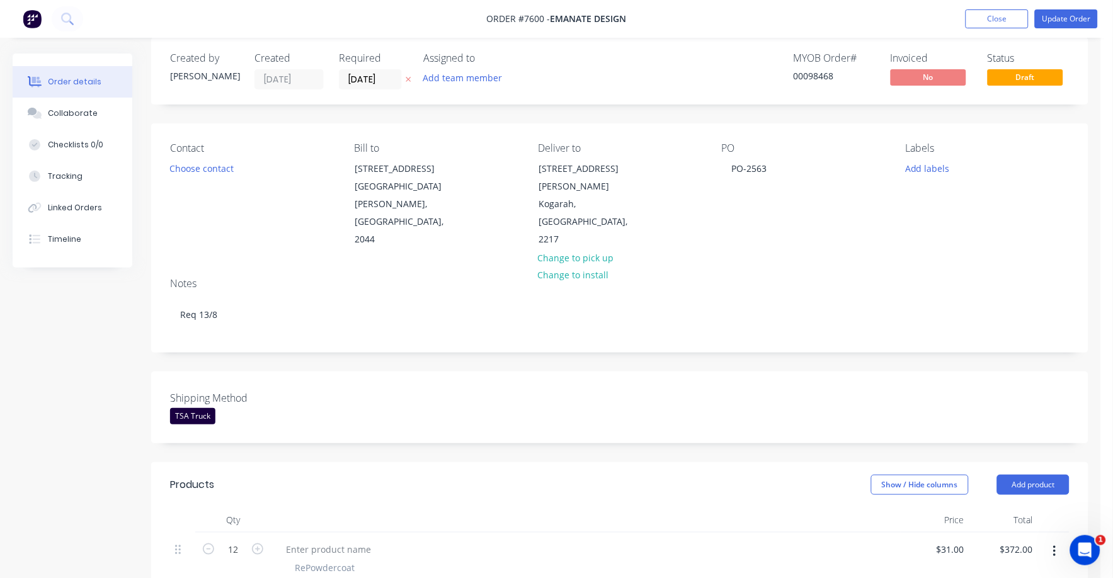
scroll to position [0, 0]
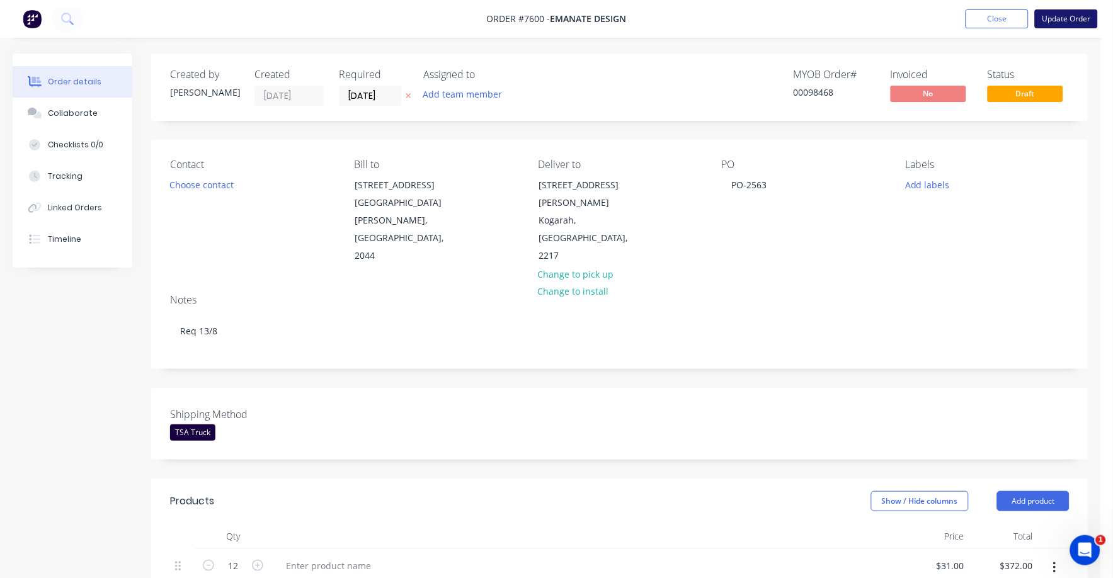
click at [1068, 23] on button "Update Order" at bounding box center [1066, 18] width 63 height 19
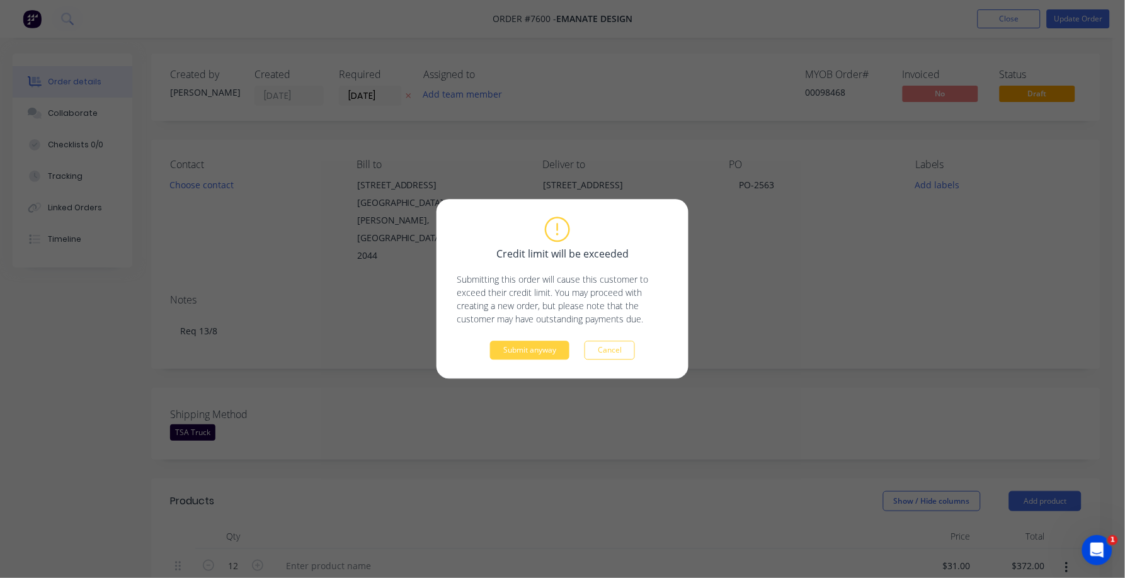
drag, startPoint x: 549, startPoint y: 362, endPoint x: 540, endPoint y: 360, distance: 9.0
click at [548, 357] on div "Credit limit will be exceeded Submitting this order will cause this customer to…" at bounding box center [562, 289] width 252 height 179
click at [539, 352] on button "Submit anyway" at bounding box center [529, 350] width 79 height 19
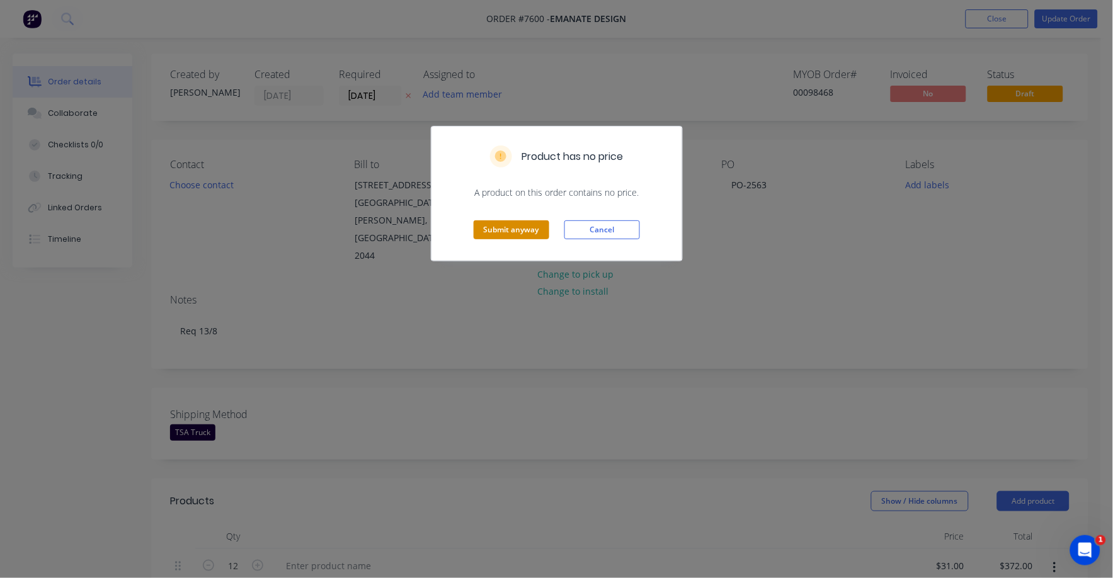
click at [508, 227] on button "Submit anyway" at bounding box center [512, 229] width 76 height 19
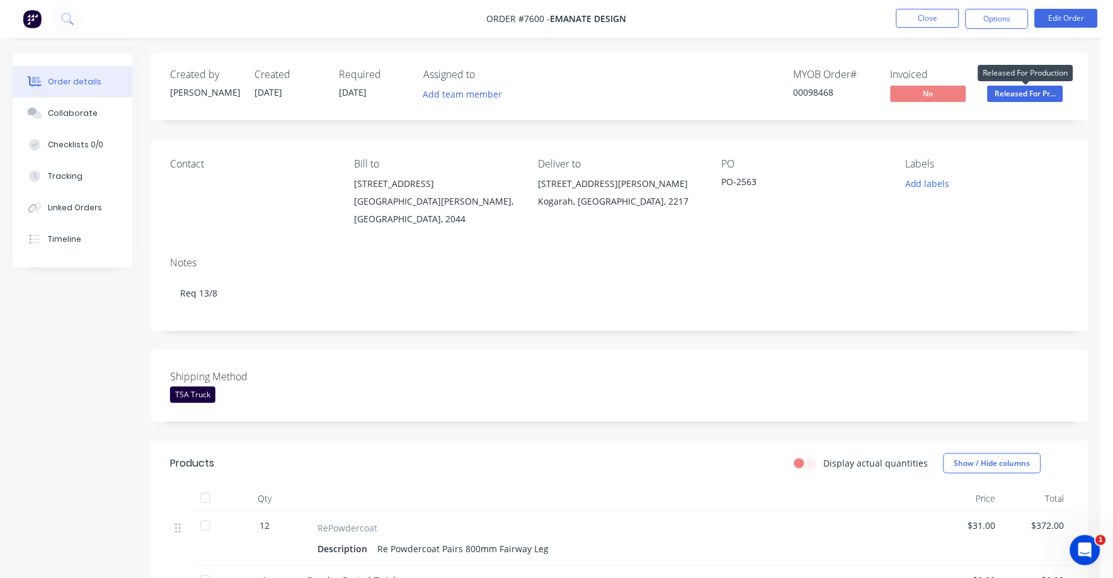
click at [1013, 87] on span "Released For Pr..." at bounding box center [1026, 94] width 76 height 16
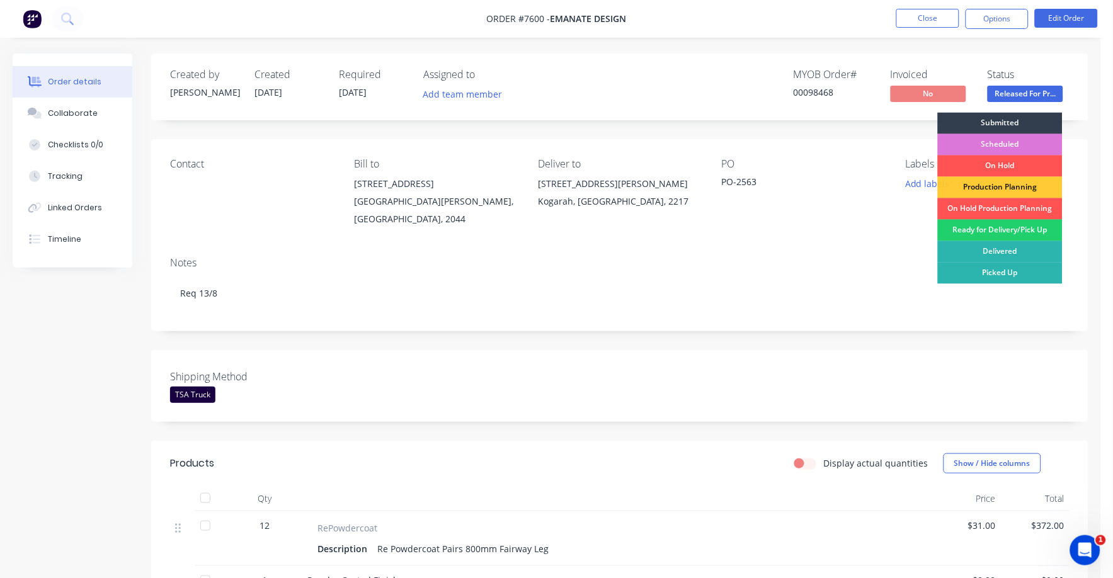
click at [1003, 234] on div "Ready for Delivery/Pick Up" at bounding box center [1000, 230] width 125 height 21
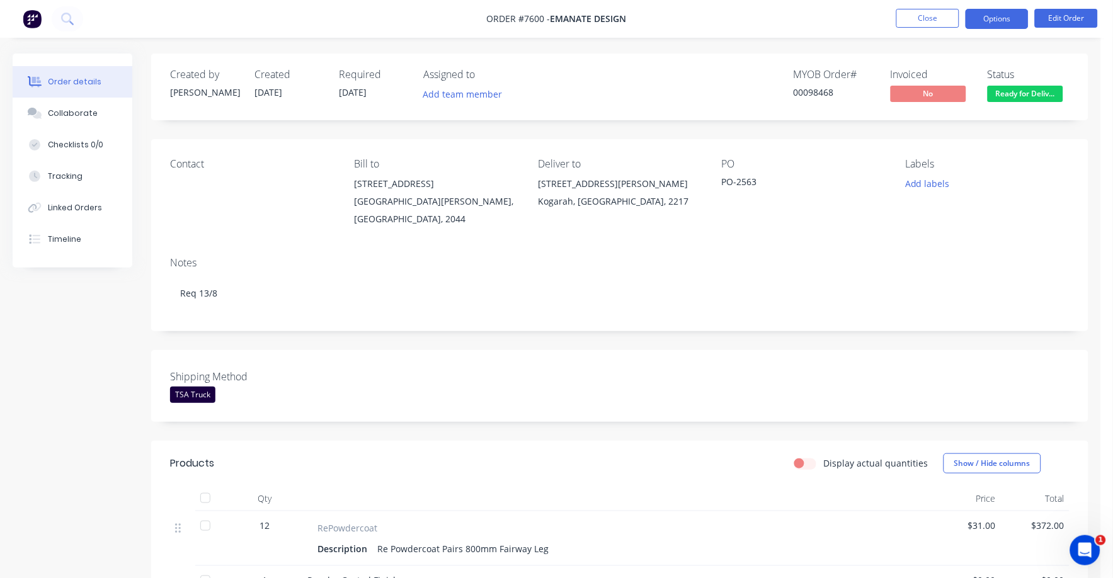
click at [999, 10] on button "Options" at bounding box center [996, 19] width 63 height 20
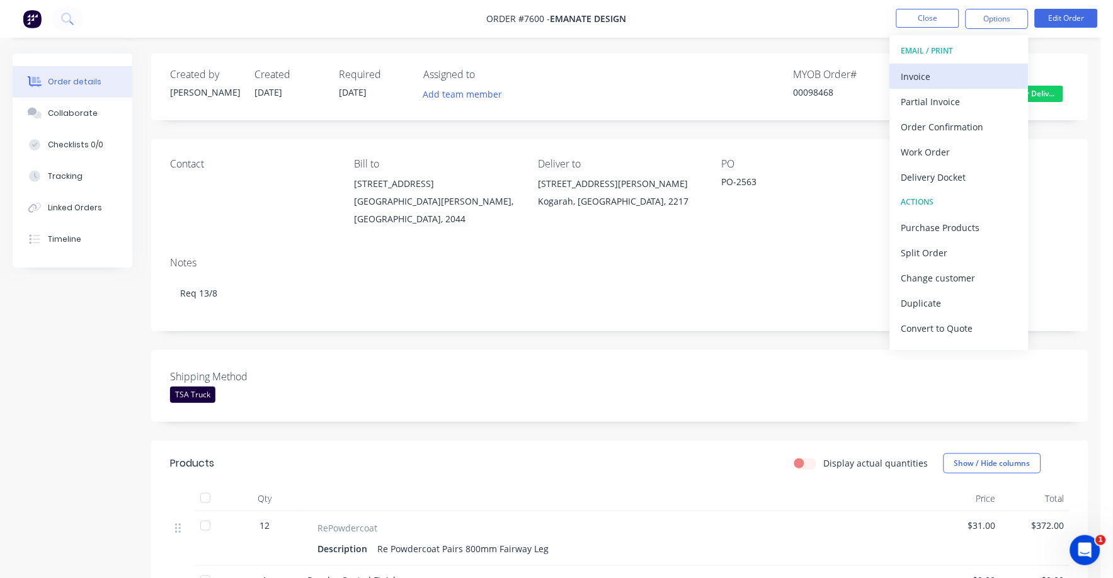
click at [925, 71] on div "Invoice" at bounding box center [959, 76] width 116 height 18
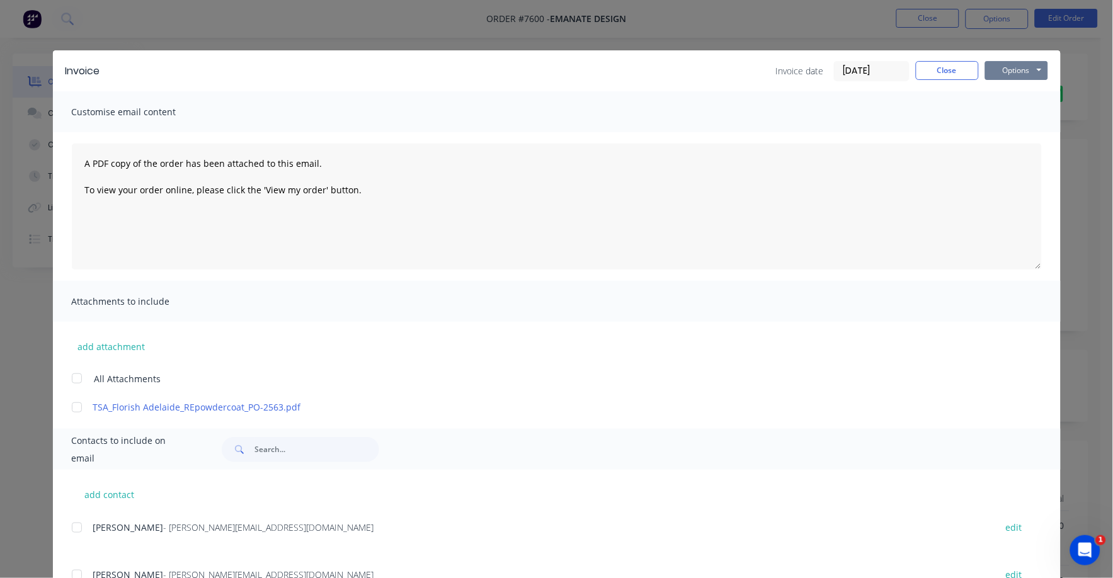
click at [1003, 69] on button "Options" at bounding box center [1016, 70] width 63 height 19
click at [1005, 114] on button "Print" at bounding box center [1025, 113] width 81 height 21
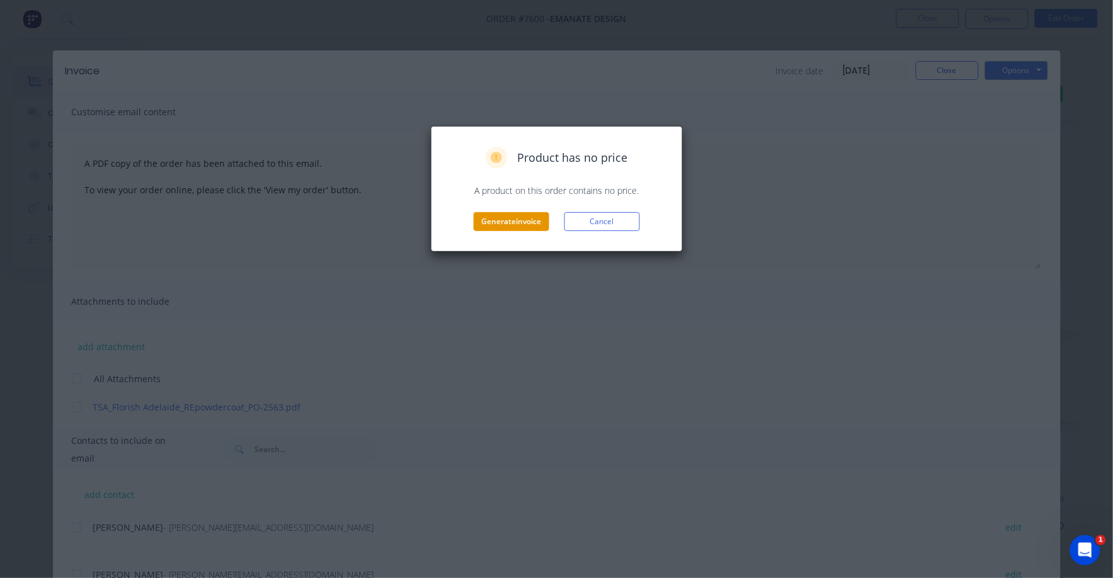
click at [487, 221] on button "Generate invoice" at bounding box center [512, 221] width 76 height 19
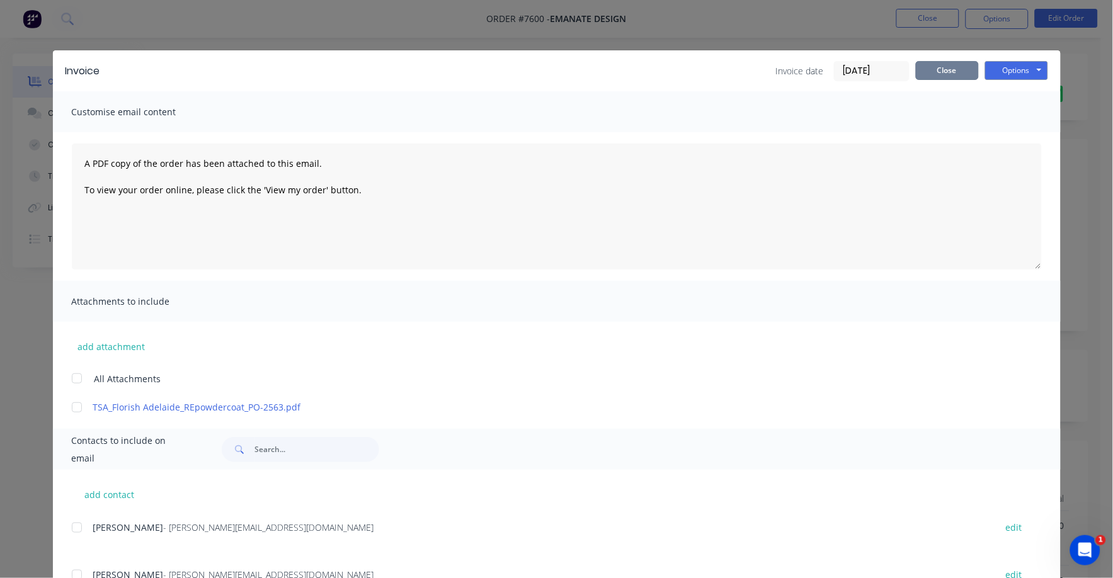
click at [943, 70] on button "Close" at bounding box center [947, 70] width 63 height 19
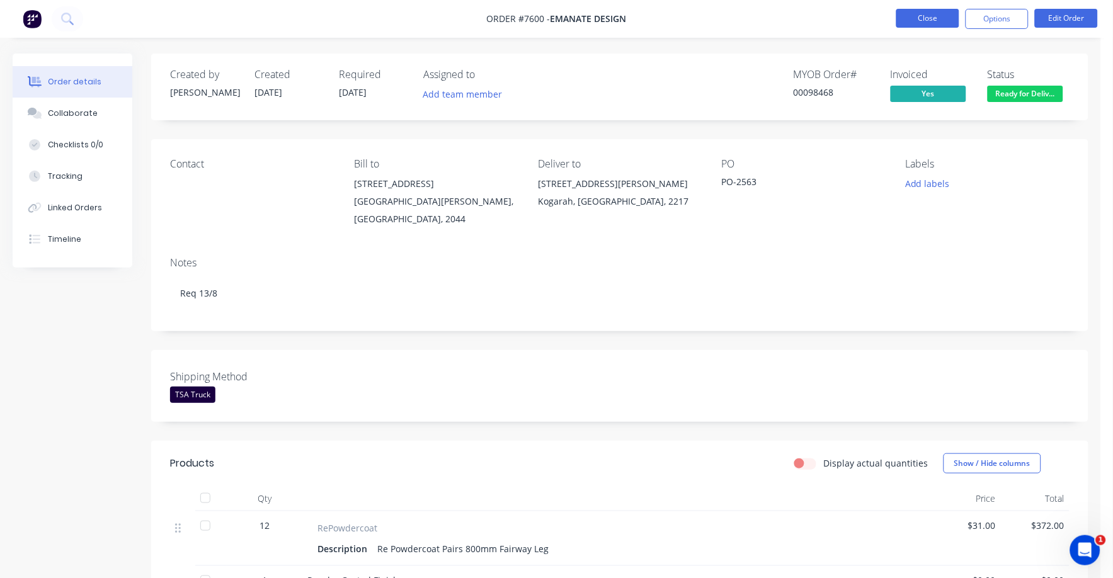
click at [935, 17] on button "Close" at bounding box center [927, 18] width 63 height 19
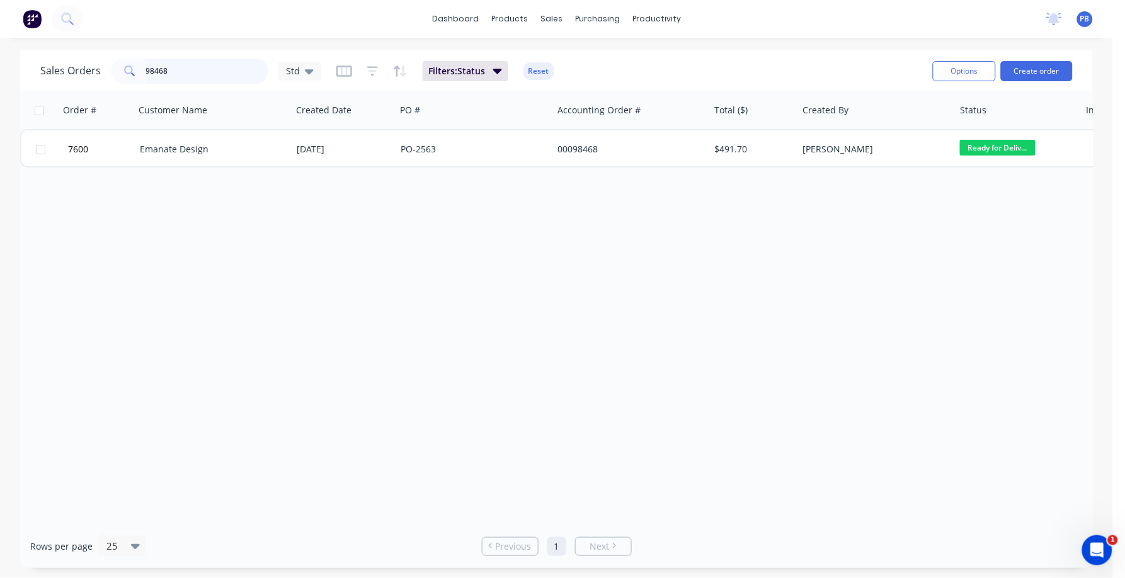
click at [182, 68] on input "98468" at bounding box center [207, 71] width 123 height 25
type input "98469"
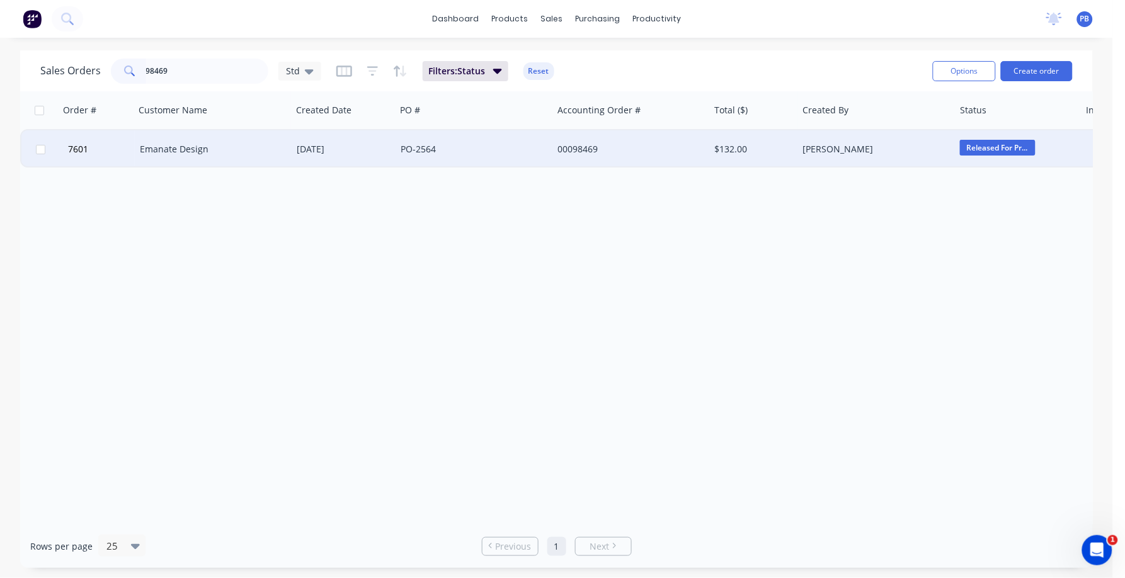
click at [176, 148] on div "Emanate Design" at bounding box center [210, 149] width 140 height 13
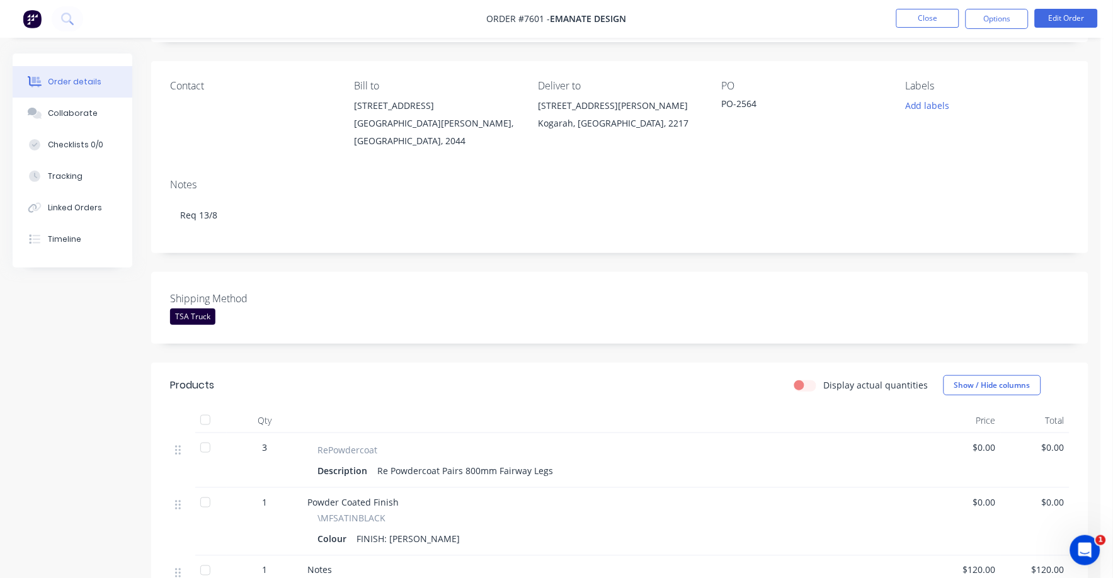
scroll to position [157, 0]
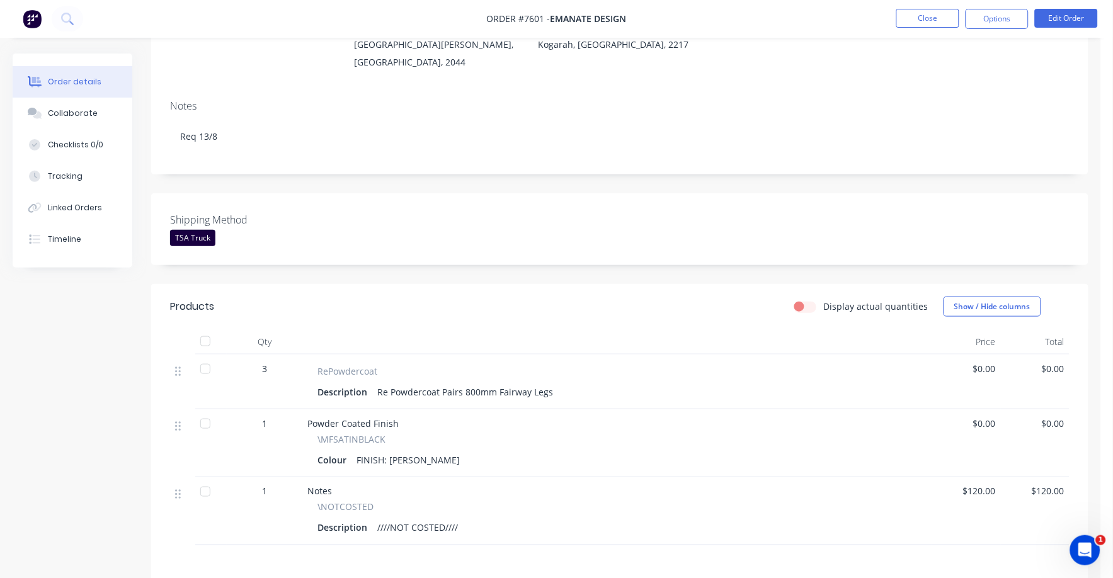
click at [980, 362] on span "$0.00" at bounding box center [966, 368] width 59 height 13
click at [998, 356] on div "$0.00" at bounding box center [966, 382] width 69 height 55
click at [1081, 11] on button "Edit Order" at bounding box center [1066, 18] width 63 height 19
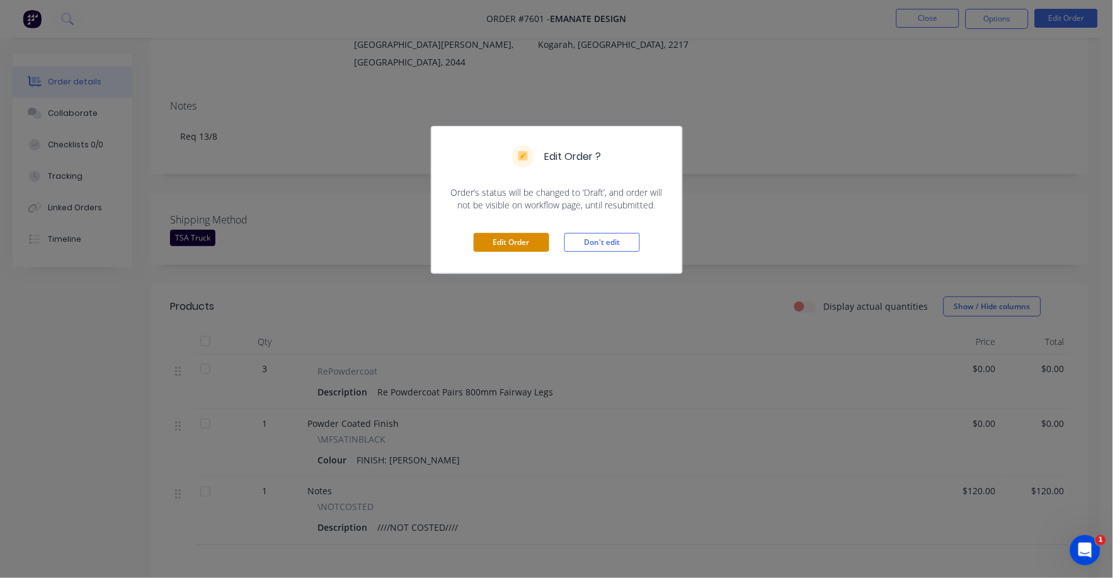
click at [489, 249] on button "Edit Order" at bounding box center [512, 242] width 76 height 19
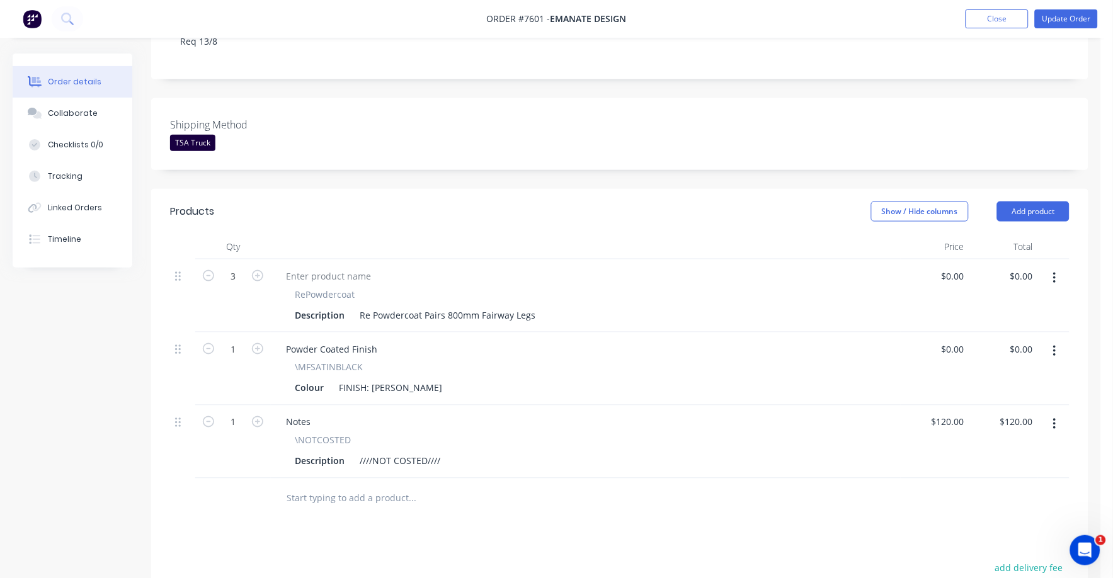
scroll to position [314, 0]
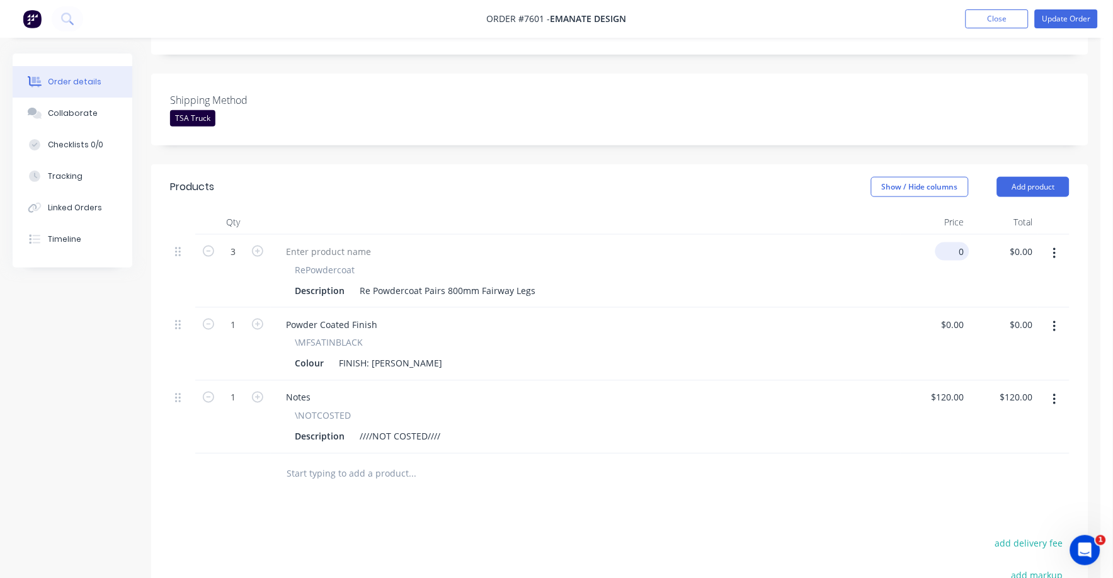
click at [959, 242] on input "0" at bounding box center [954, 251] width 29 height 18
type input "$62.80"
type input "$188.40"
click at [903, 288] on div "$62.80 62.8" at bounding box center [935, 271] width 69 height 73
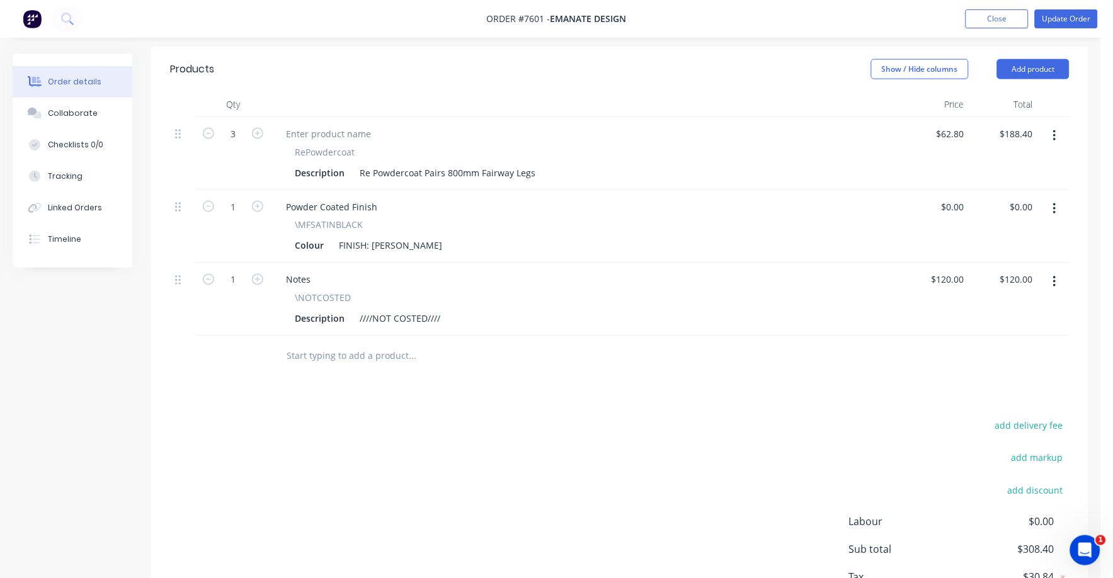
scroll to position [472, 0]
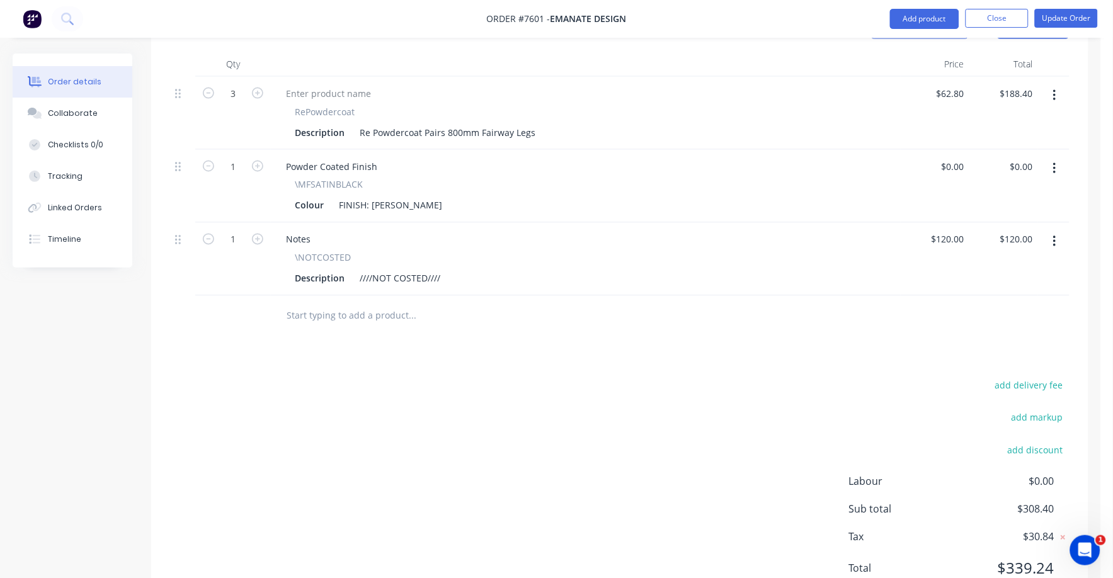
click at [1060, 231] on button "button" at bounding box center [1055, 242] width 30 height 23
click at [979, 341] on div "Delete" at bounding box center [1009, 350] width 97 height 18
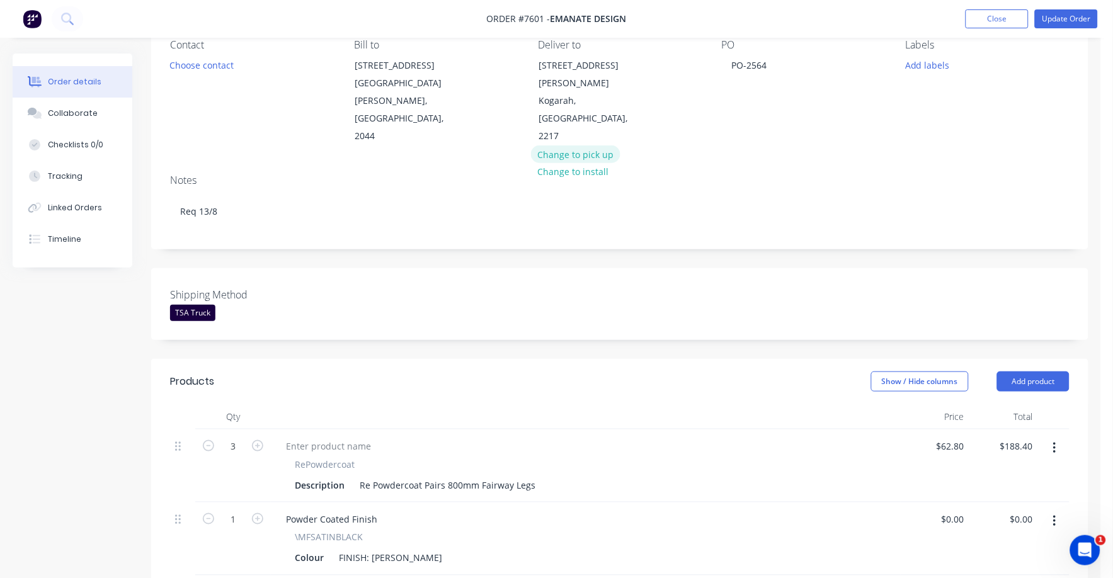
scroll to position [0, 0]
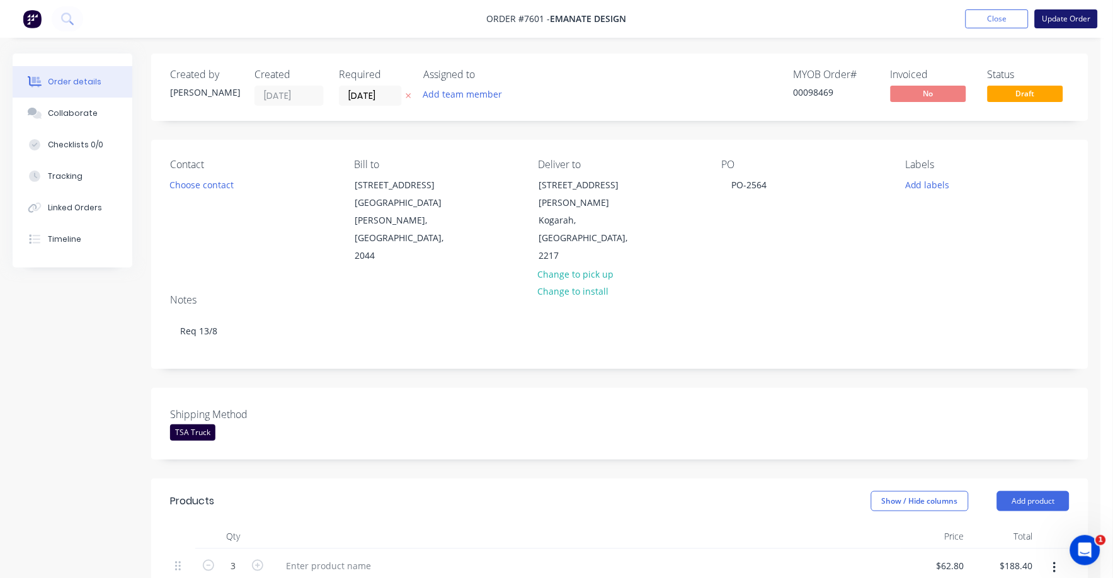
click at [1067, 24] on button "Update Order" at bounding box center [1066, 18] width 63 height 19
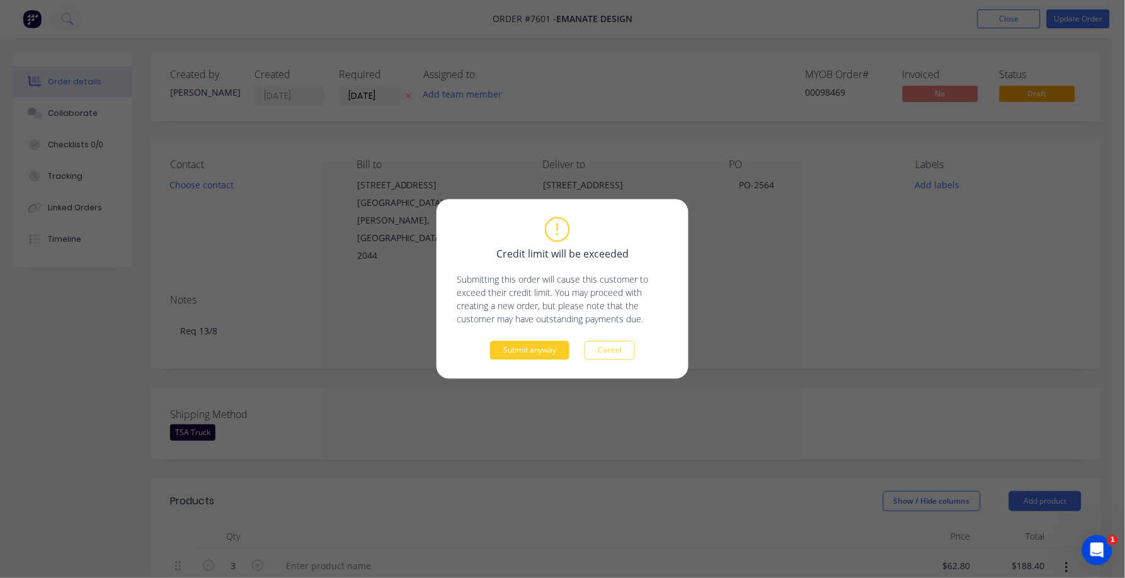
click at [531, 356] on button "Submit anyway" at bounding box center [529, 350] width 79 height 19
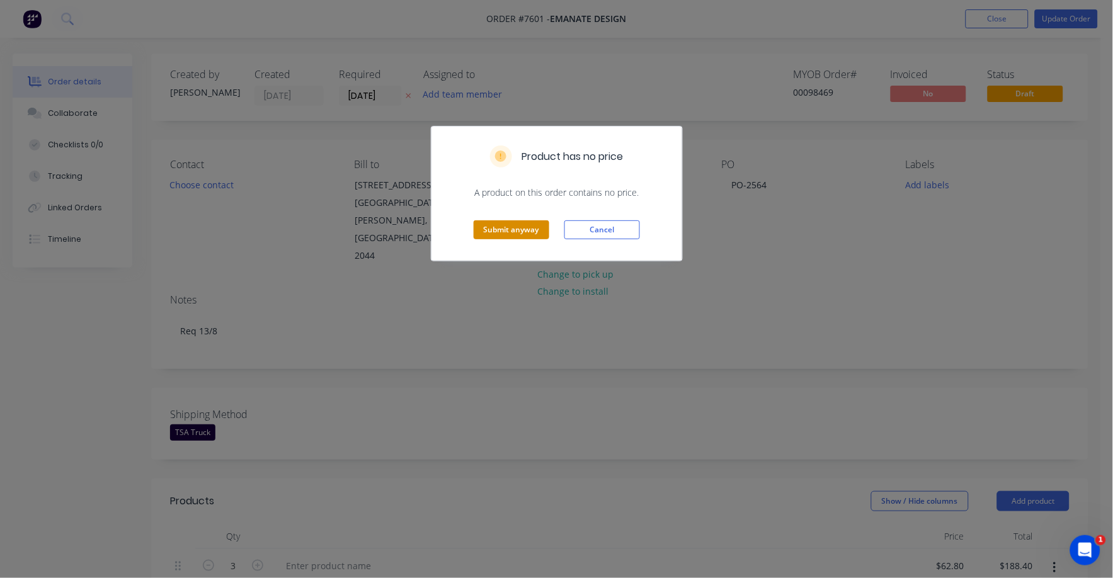
click at [489, 232] on button "Submit anyway" at bounding box center [512, 229] width 76 height 19
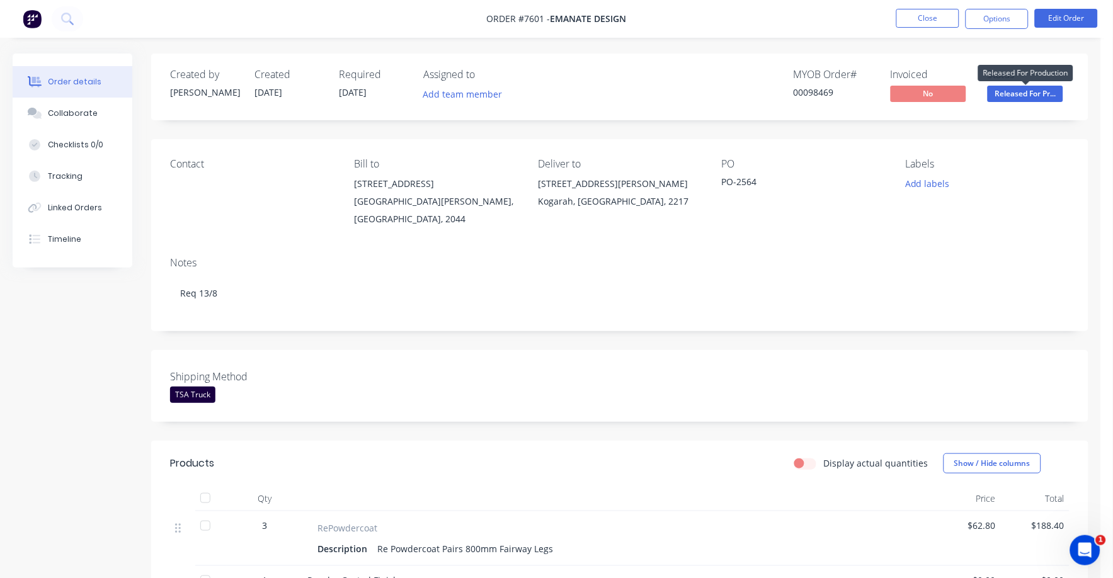
click at [1010, 94] on span "Released For Pr..." at bounding box center [1026, 94] width 76 height 16
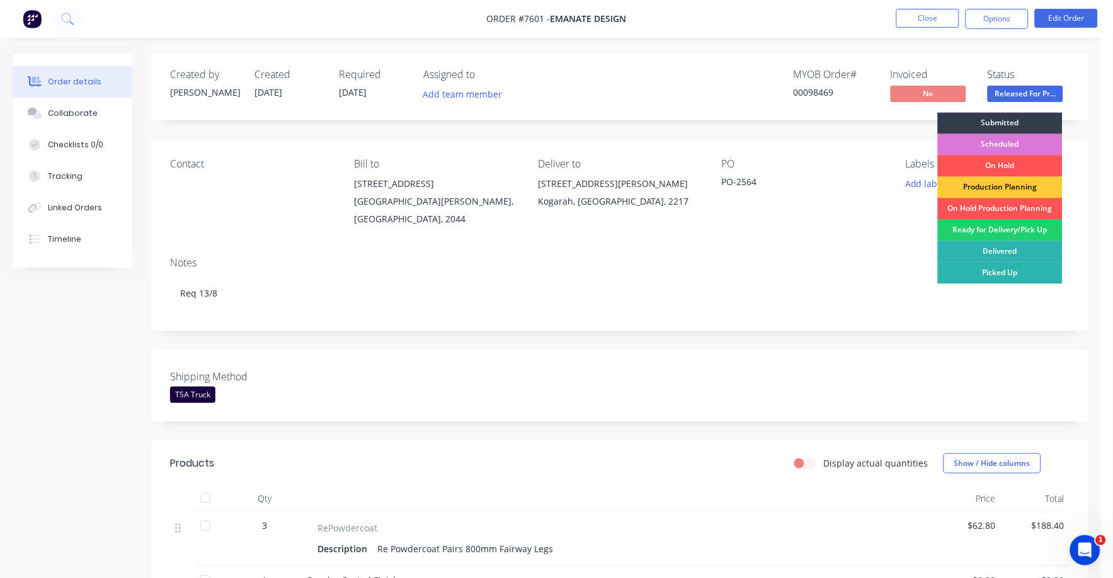
click at [990, 239] on div "Ready for Delivery/Pick Up" at bounding box center [1000, 230] width 125 height 21
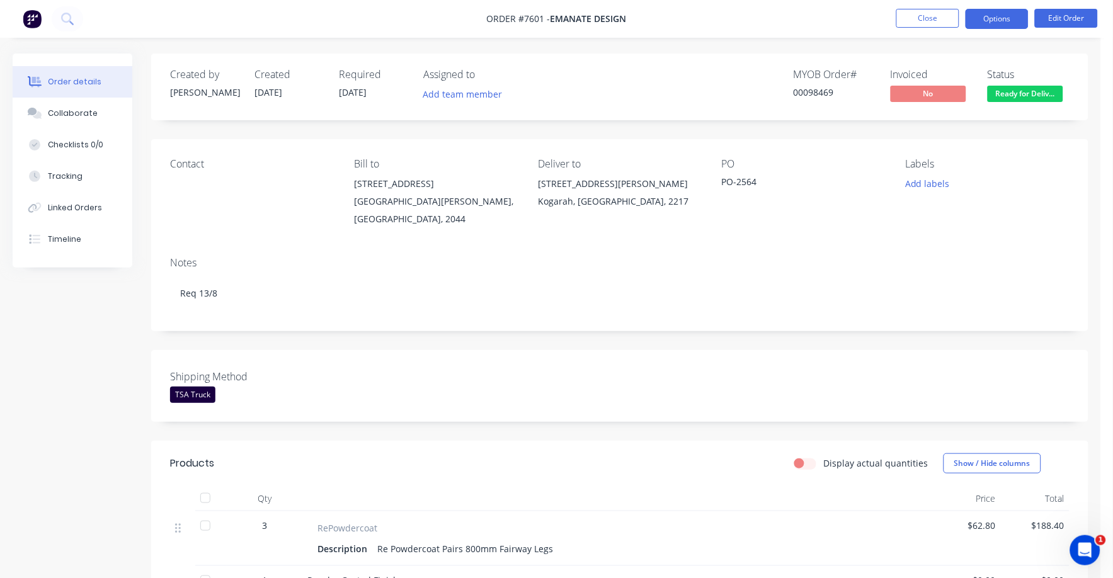
click at [1008, 20] on button "Options" at bounding box center [996, 19] width 63 height 20
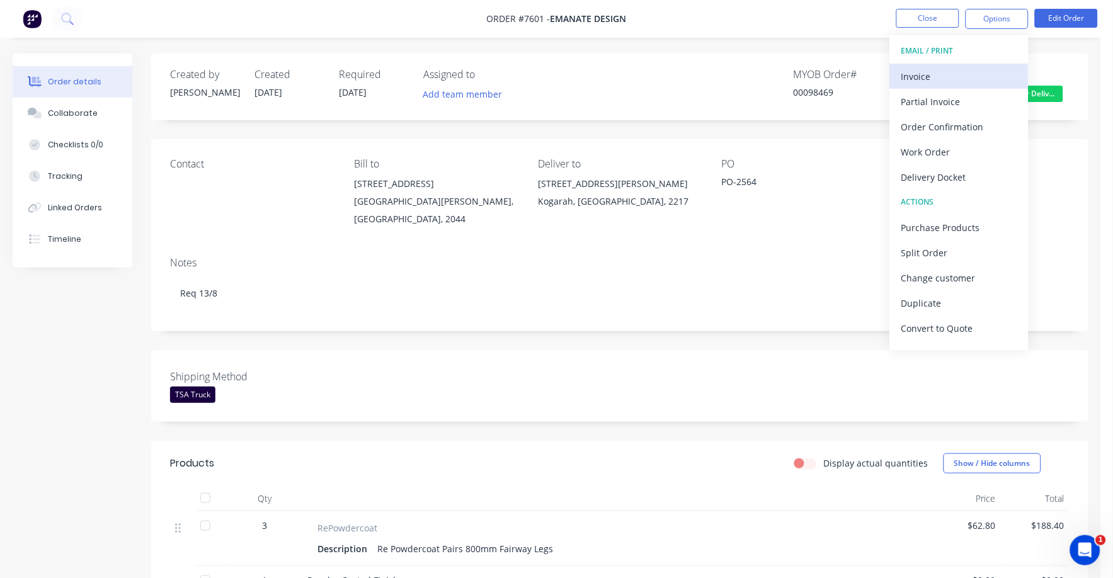
click at [924, 72] on div "Invoice" at bounding box center [959, 76] width 116 height 18
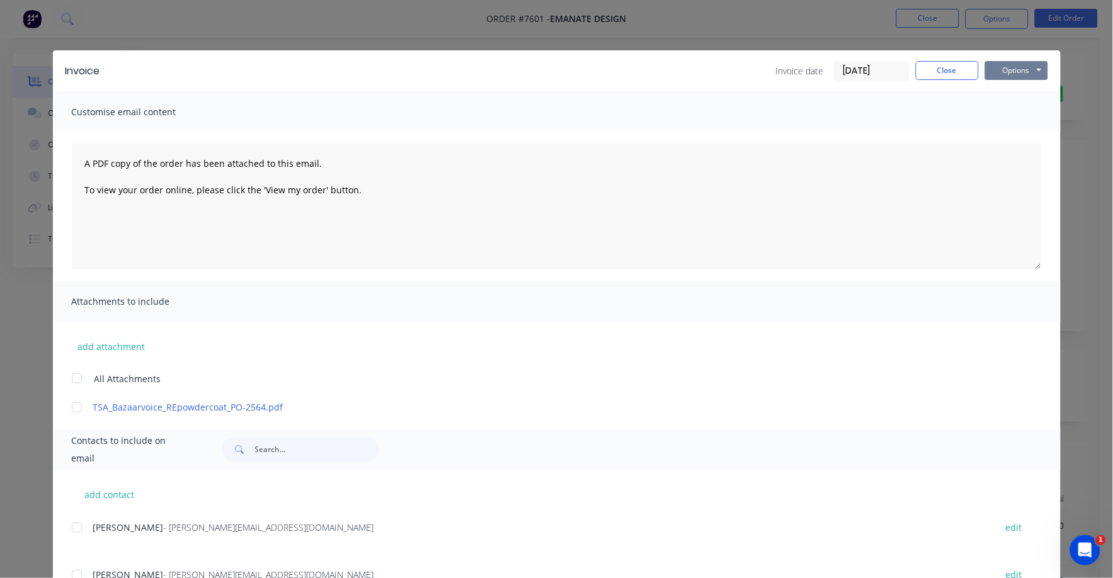
click at [1019, 69] on button "Options" at bounding box center [1016, 70] width 63 height 19
click at [996, 114] on button "Print" at bounding box center [1025, 113] width 81 height 21
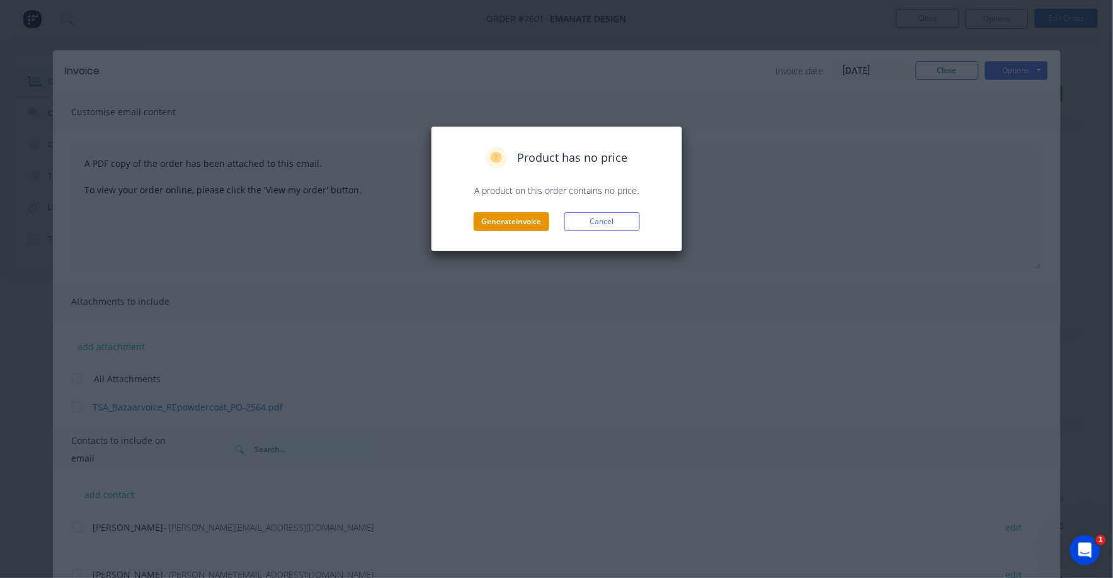
click at [509, 222] on button "Generate invoice" at bounding box center [512, 221] width 76 height 19
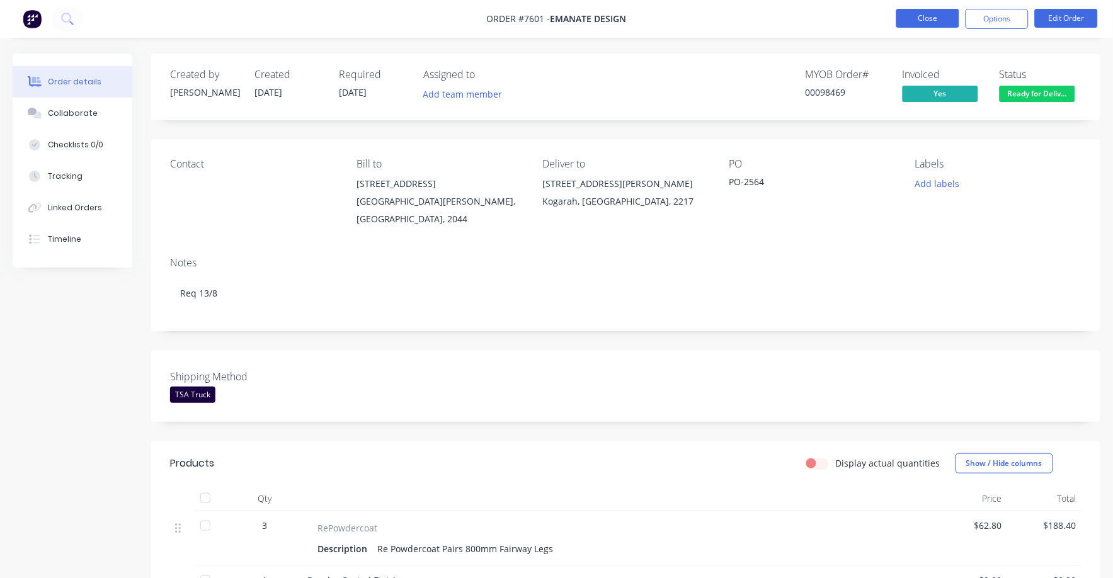
click at [923, 16] on button "Close" at bounding box center [927, 18] width 63 height 19
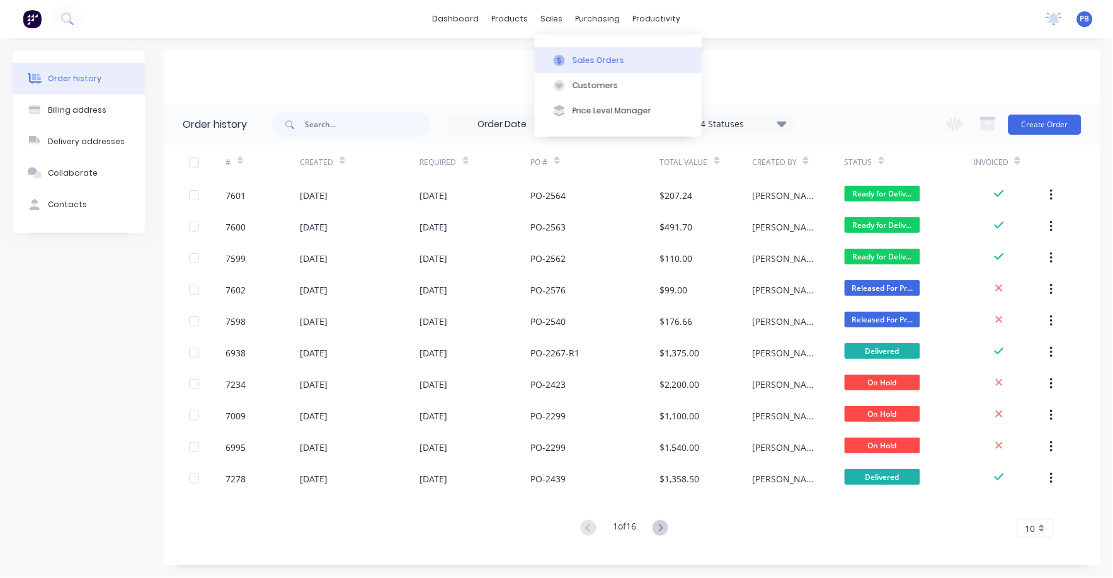
click at [597, 55] on div "Sales Orders" at bounding box center [598, 60] width 52 height 11
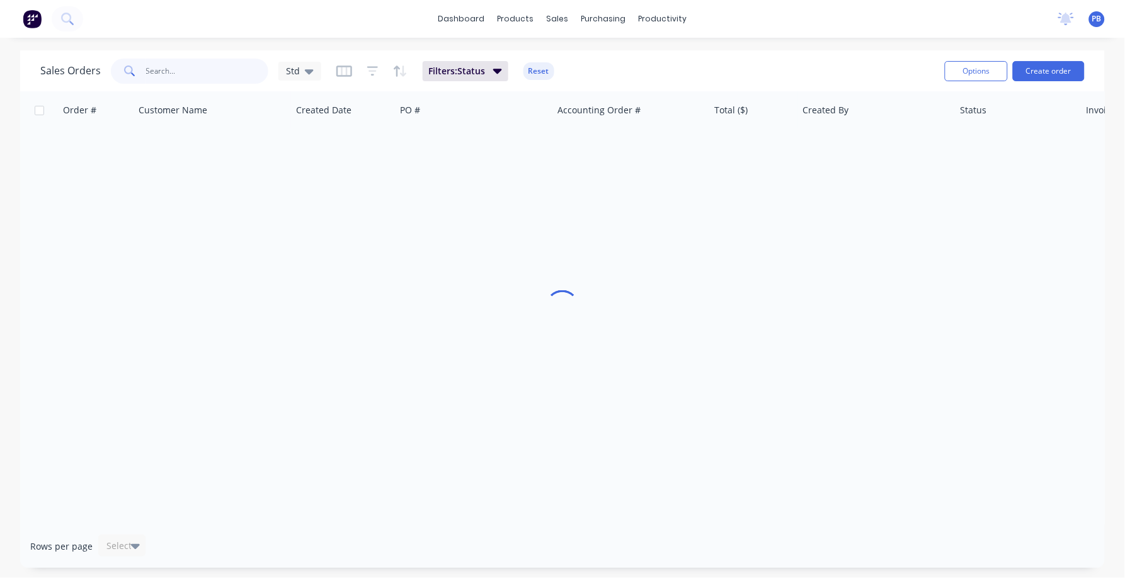
click at [171, 60] on input "text" at bounding box center [207, 71] width 123 height 25
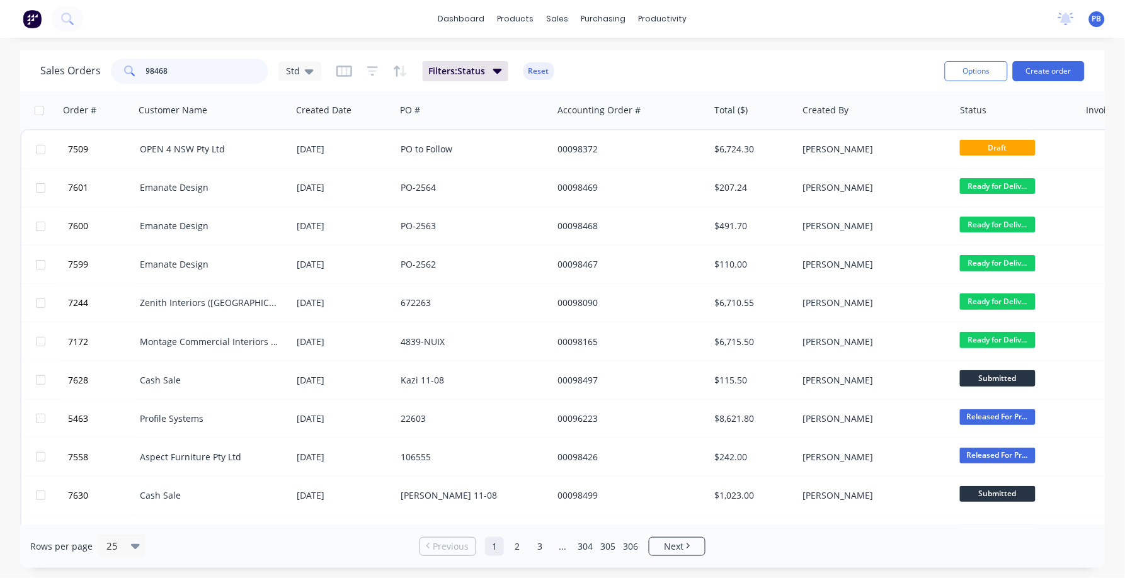
type input "98468"
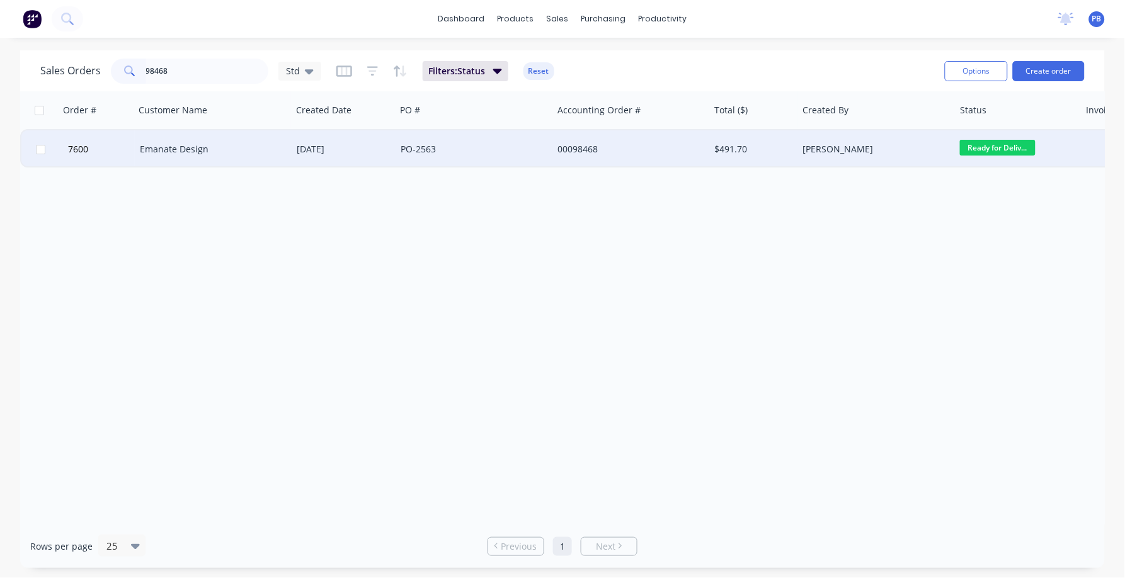
click at [176, 145] on div "Emanate Design" at bounding box center [210, 149] width 140 height 13
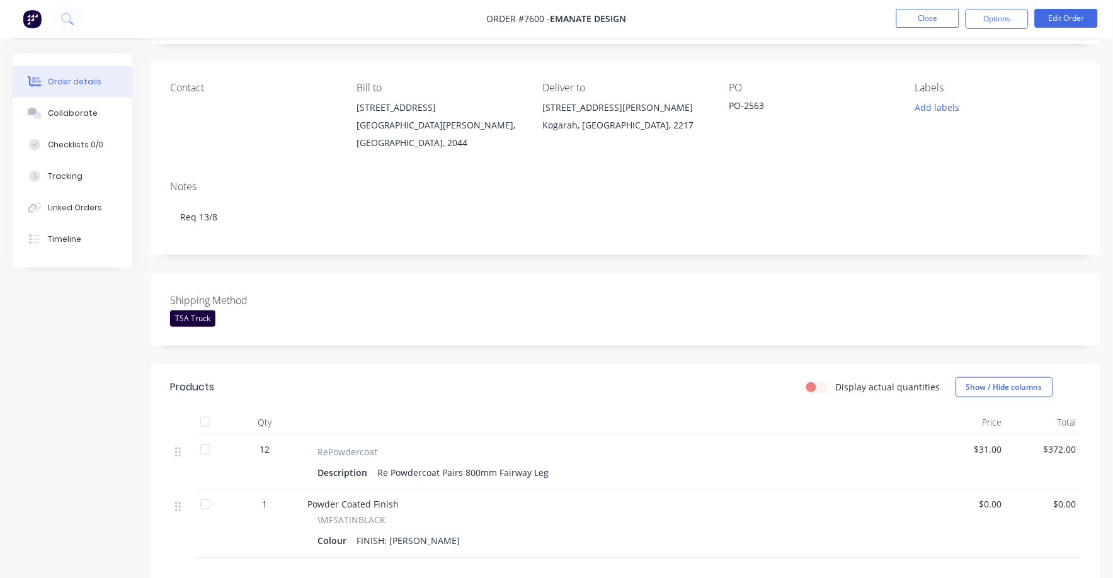
scroll to position [78, 0]
click at [923, 17] on button "Close" at bounding box center [927, 18] width 63 height 19
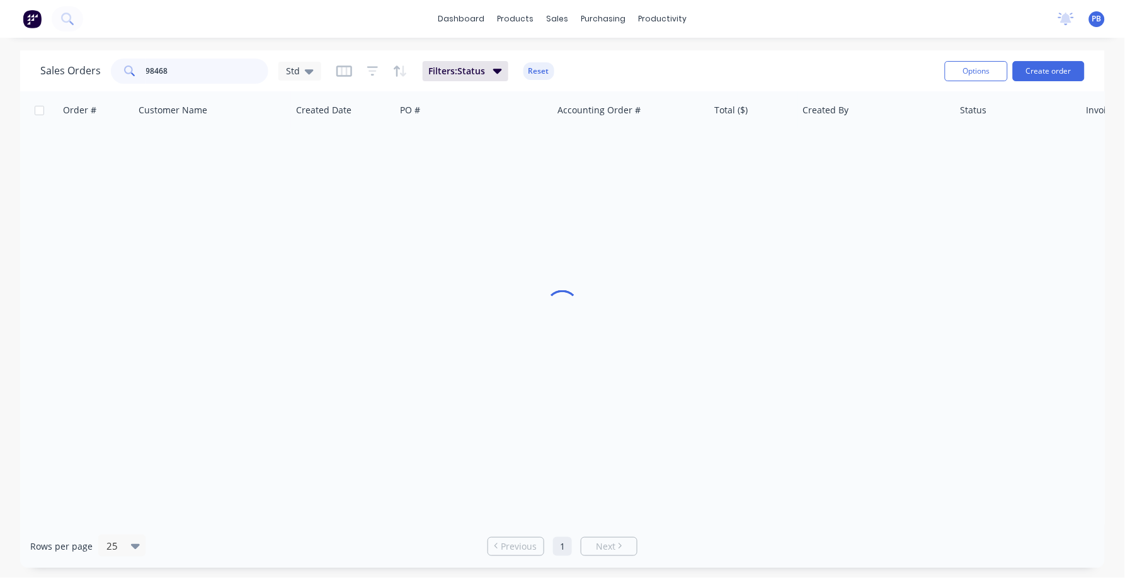
drag, startPoint x: 217, startPoint y: 69, endPoint x: 140, endPoint y: 64, distance: 77.6
click at [140, 64] on div "98468" at bounding box center [189, 71] width 157 height 25
type input "98469"
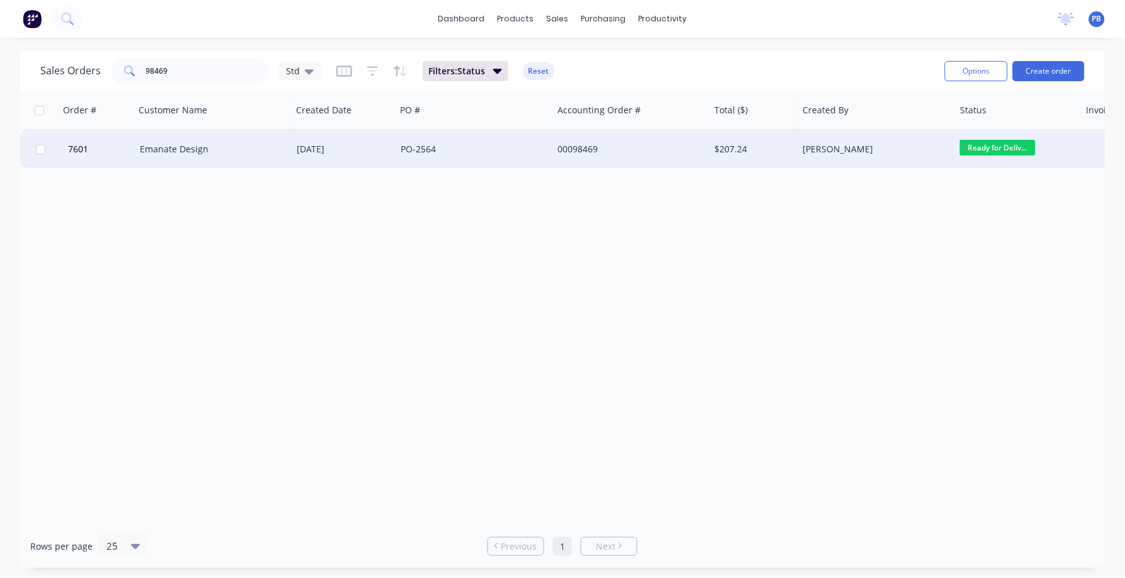
click at [170, 136] on div "Emanate Design" at bounding box center [213, 149] width 157 height 38
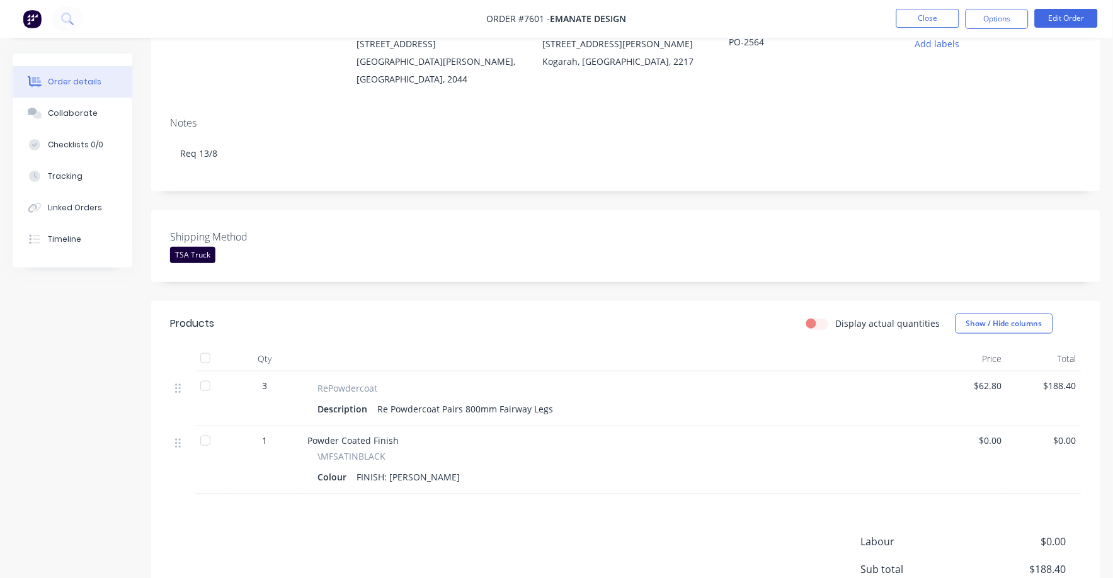
scroll to position [157, 0]
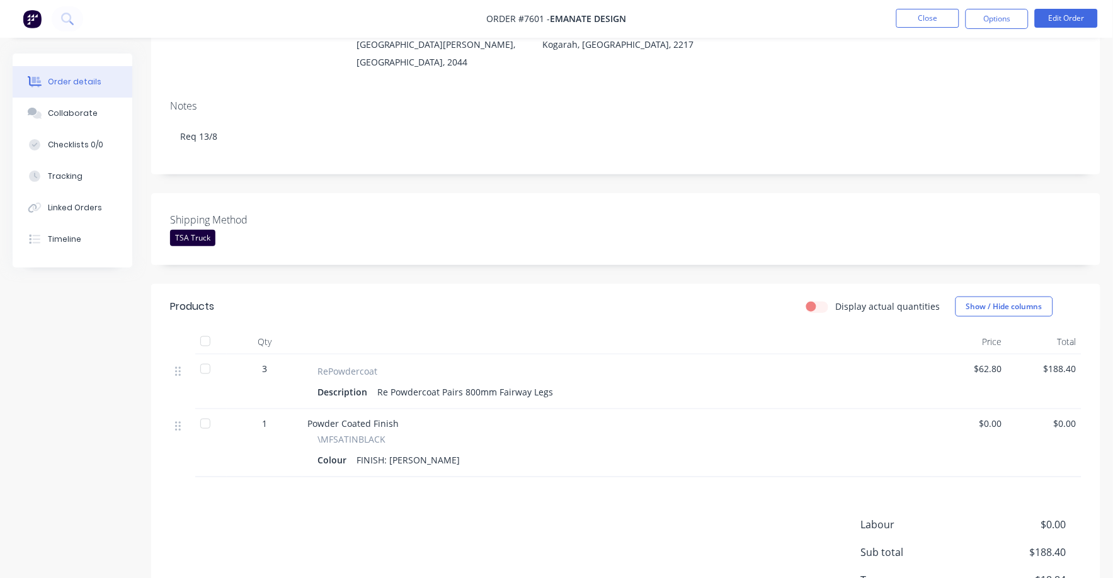
click at [990, 362] on span "$62.80" at bounding box center [969, 368] width 65 height 13
click at [1068, 16] on button "Edit Order" at bounding box center [1066, 18] width 63 height 19
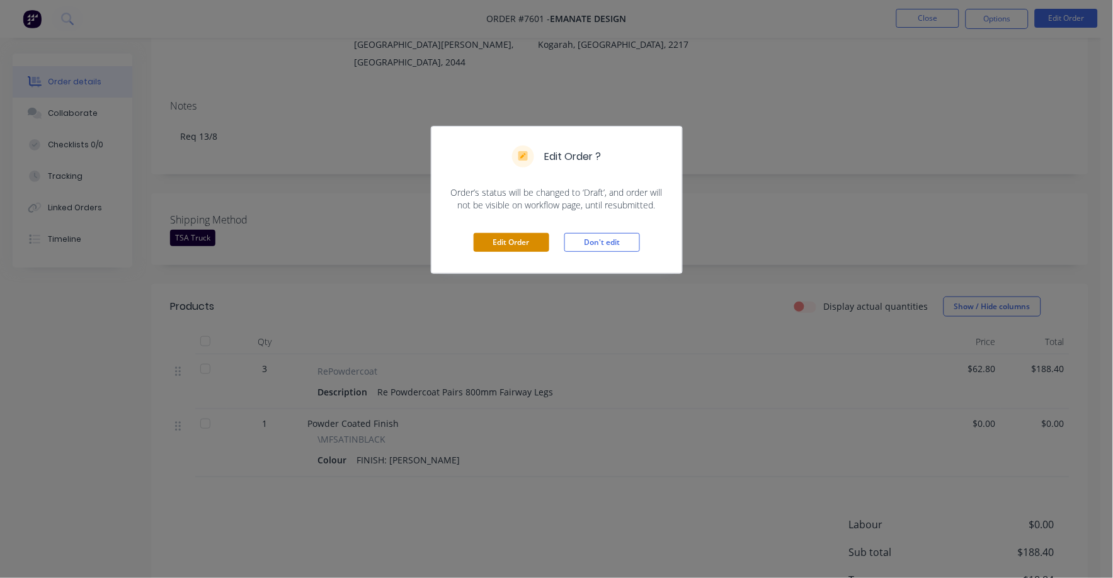
click at [501, 234] on button "Edit Order" at bounding box center [512, 242] width 76 height 19
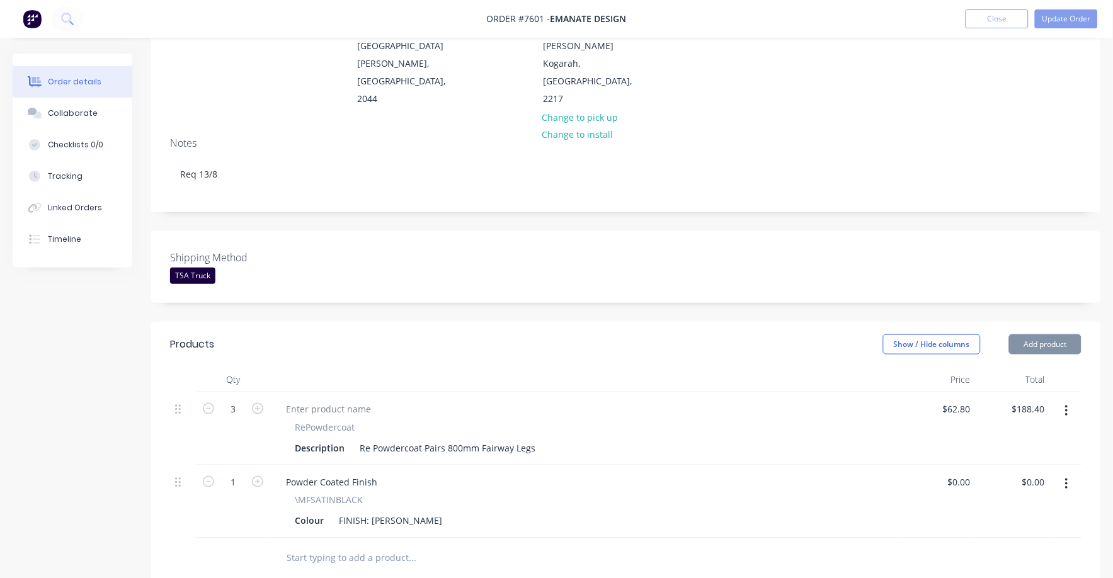
click at [980, 392] on div "$188.40 $188.40" at bounding box center [1013, 428] width 75 height 73
click at [974, 400] on input "62.8" at bounding box center [964, 409] width 24 height 18
click at [970, 400] on input "62.8" at bounding box center [964, 409] width 24 height 18
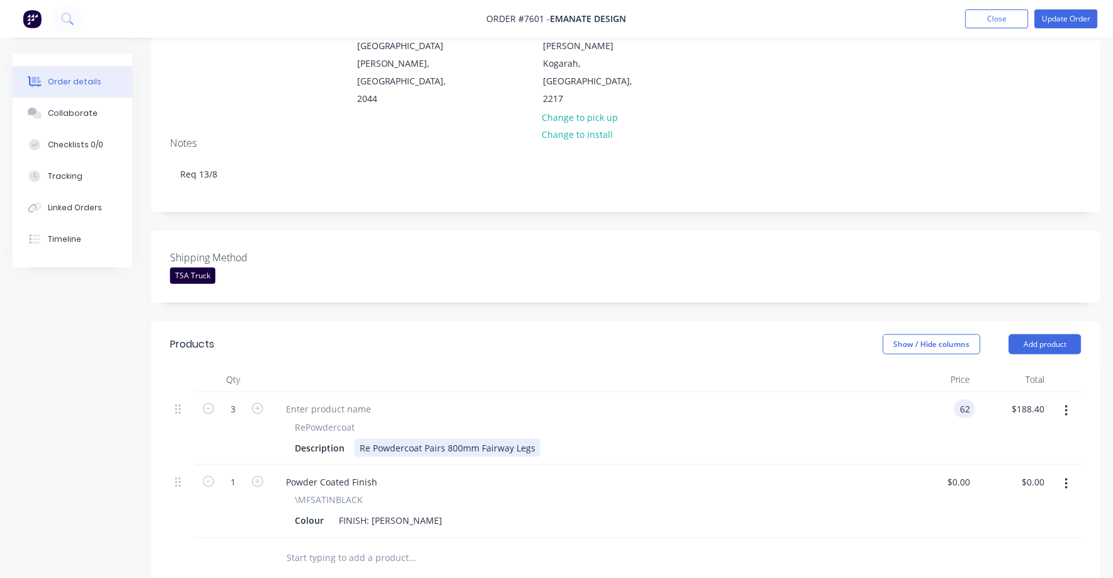
type input "$62.00"
type input "$186.00"
click at [867, 439] on div "Description Re Powdercoat Pairs 800mm Fairway Legs" at bounding box center [583, 448] width 587 height 18
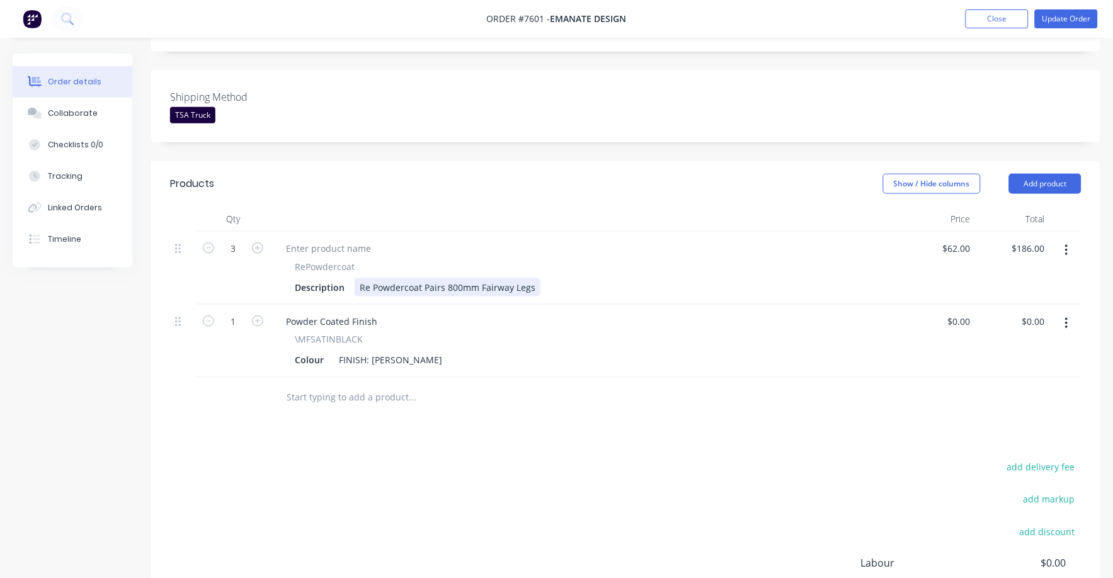
scroll to position [0, 0]
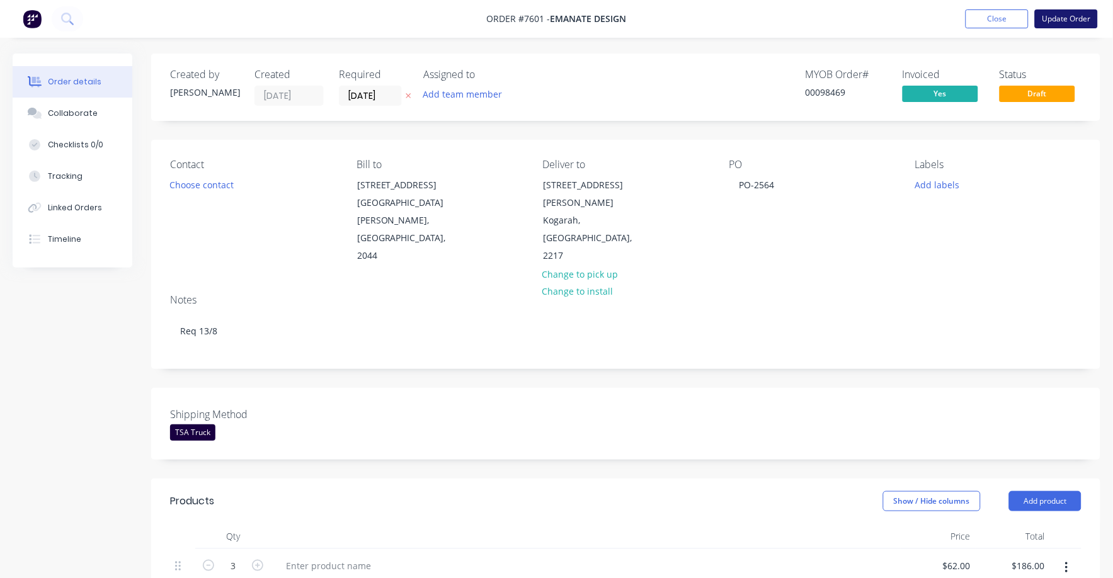
click at [1067, 23] on button "Update Order" at bounding box center [1066, 18] width 63 height 19
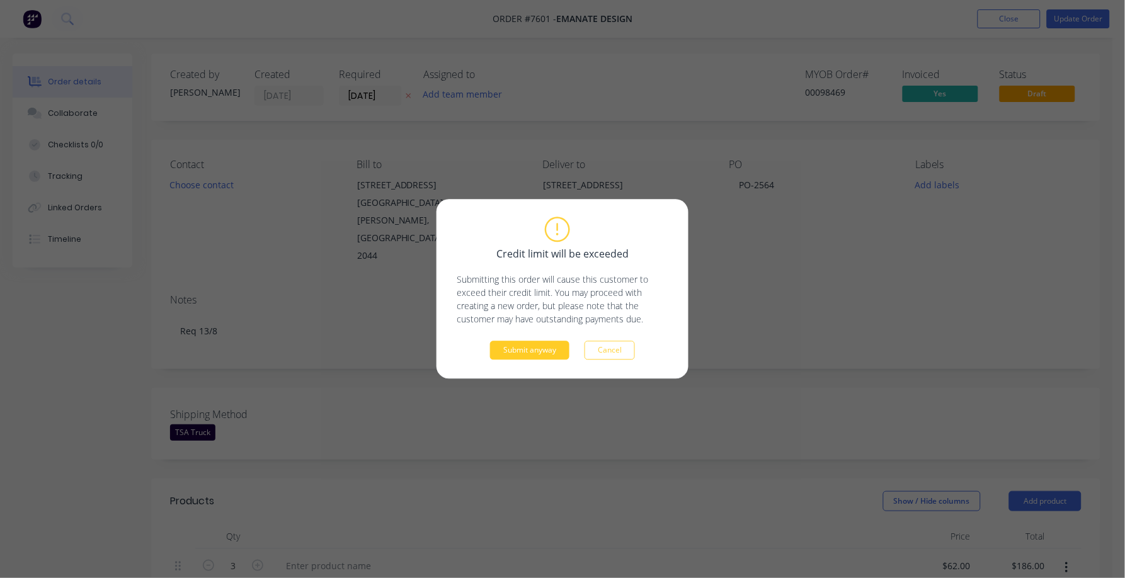
click at [518, 355] on button "Submit anyway" at bounding box center [529, 350] width 79 height 19
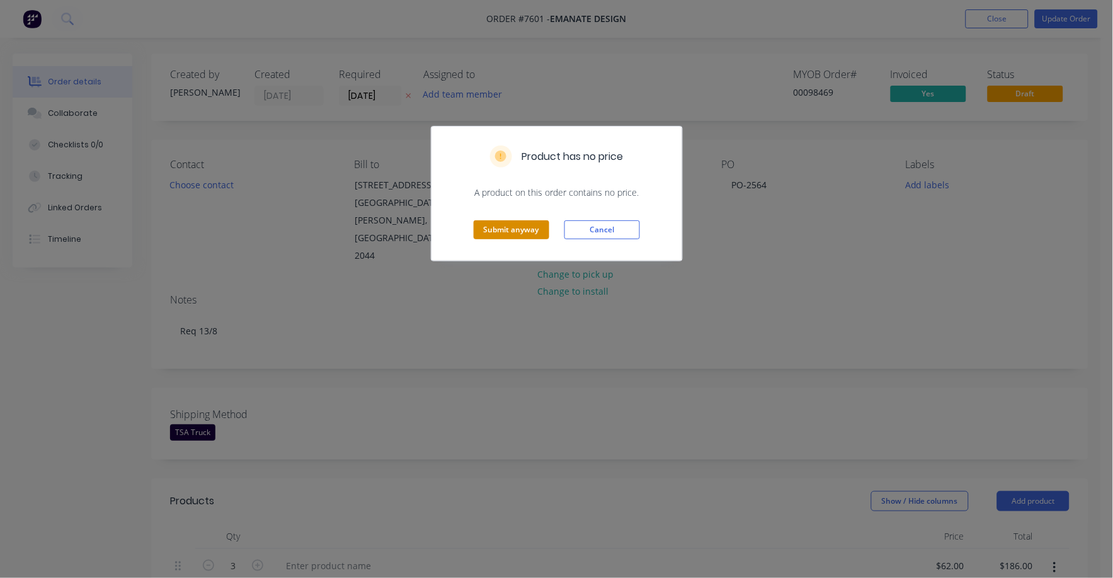
click at [509, 226] on button "Submit anyway" at bounding box center [512, 229] width 76 height 19
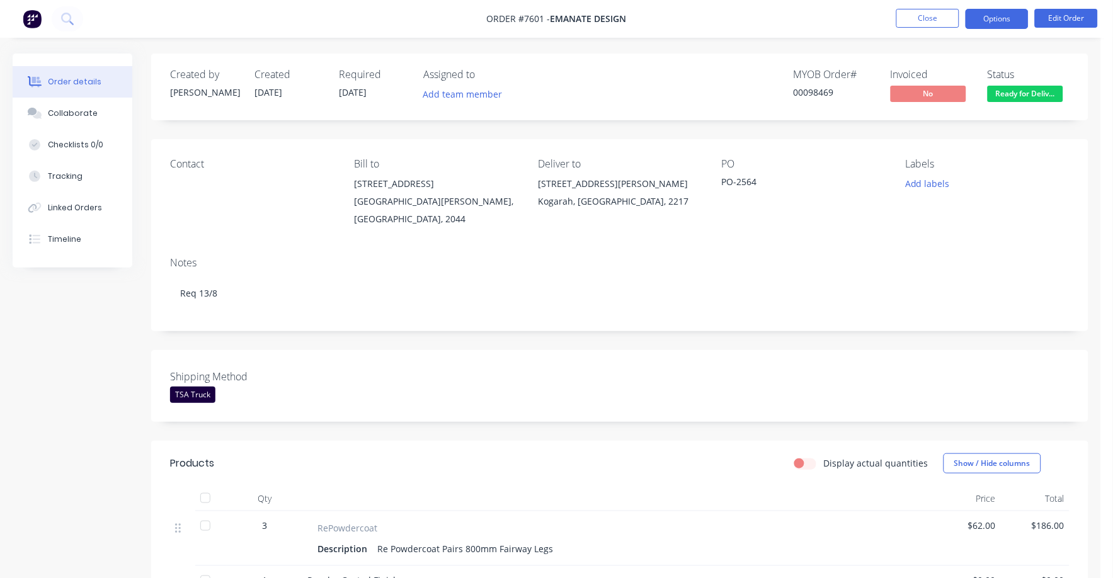
click at [998, 18] on button "Options" at bounding box center [996, 19] width 63 height 20
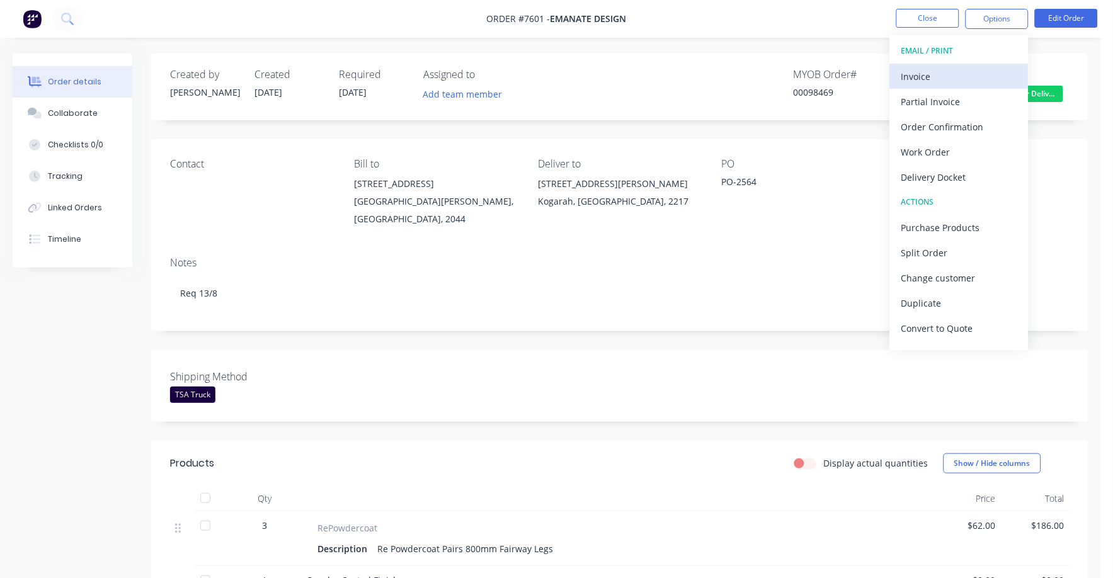
click at [905, 71] on div "Invoice" at bounding box center [959, 76] width 116 height 18
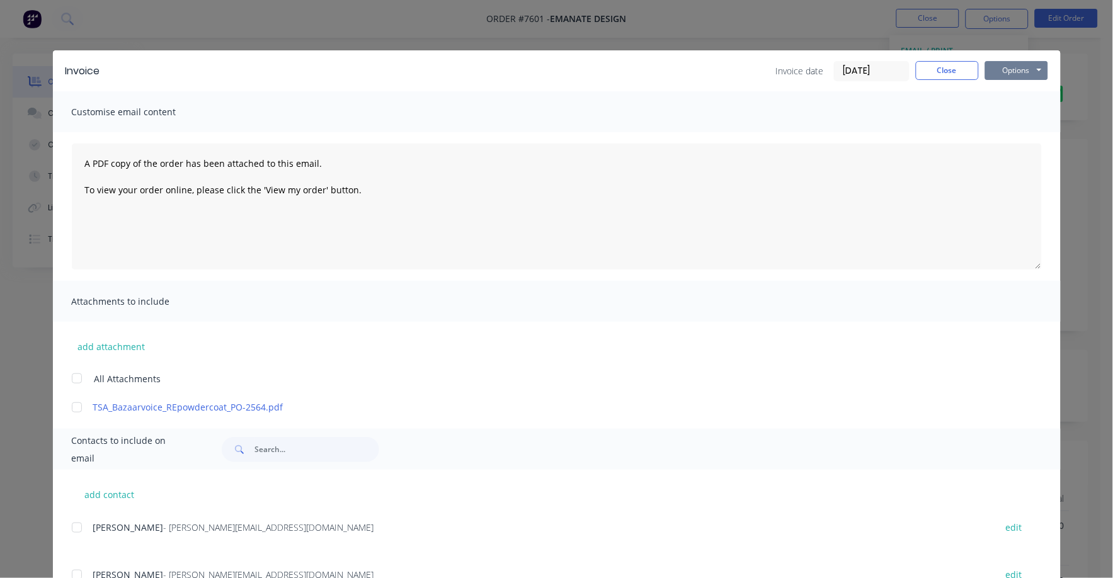
click at [999, 69] on button "Options" at bounding box center [1016, 70] width 63 height 19
click at [998, 106] on button "Print" at bounding box center [1025, 113] width 81 height 21
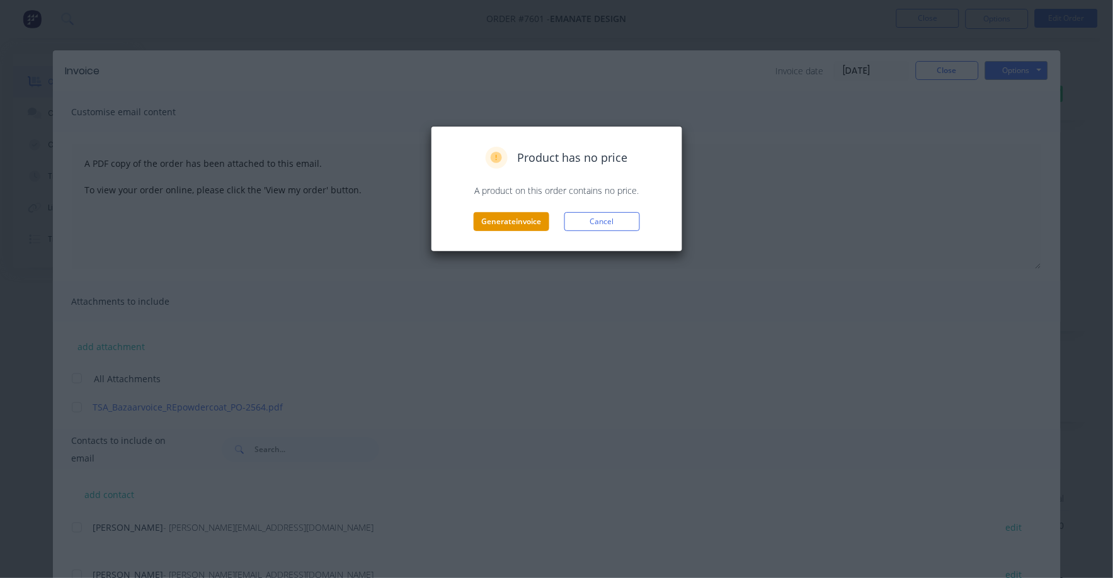
click at [524, 225] on button "Generate invoice" at bounding box center [512, 221] width 76 height 19
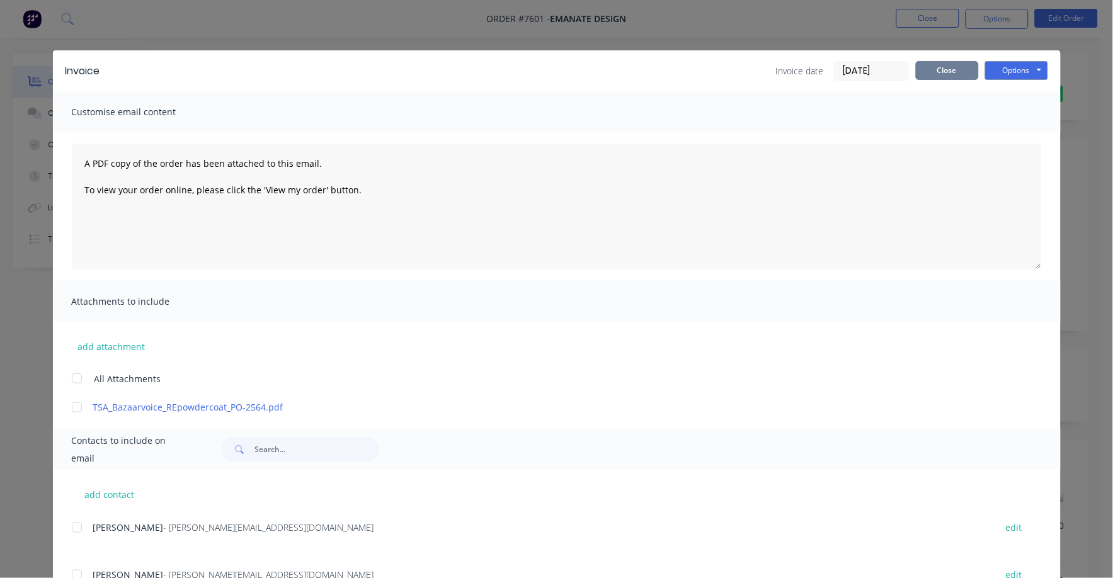
click at [937, 67] on button "Close" at bounding box center [947, 70] width 63 height 19
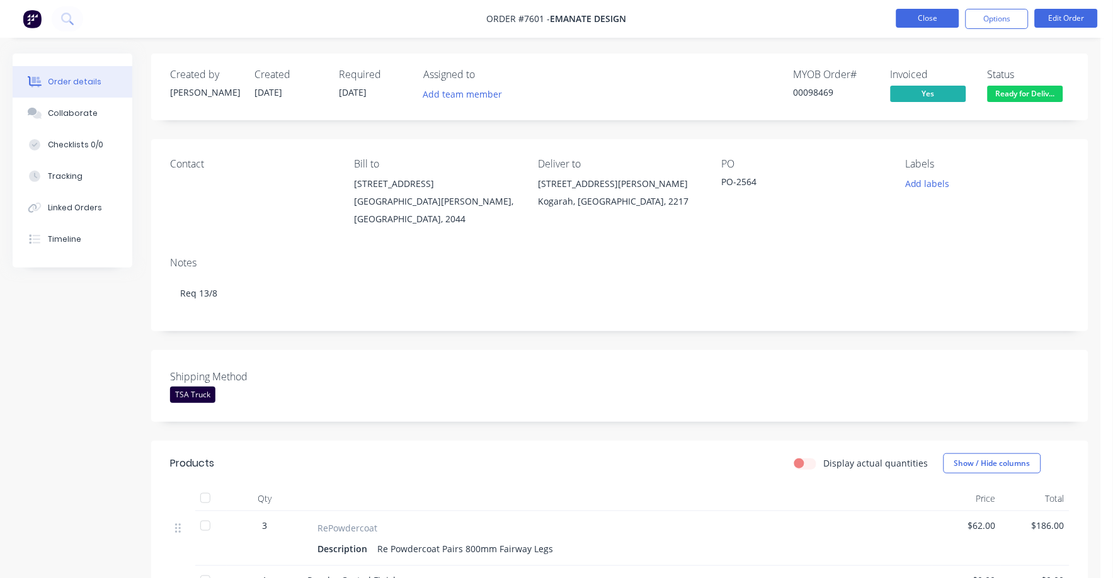
click at [923, 18] on button "Close" at bounding box center [927, 18] width 63 height 19
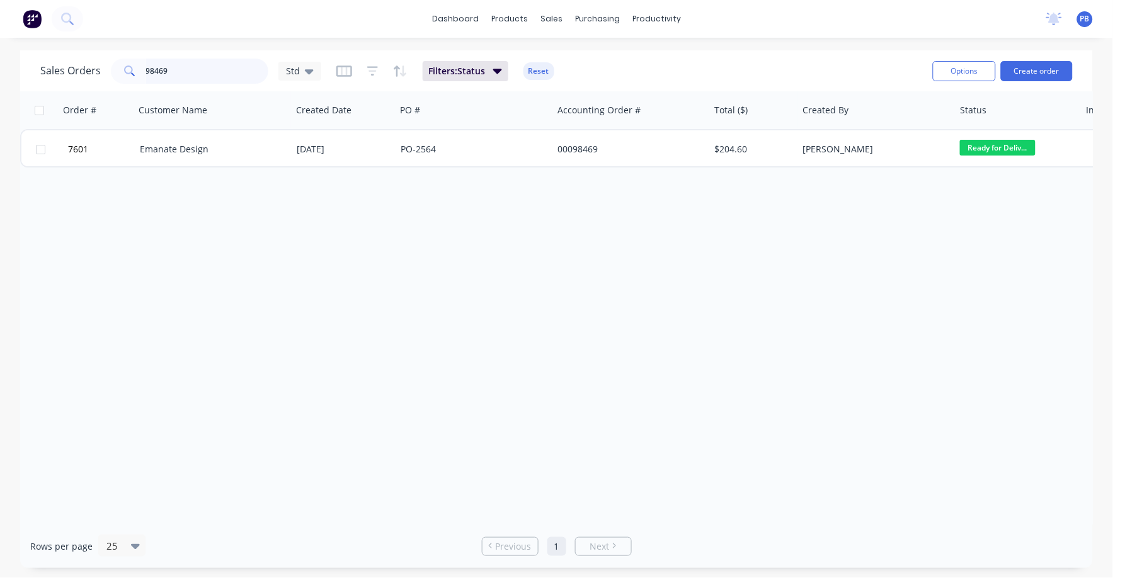
click at [196, 74] on input "98469" at bounding box center [207, 71] width 123 height 25
click at [193, 76] on input "98469" at bounding box center [207, 71] width 123 height 25
type input "98399"
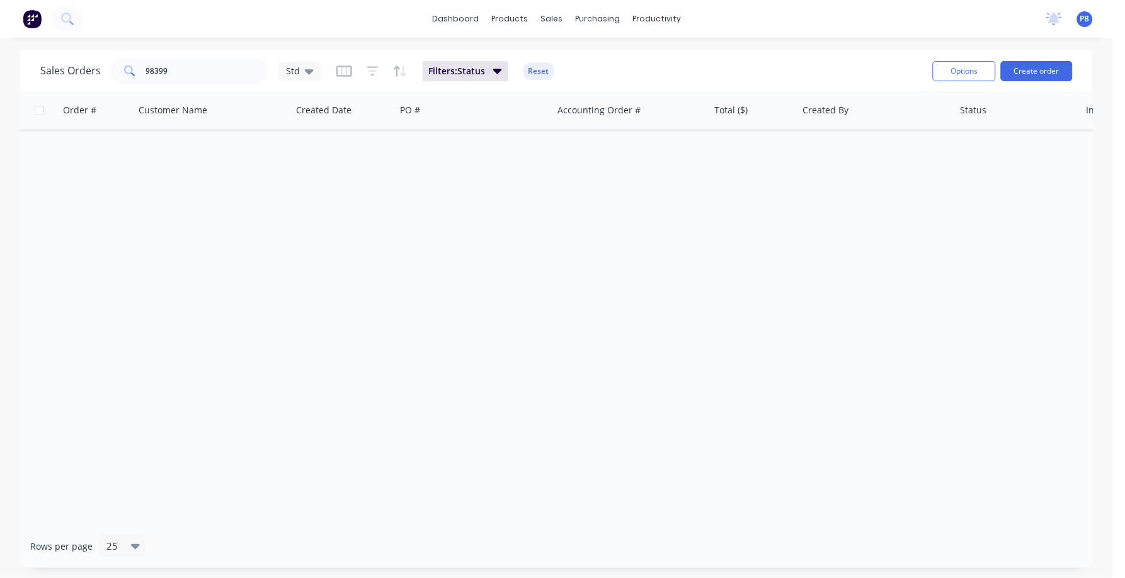
click at [207, 168] on div "Order # Customer Name Created Date PO # Accounting Order # Total ($) Created By…" at bounding box center [556, 307] width 1073 height 433
click at [172, 67] on input "98399" at bounding box center [207, 71] width 123 height 25
click at [173, 67] on input "98399" at bounding box center [207, 71] width 123 height 25
click at [207, 77] on input "98399" at bounding box center [207, 71] width 123 height 25
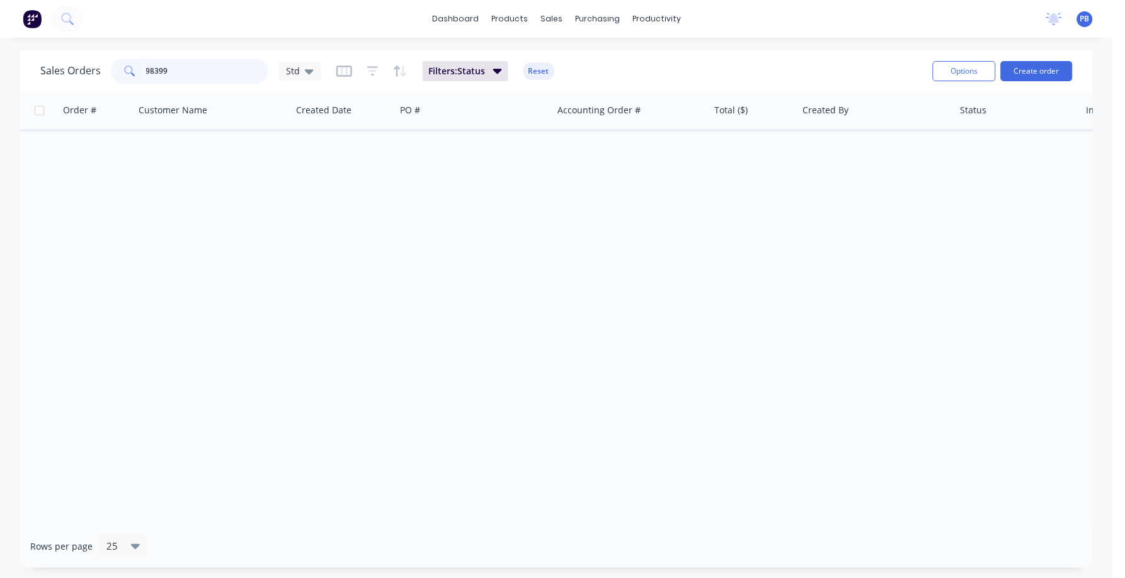
click at [207, 77] on input "98399" at bounding box center [207, 71] width 123 height 25
click at [207, 76] on input "98399" at bounding box center [207, 71] width 123 height 25
drag, startPoint x: 192, startPoint y: 62, endPoint x: 116, endPoint y: 62, distance: 76.2
click at [116, 62] on div "983997395" at bounding box center [189, 71] width 157 height 25
type input "7395"
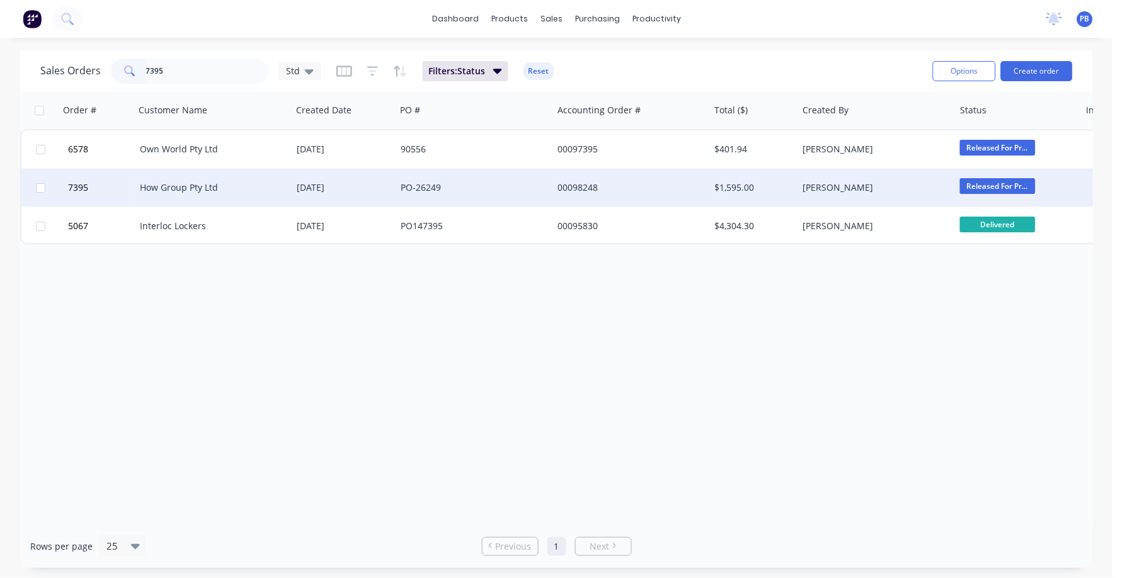
click at [174, 185] on div "How Group Pty Ltd" at bounding box center [210, 187] width 140 height 13
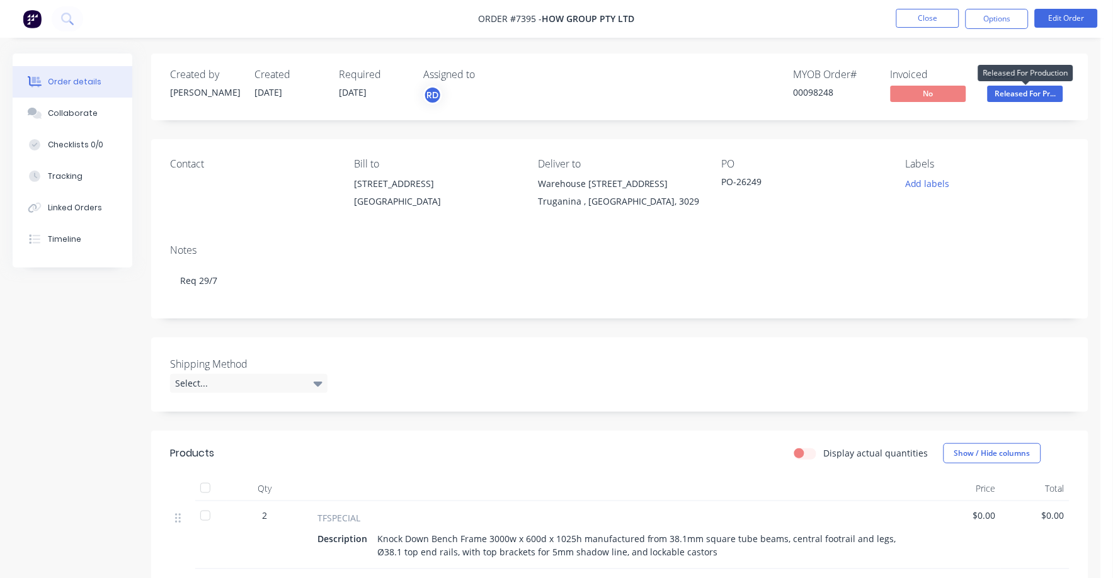
click at [1034, 95] on span "Released For Pr..." at bounding box center [1026, 94] width 76 height 16
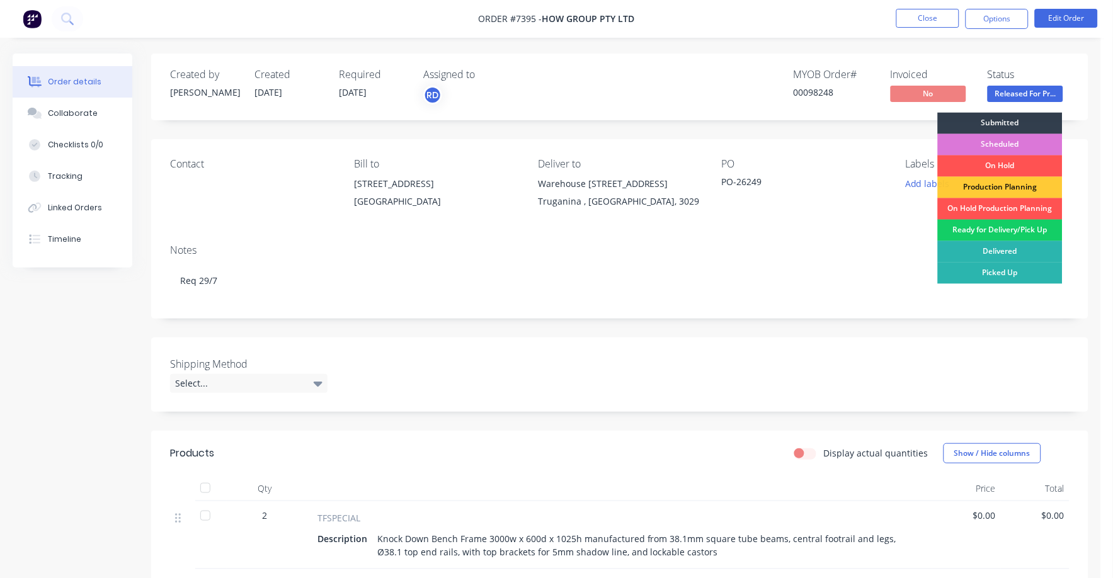
click at [1015, 235] on div "Ready for Delivery/Pick Up" at bounding box center [1000, 230] width 125 height 21
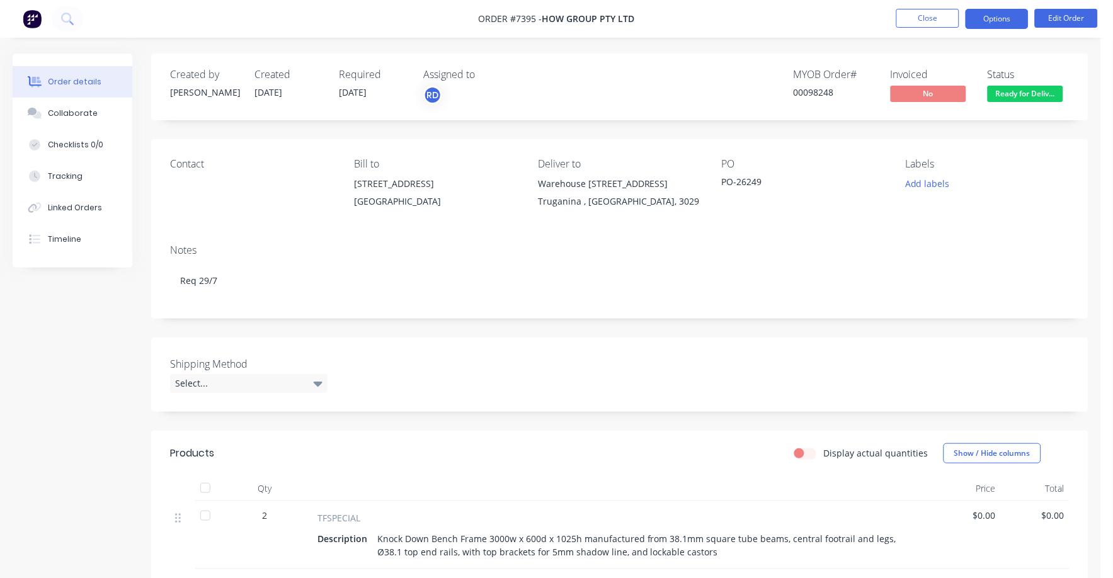
click at [984, 15] on button "Options" at bounding box center [996, 19] width 63 height 20
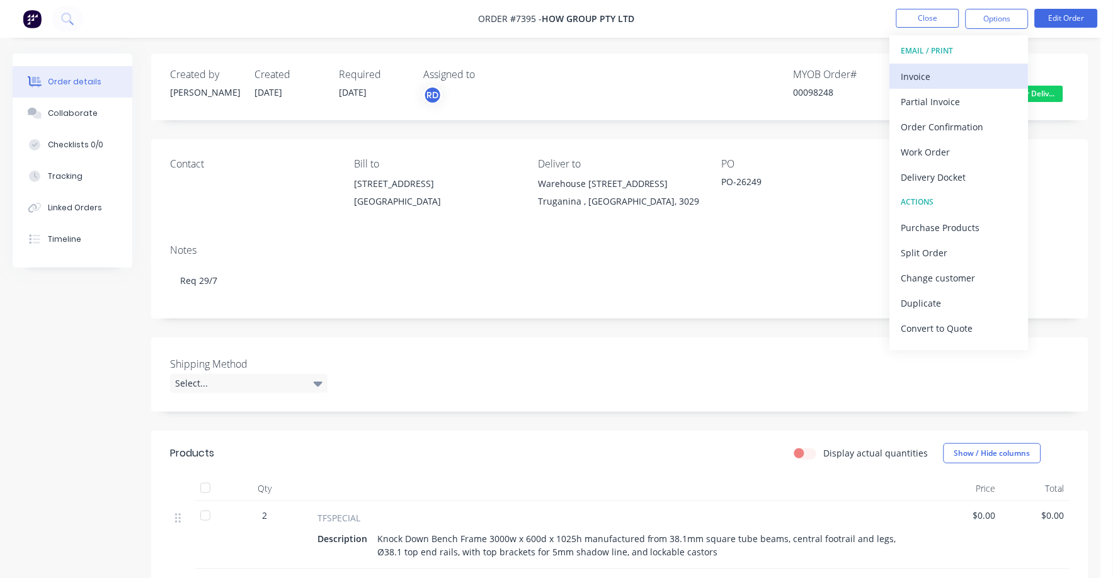
click at [916, 71] on div "Invoice" at bounding box center [959, 76] width 116 height 18
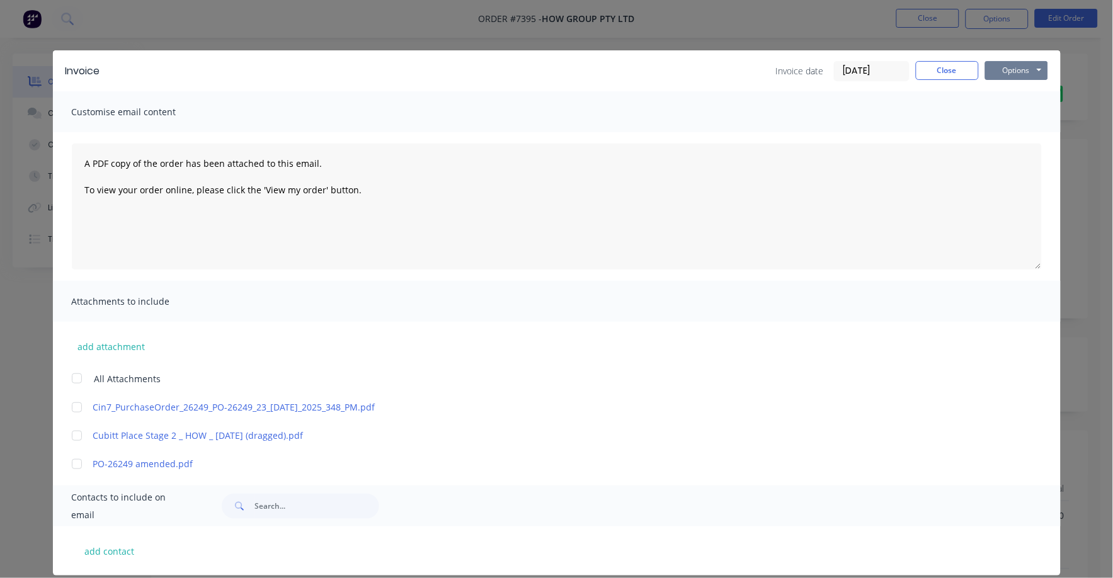
click at [1015, 71] on button "Options" at bounding box center [1016, 70] width 63 height 19
click at [991, 114] on button "Print" at bounding box center [1025, 113] width 81 height 21
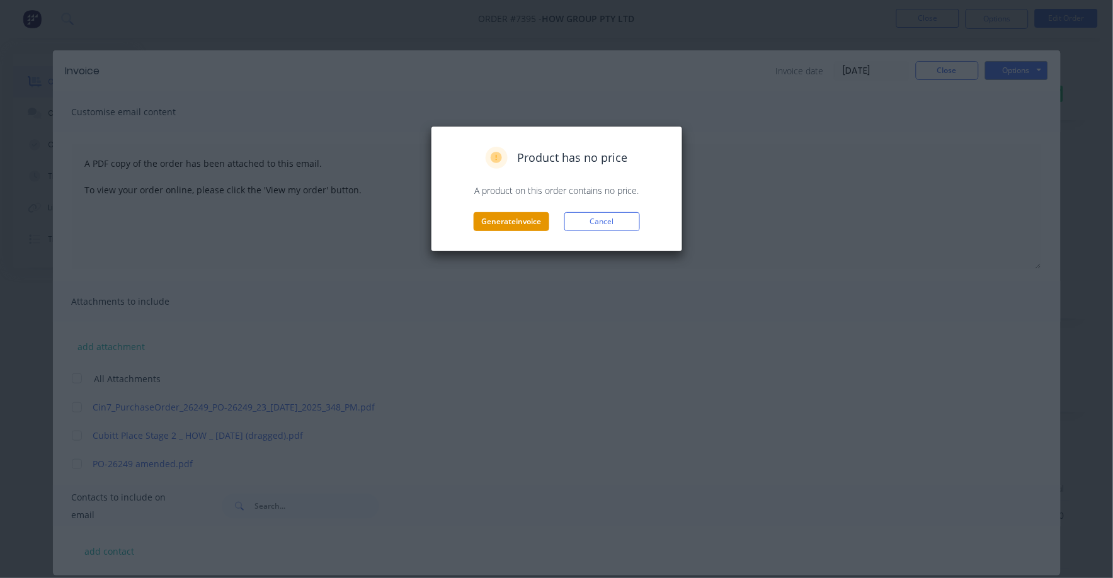
click at [524, 222] on button "Generate invoice" at bounding box center [512, 221] width 76 height 19
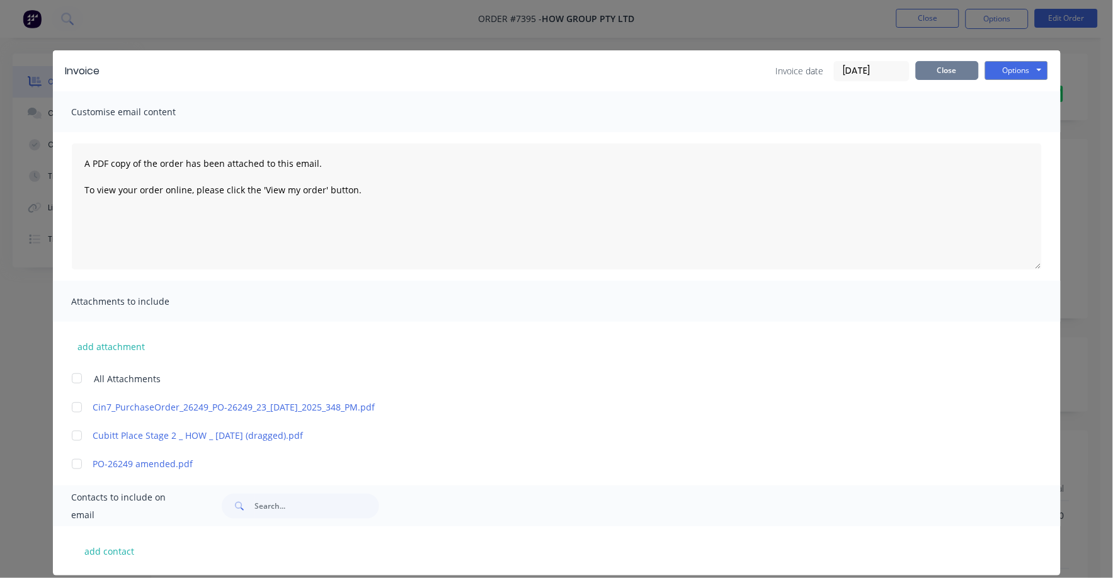
click at [916, 68] on button "Close" at bounding box center [947, 70] width 63 height 19
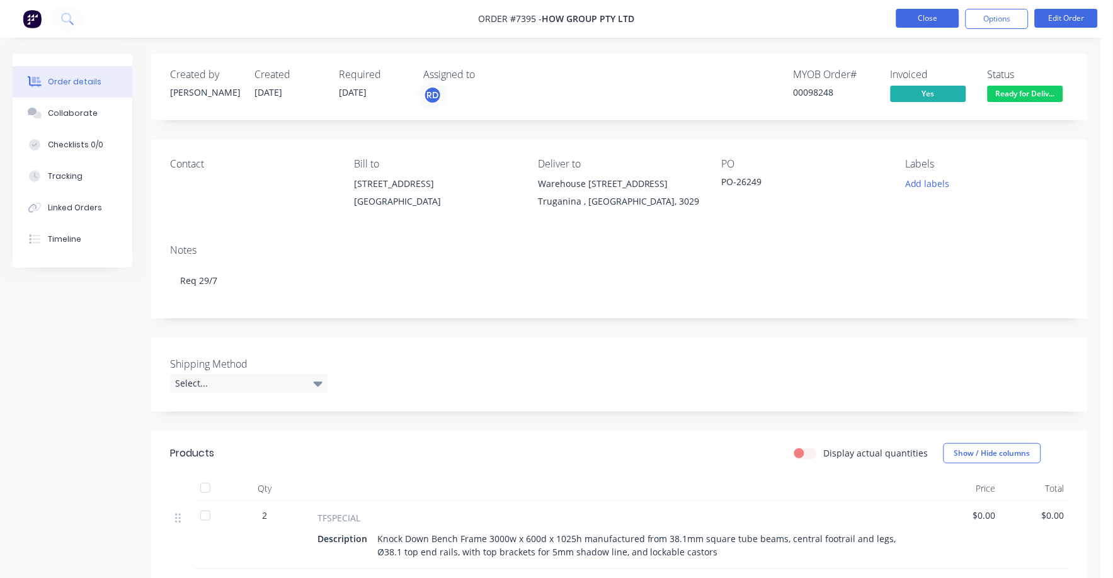
click at [930, 17] on button "Close" at bounding box center [927, 18] width 63 height 19
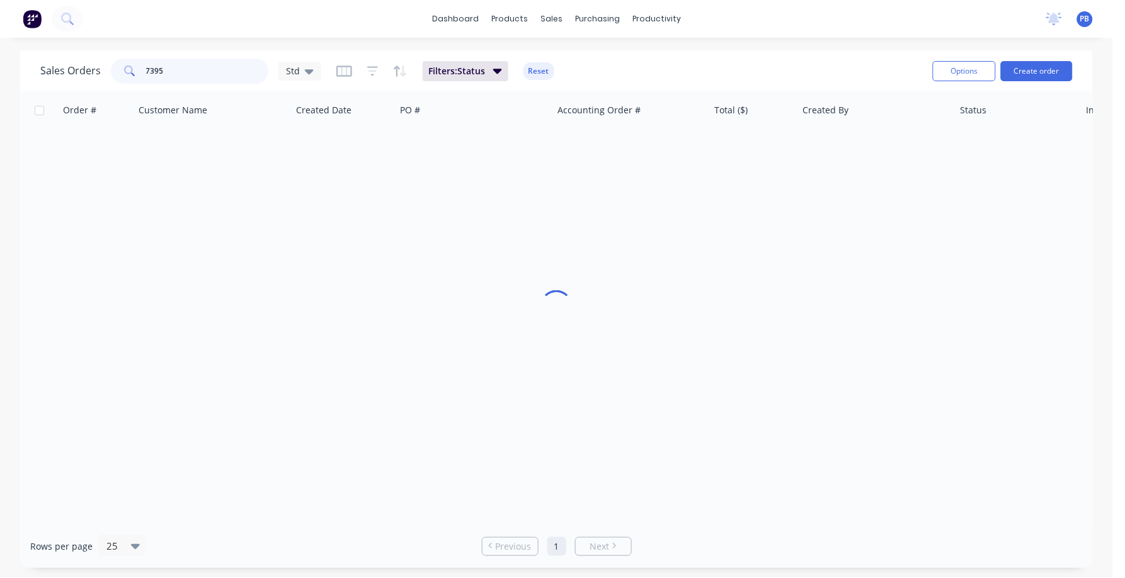
click at [137, 71] on div "7395" at bounding box center [189, 71] width 157 height 25
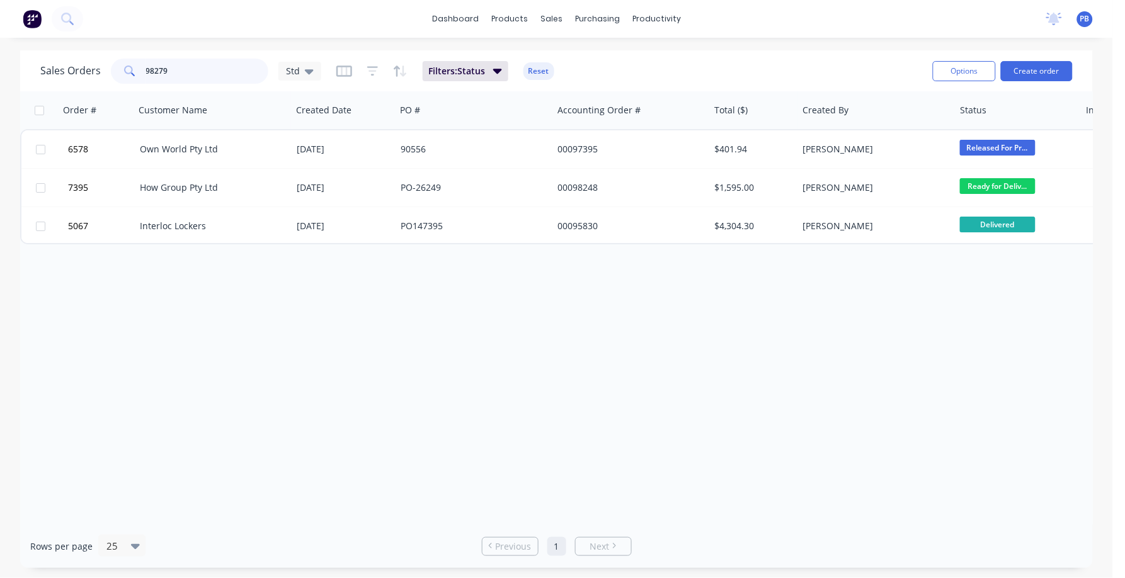
type input "98279"
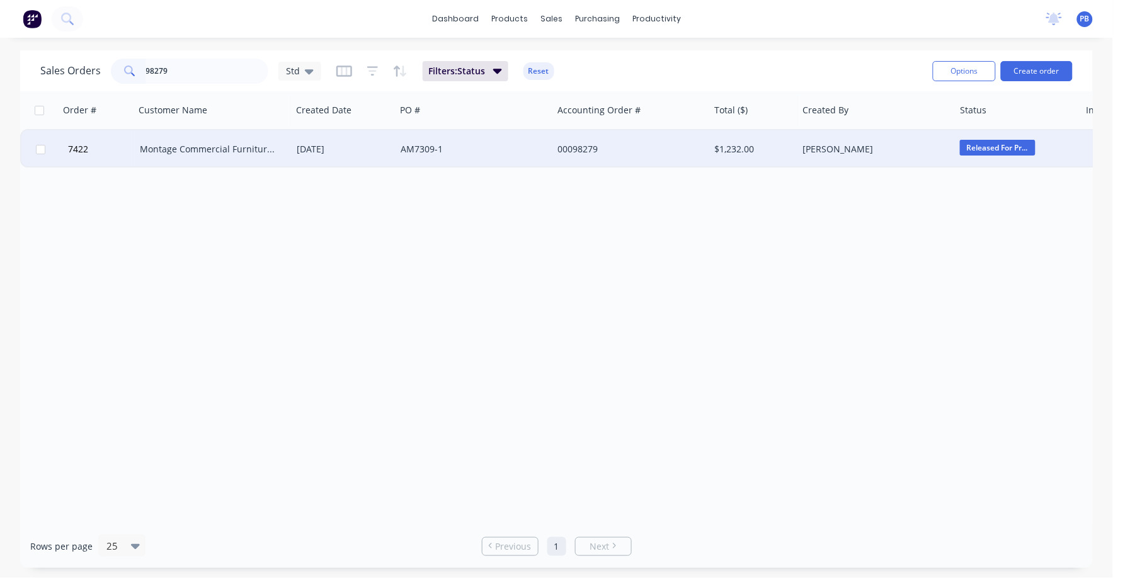
click at [173, 143] on div "Montage Commercial Furniture Pty Ltd" at bounding box center [210, 149] width 140 height 13
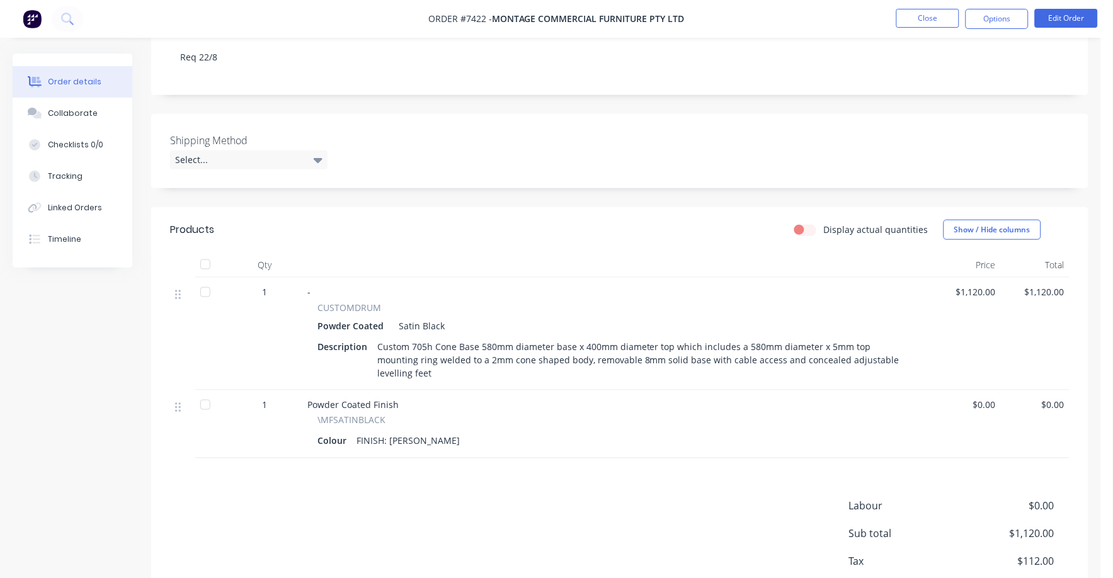
scroll to position [157, 0]
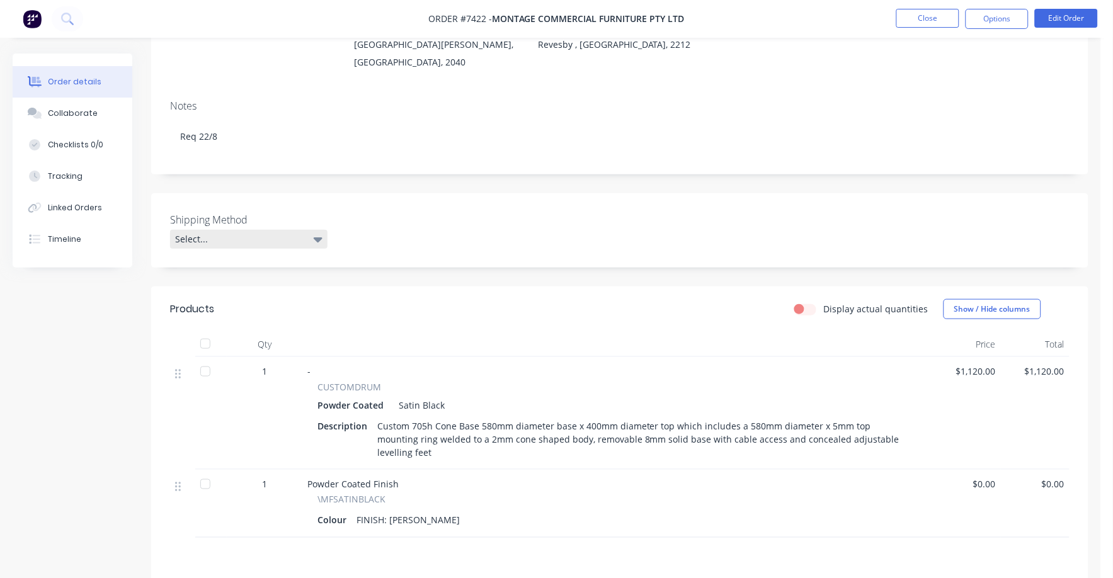
click at [317, 237] on icon at bounding box center [318, 239] width 9 height 5
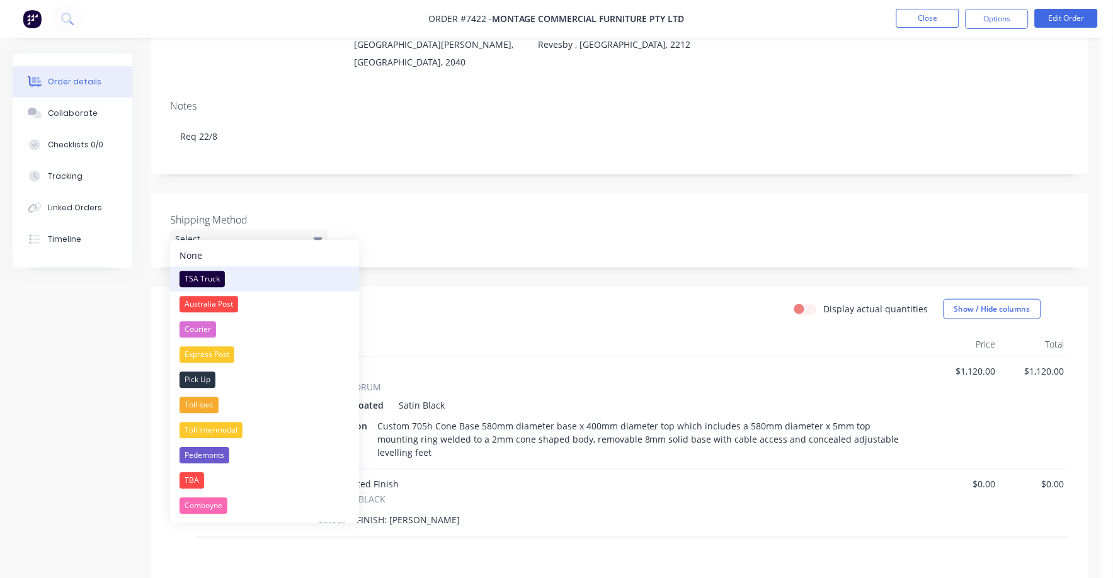
click at [196, 272] on div "TSA Truck" at bounding box center [201, 279] width 45 height 16
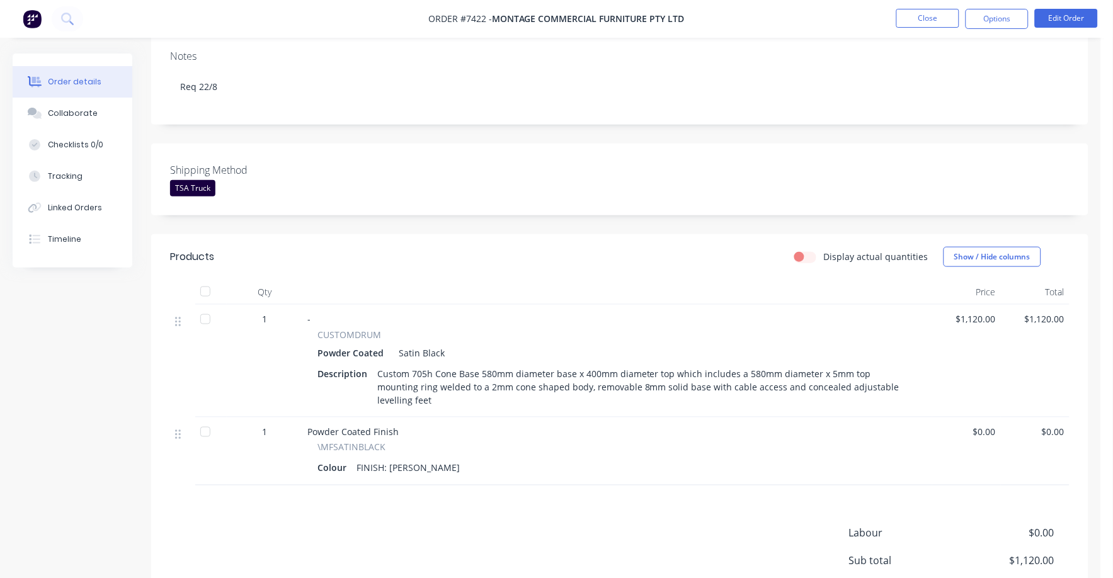
scroll to position [285, 0]
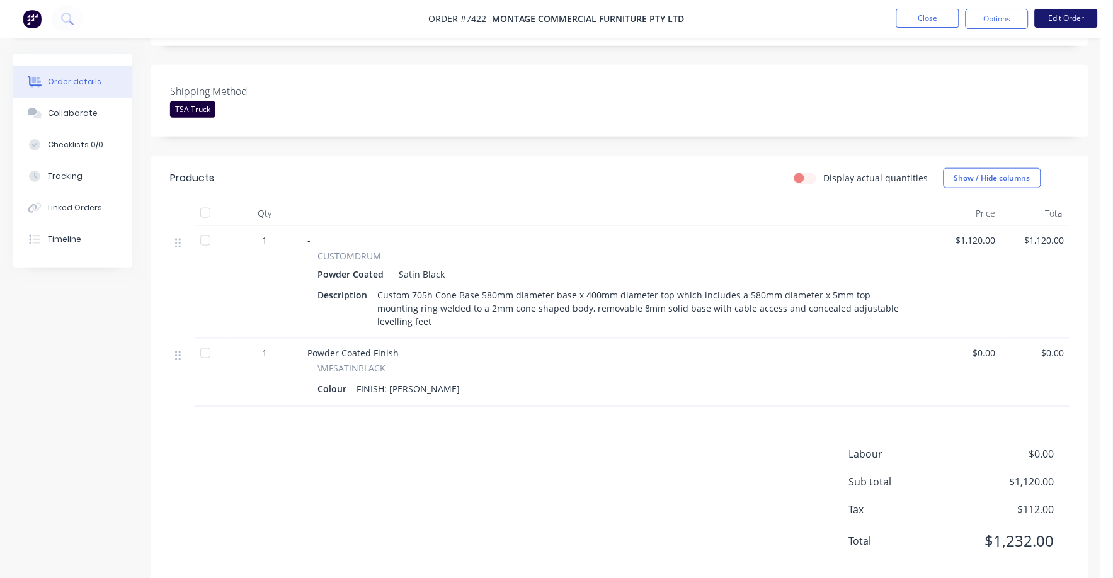
click at [1053, 22] on button "Edit Order" at bounding box center [1066, 18] width 63 height 19
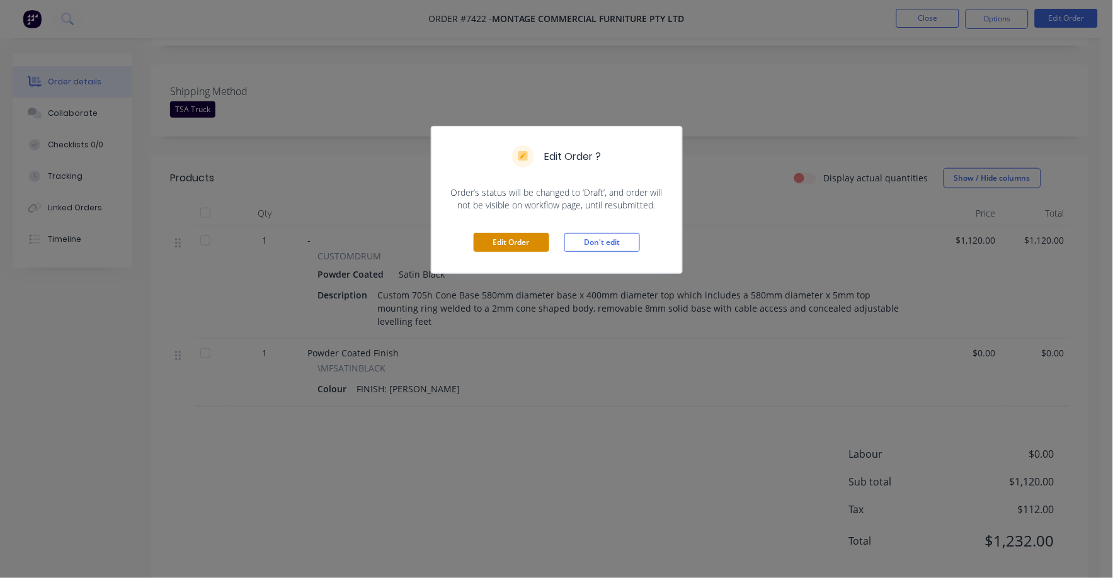
click at [528, 241] on button "Edit Order" at bounding box center [512, 242] width 76 height 19
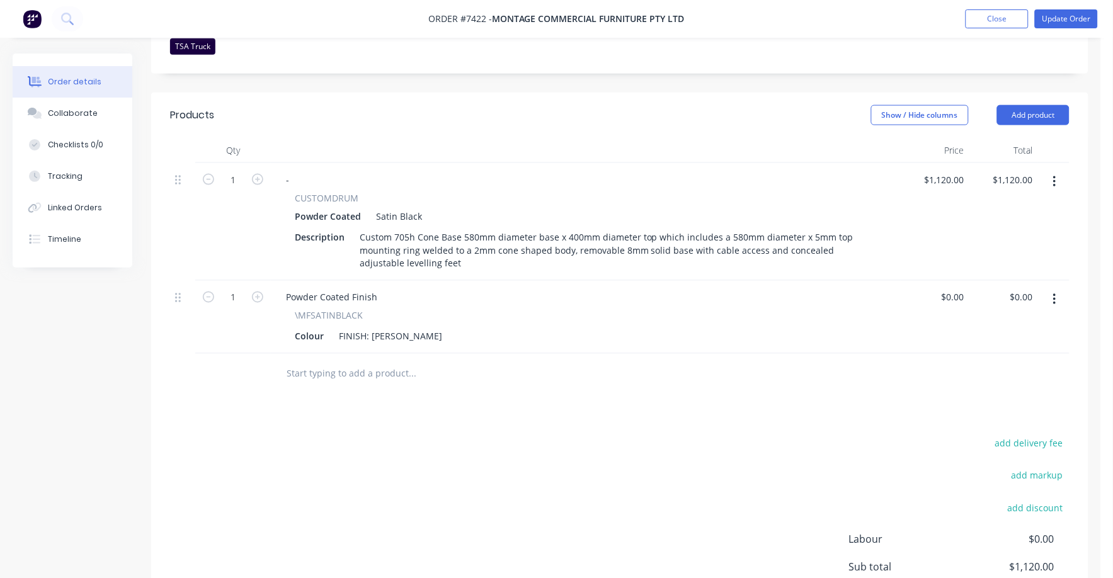
scroll to position [394, 0]
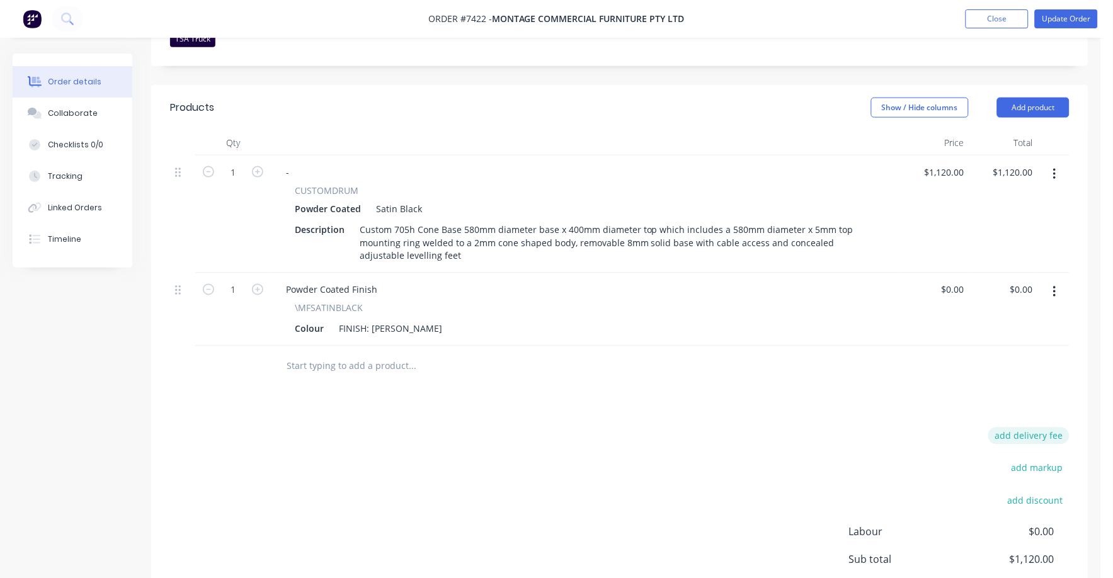
click at [1037, 392] on div "Products Show / Hide columns Add product Qty Price Total 1 - CUSTOMDRUM Powder …" at bounding box center [619, 373] width 937 height 577
click at [1040, 428] on button "add delivery fee" at bounding box center [1028, 436] width 81 height 17
click at [1045, 428] on input at bounding box center [1020, 437] width 57 height 19
type input "75.00"
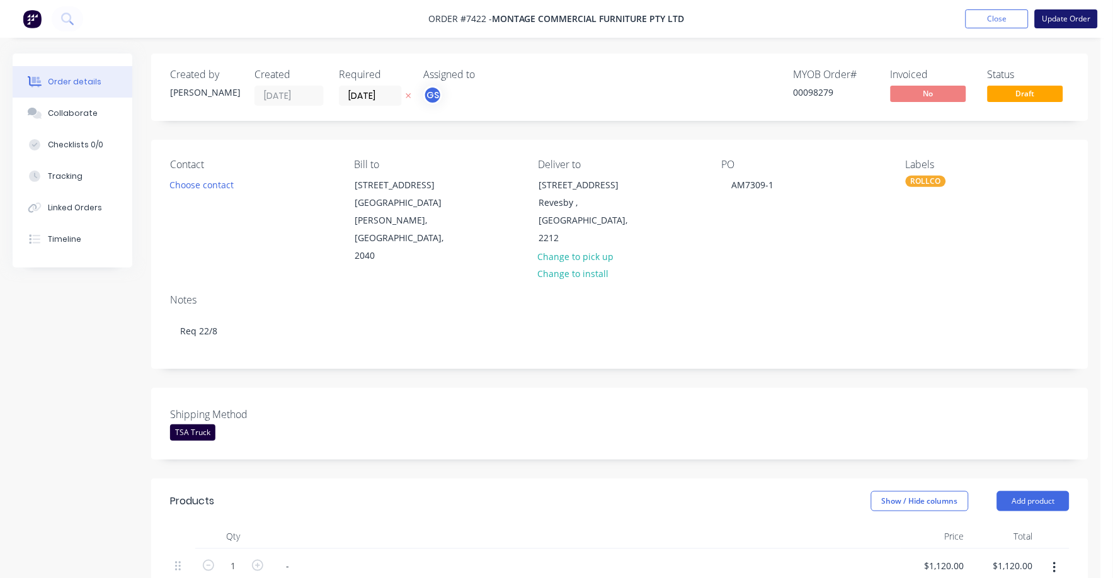
click at [1060, 14] on button "Update Order" at bounding box center [1066, 18] width 63 height 19
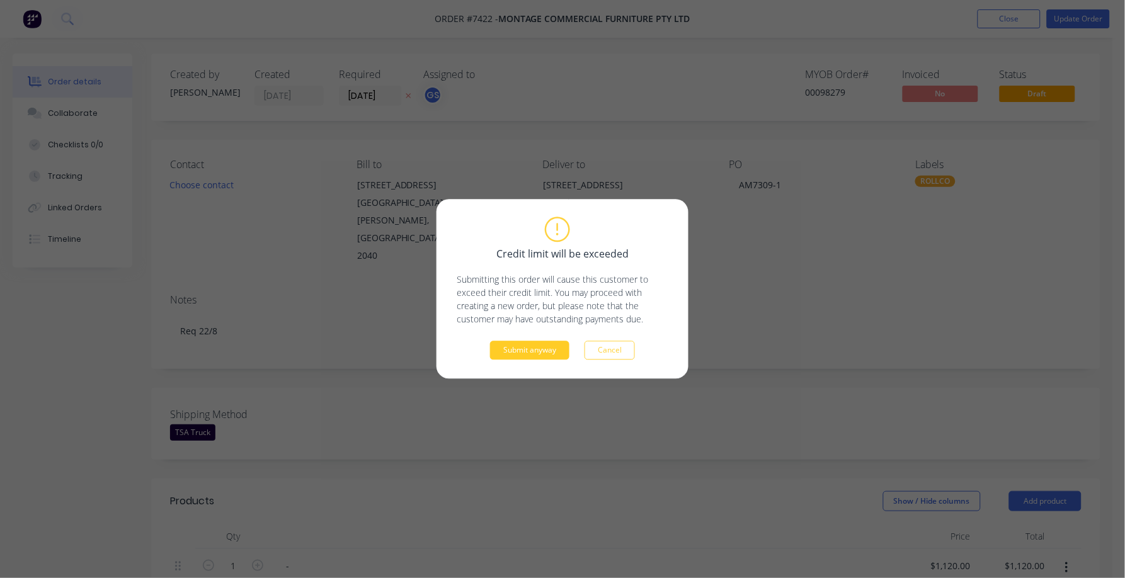
click at [532, 352] on button "Submit anyway" at bounding box center [529, 350] width 79 height 19
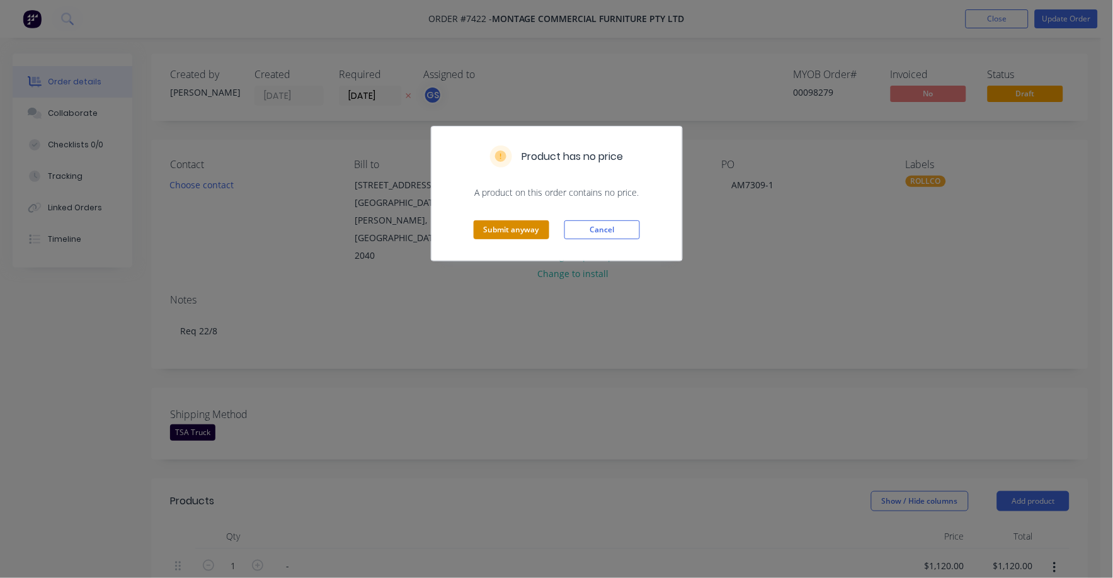
click at [516, 227] on button "Submit anyway" at bounding box center [512, 229] width 76 height 19
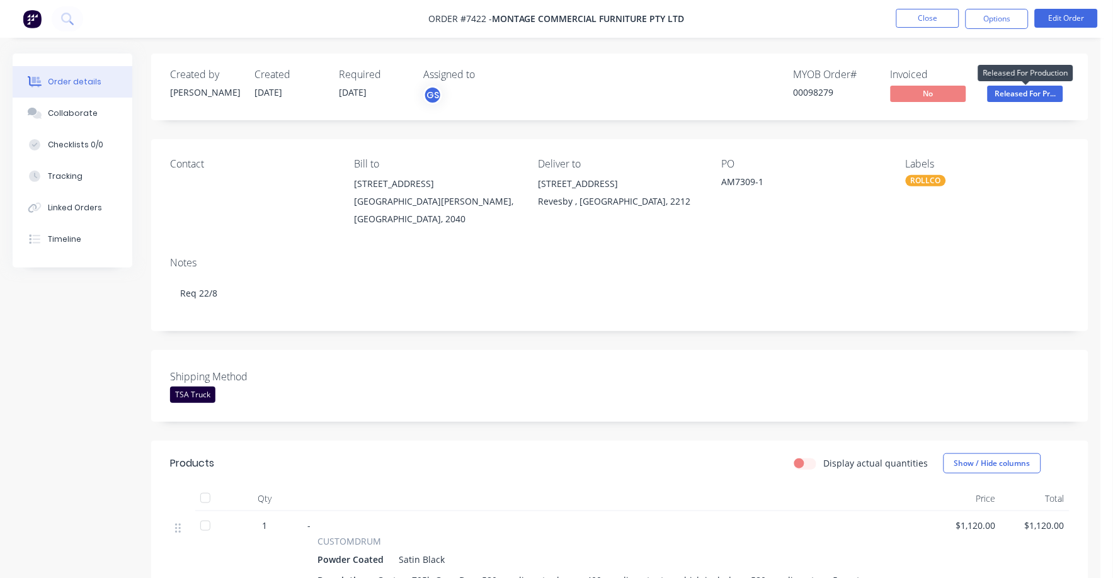
click at [1044, 93] on span "Released For Pr..." at bounding box center [1026, 94] width 76 height 16
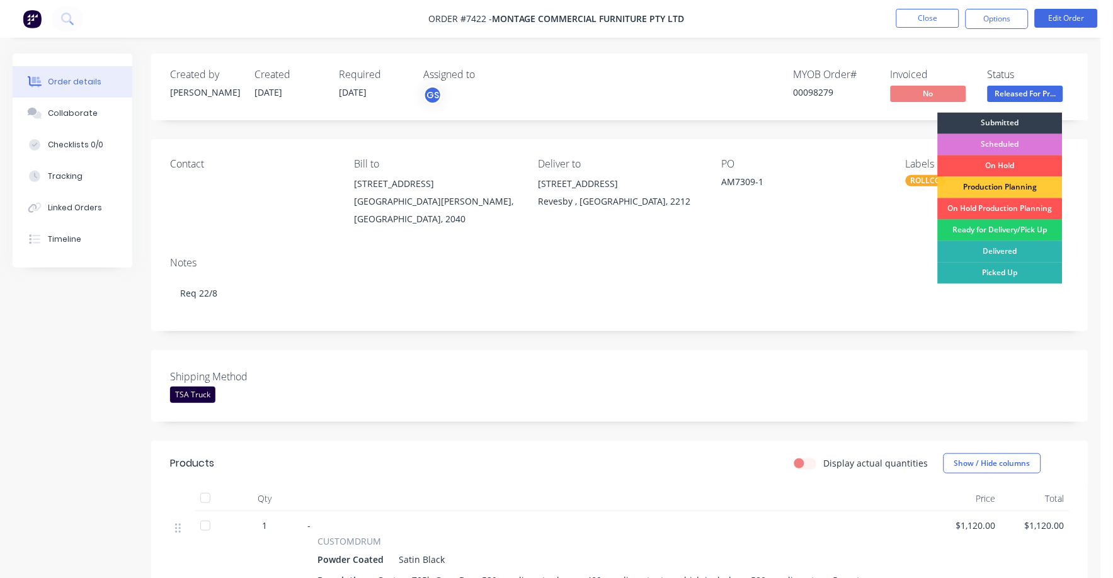
click at [1010, 233] on div "Ready for Delivery/Pick Up" at bounding box center [1000, 230] width 125 height 21
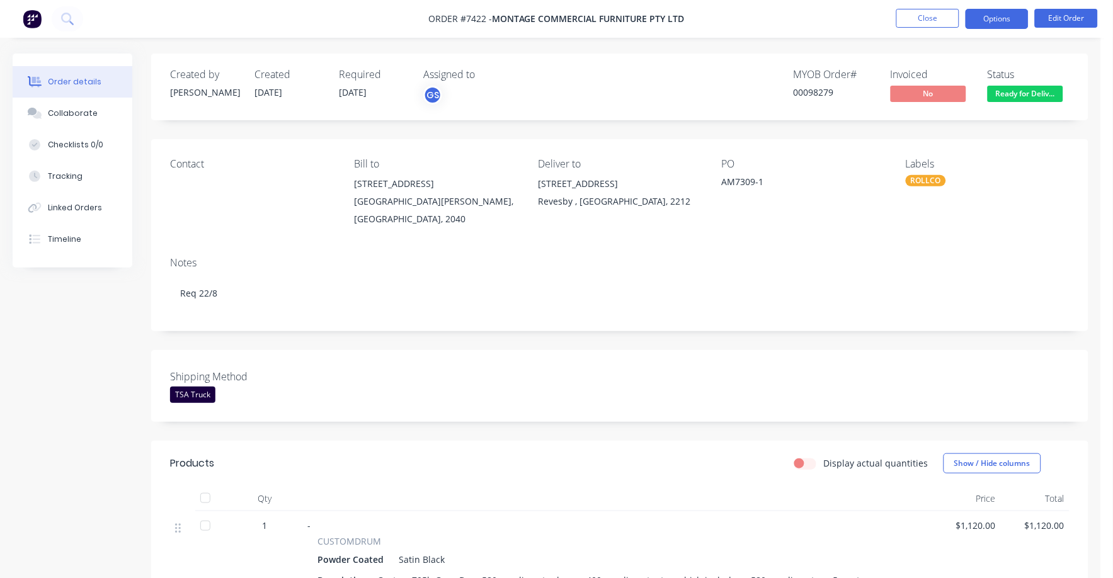
click at [1003, 23] on button "Options" at bounding box center [996, 19] width 63 height 20
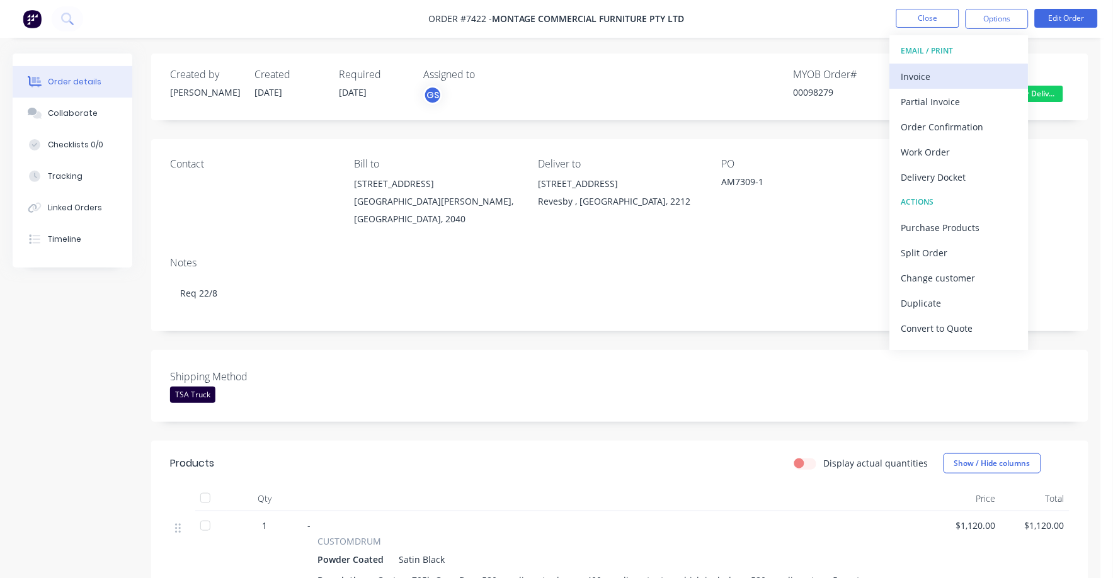
click at [919, 74] on div "Invoice" at bounding box center [959, 76] width 116 height 18
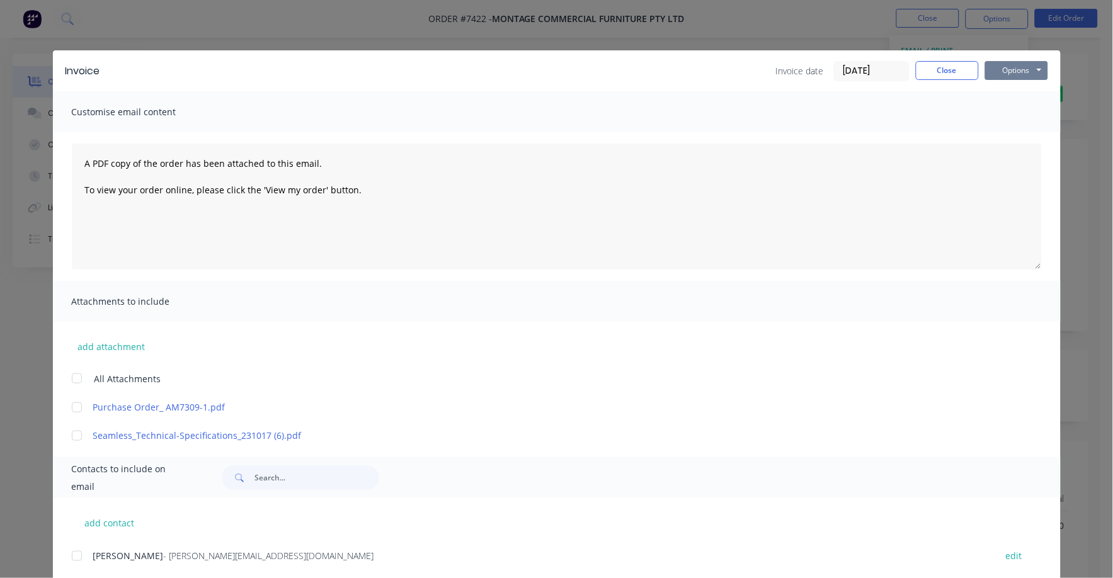
click at [1015, 72] on button "Options" at bounding box center [1016, 70] width 63 height 19
click at [1005, 112] on button "Print" at bounding box center [1025, 113] width 81 height 21
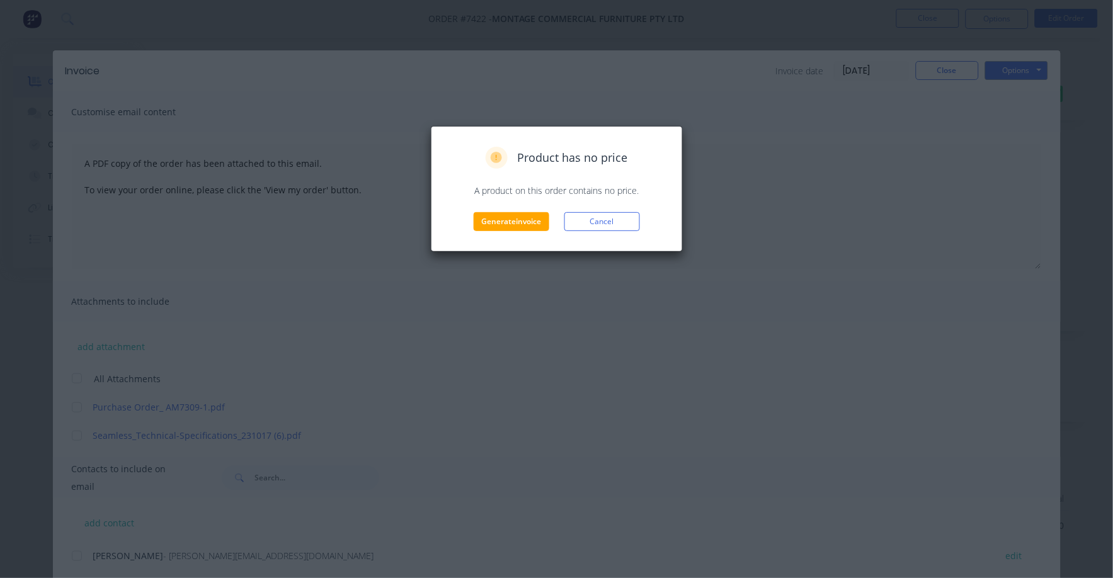
click at [522, 233] on div "Product has no price A product on this order contains no price. Generate invoic…" at bounding box center [557, 189] width 252 height 126
click at [527, 223] on button "Generate invoice" at bounding box center [512, 221] width 76 height 19
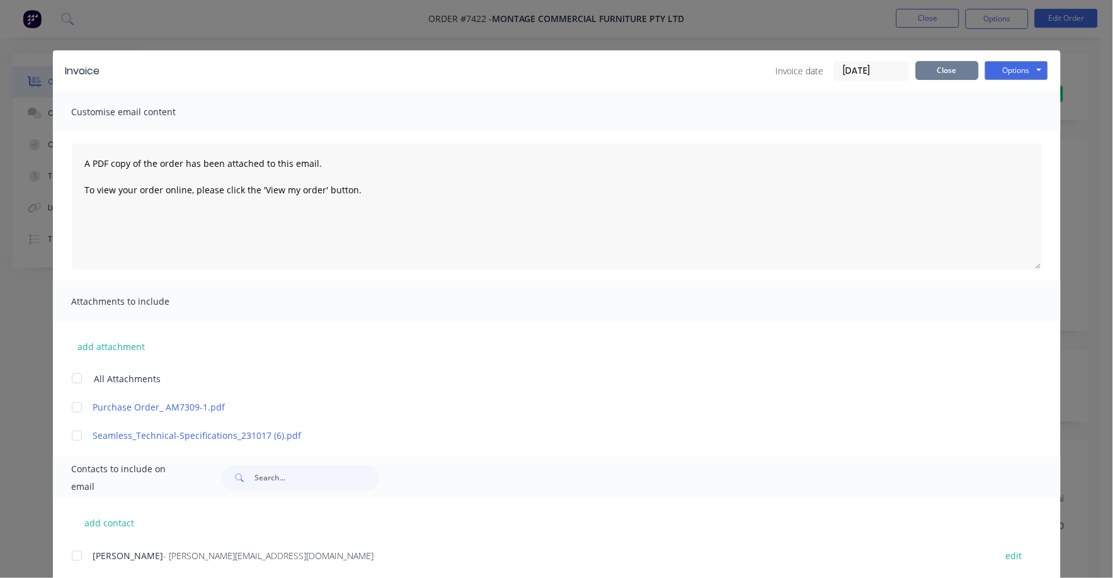
click at [941, 65] on button "Close" at bounding box center [947, 70] width 63 height 19
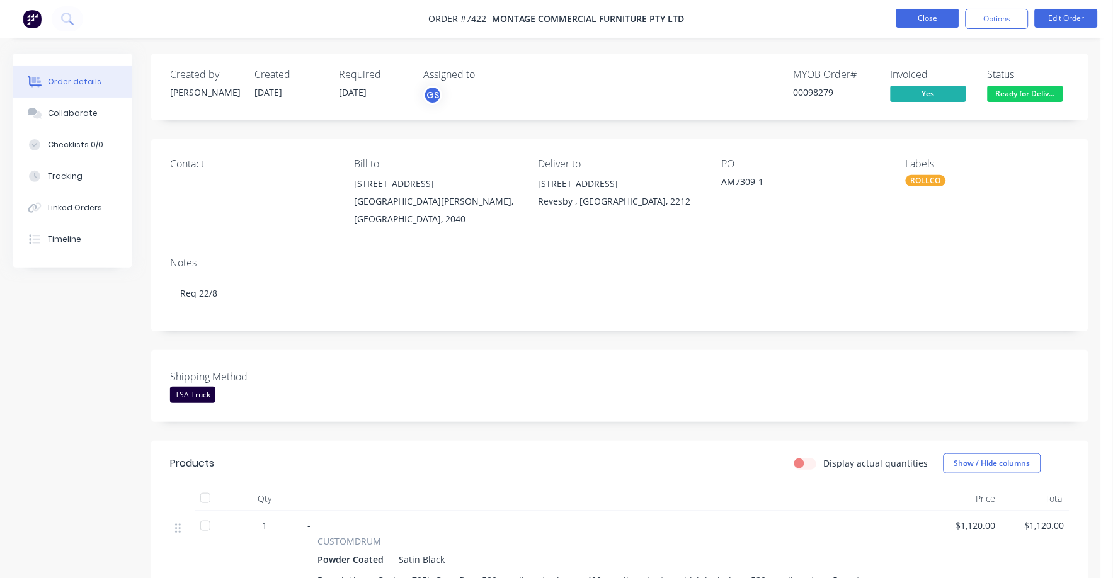
click at [933, 14] on button "Close" at bounding box center [927, 18] width 63 height 19
